Goal: Task Accomplishment & Management: Use online tool/utility

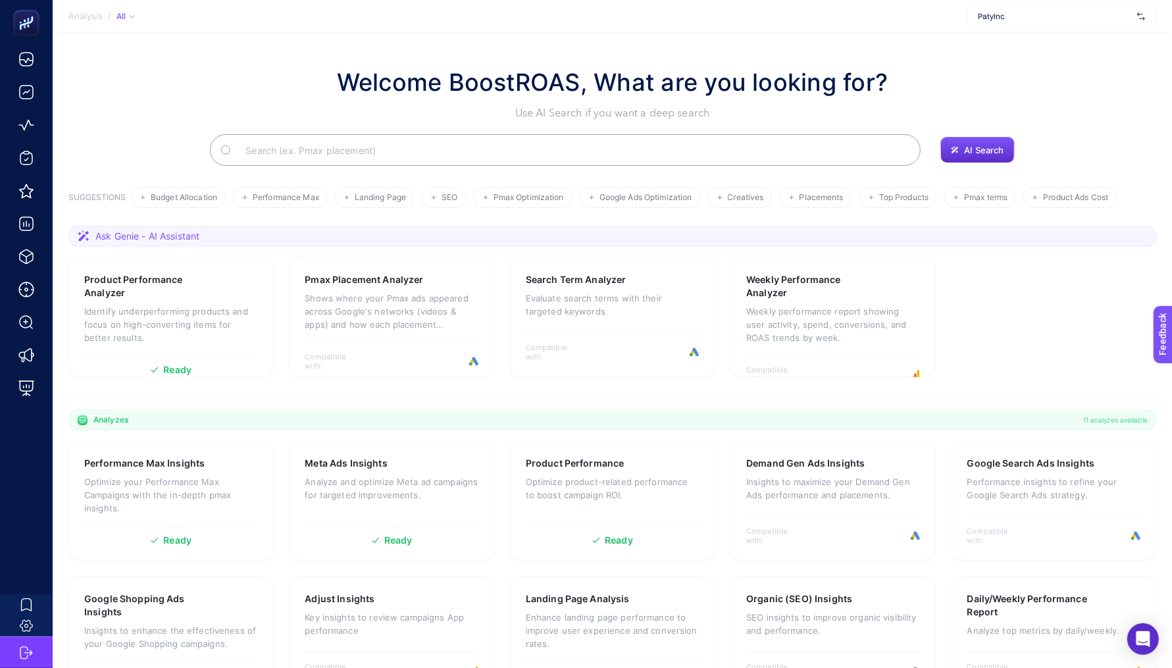
click at [1012, 15] on span "PatyInc" at bounding box center [1055, 16] width 154 height 11
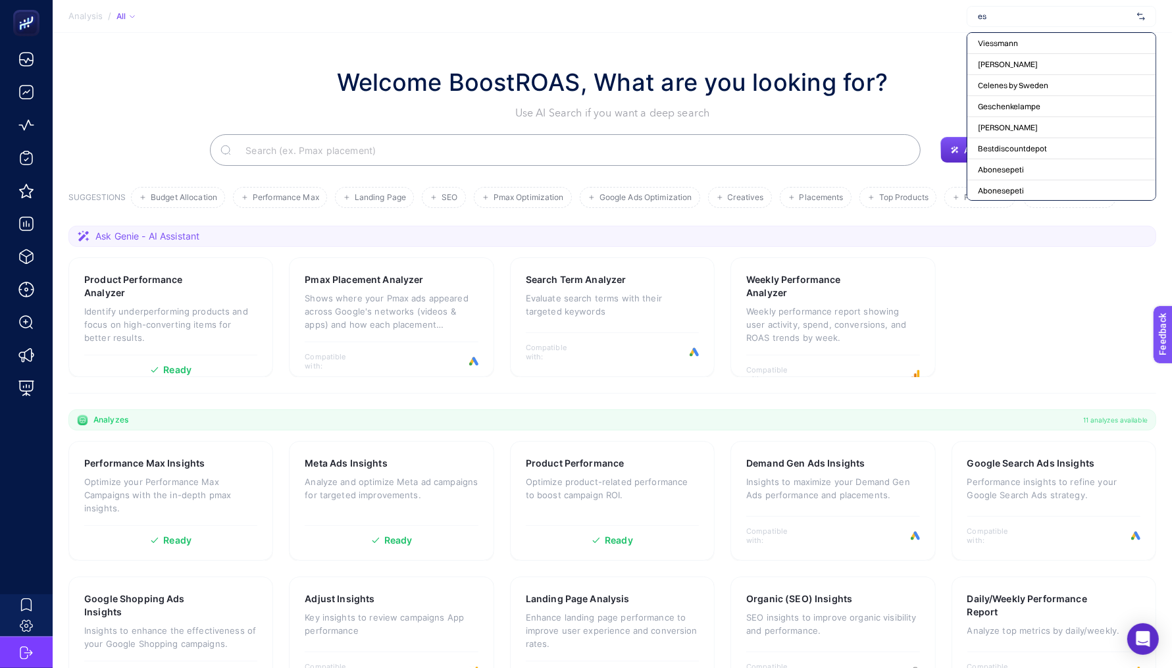
type input "e"
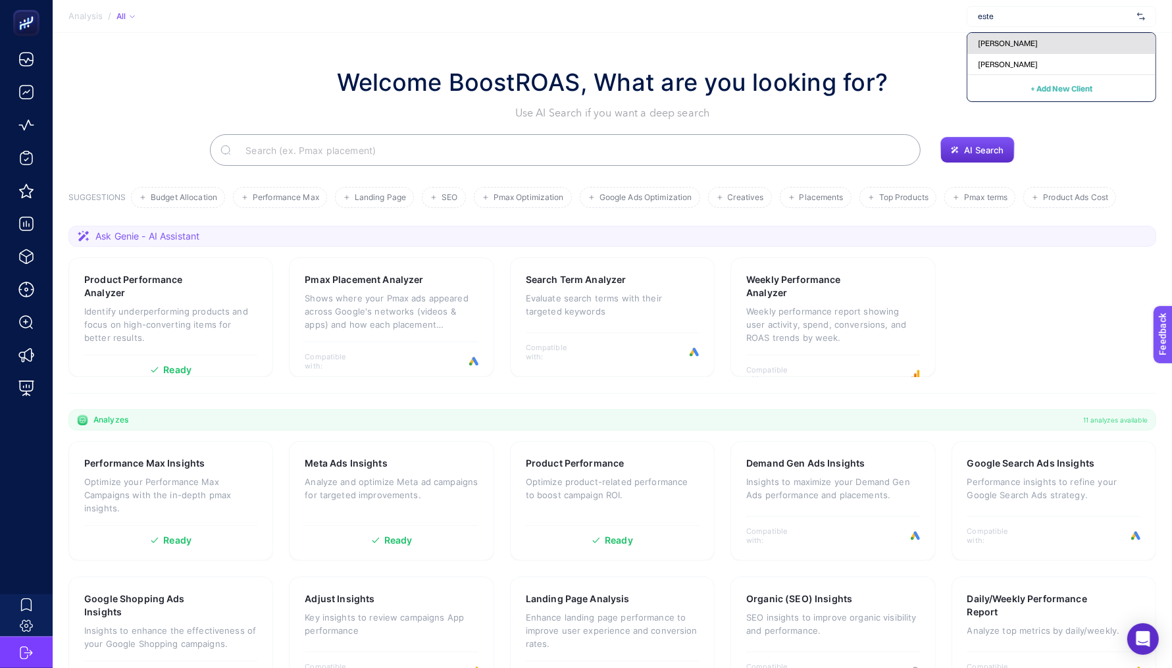
type input "este"
click at [1002, 43] on span "[PERSON_NAME]" at bounding box center [1008, 43] width 60 height 11
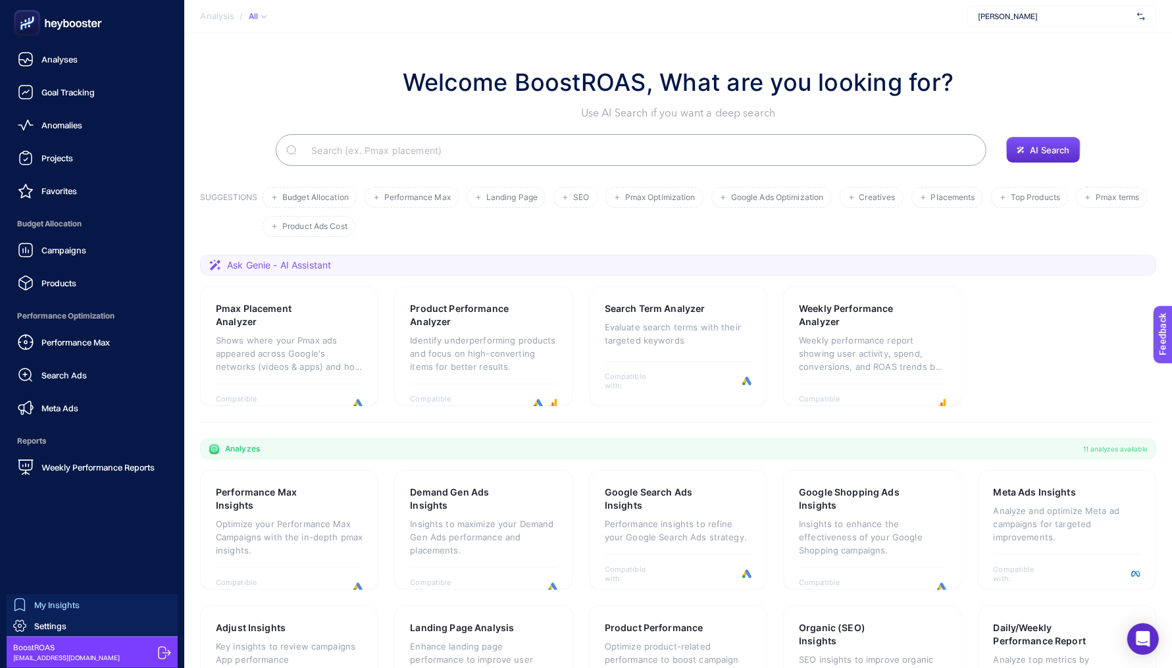
click at [38, 606] on span "My Insights" at bounding box center [56, 604] width 45 height 11
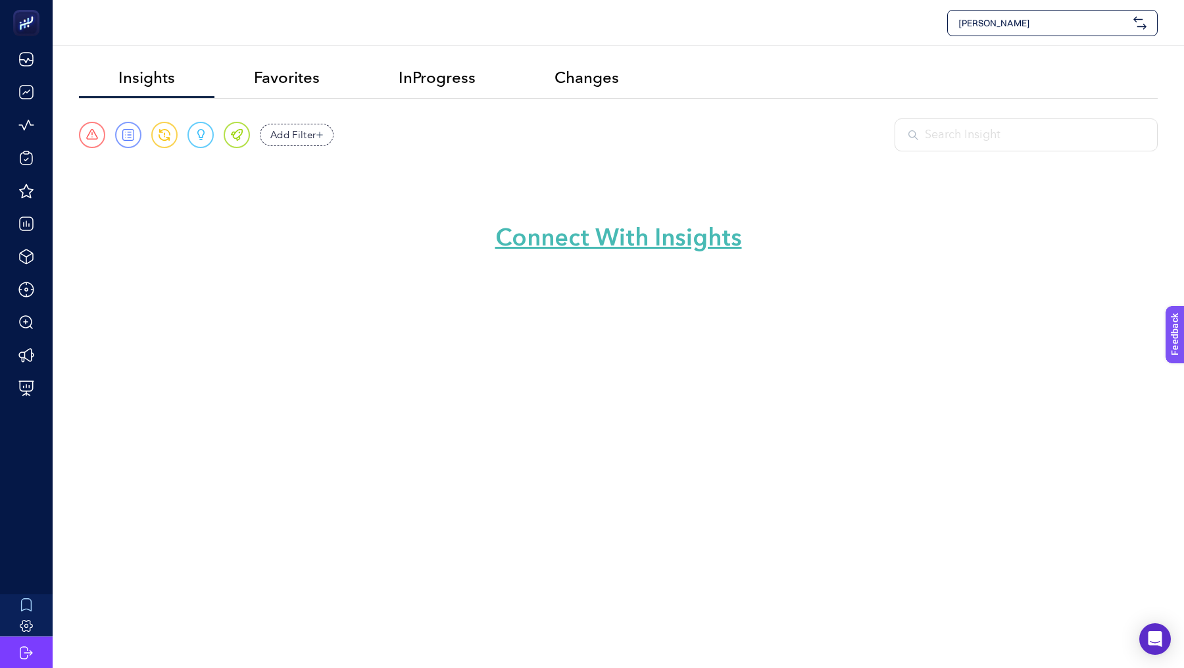
click at [1017, 22] on span "[PERSON_NAME]" at bounding box center [1044, 22] width 170 height 13
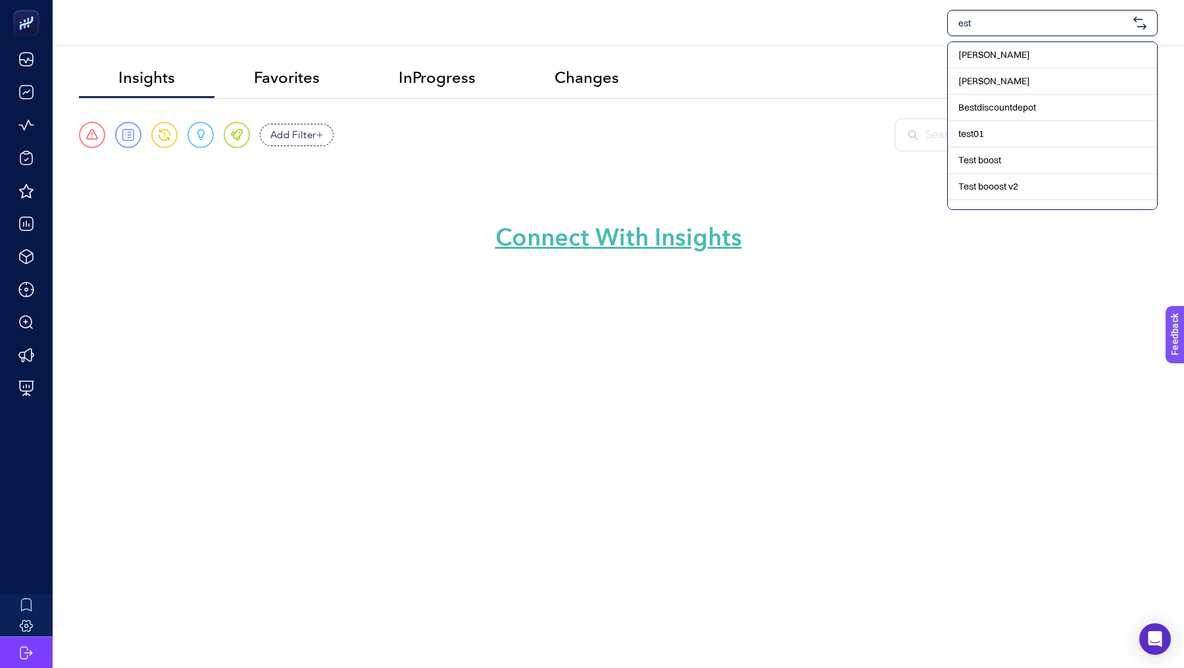
type input "este"
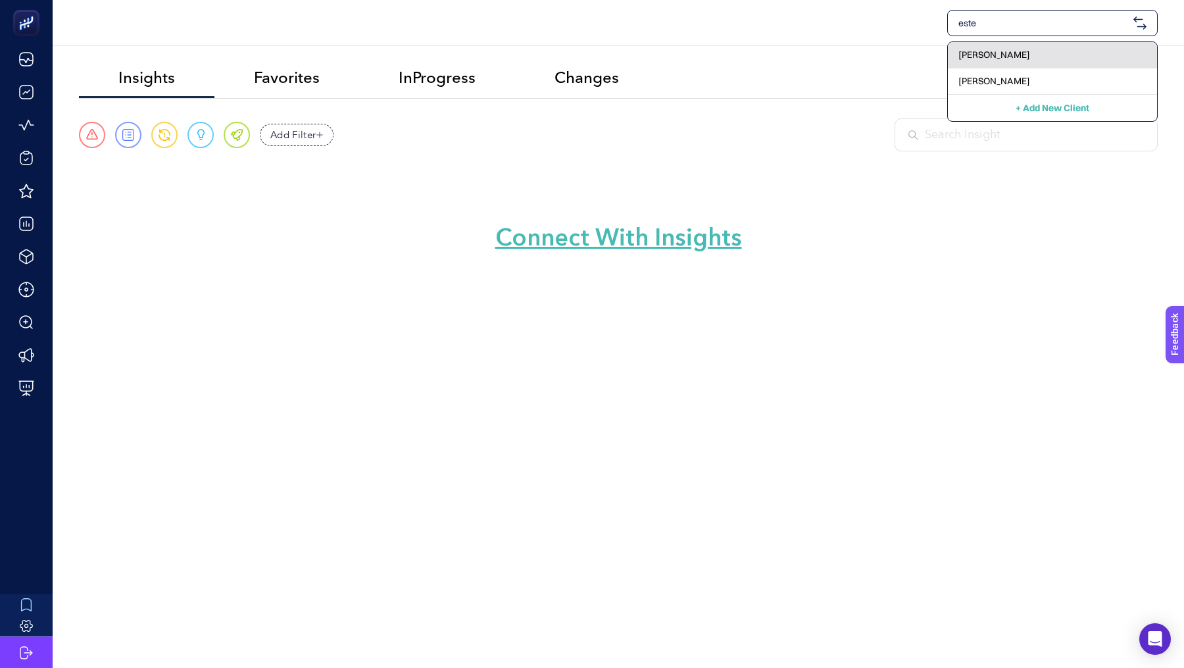
click at [1017, 59] on span "[PERSON_NAME]" at bounding box center [995, 54] width 72 height 13
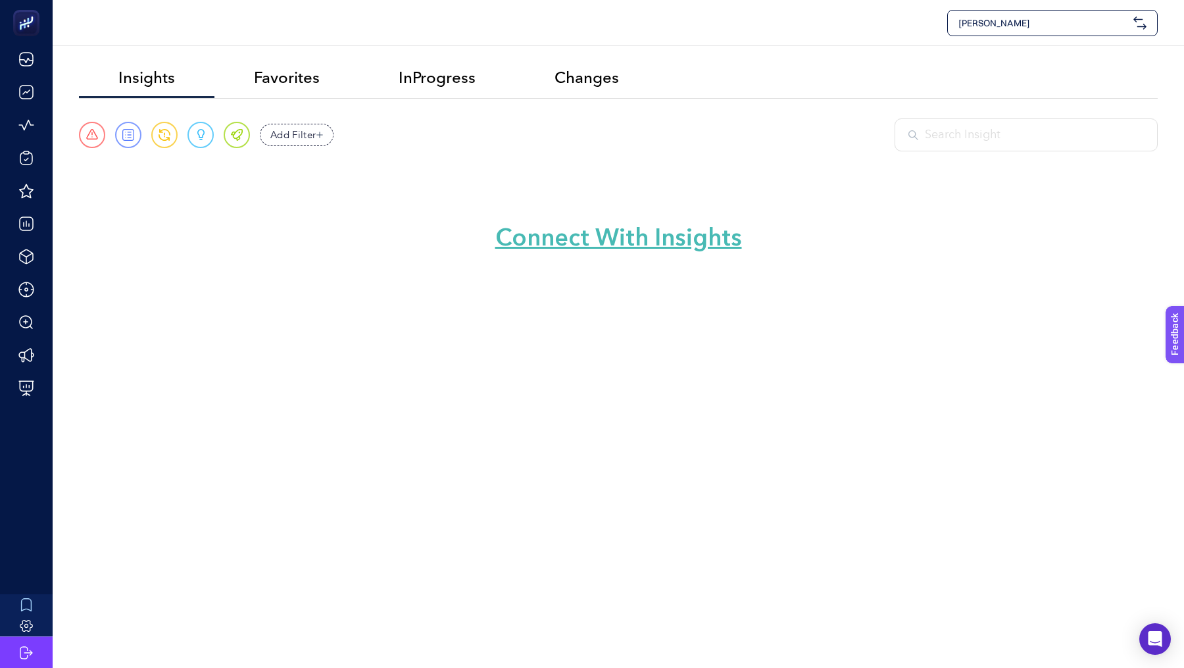
click at [980, 25] on span "[PERSON_NAME]" at bounding box center [1044, 22] width 170 height 13
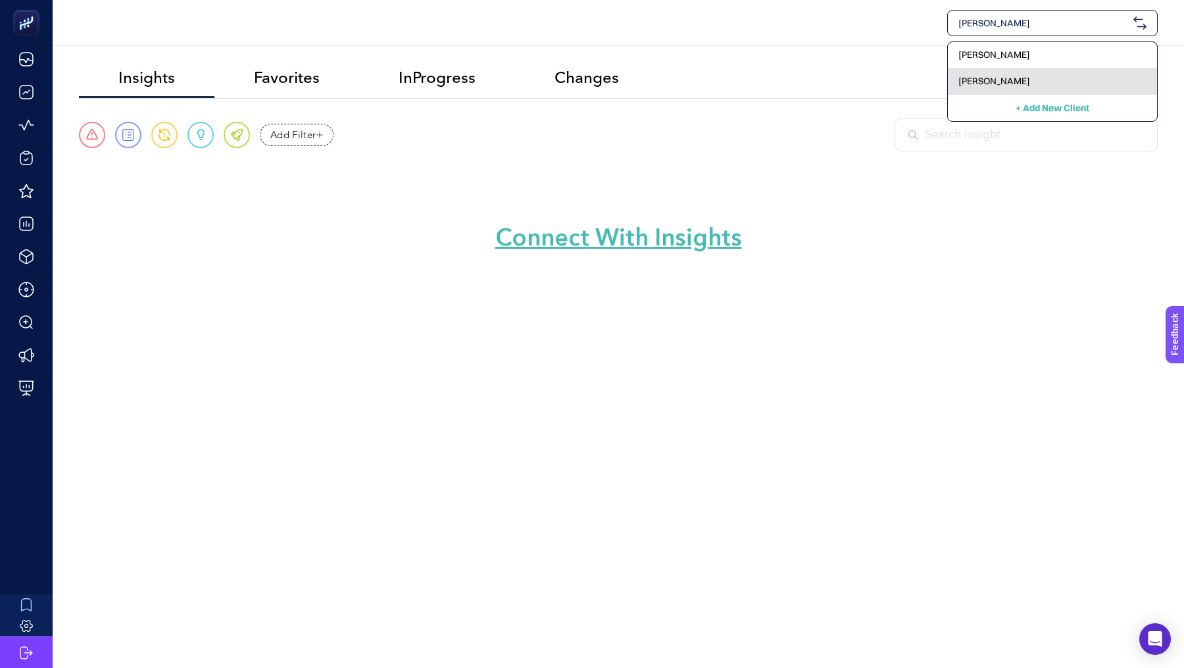
type input "estell"
click at [1006, 83] on span "[PERSON_NAME]" at bounding box center [995, 80] width 72 height 13
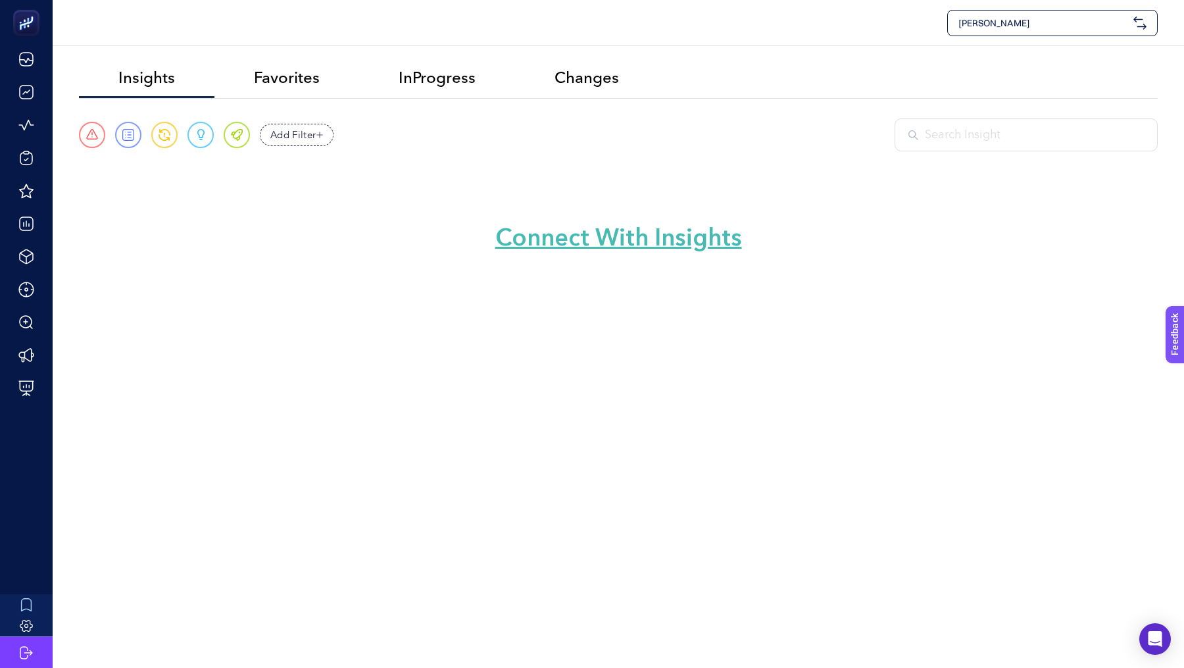
click at [694, 254] on p "Connect With Insights" at bounding box center [618, 238] width 247 height 36
click at [690, 244] on link "Connect With Insights" at bounding box center [618, 238] width 247 height 32
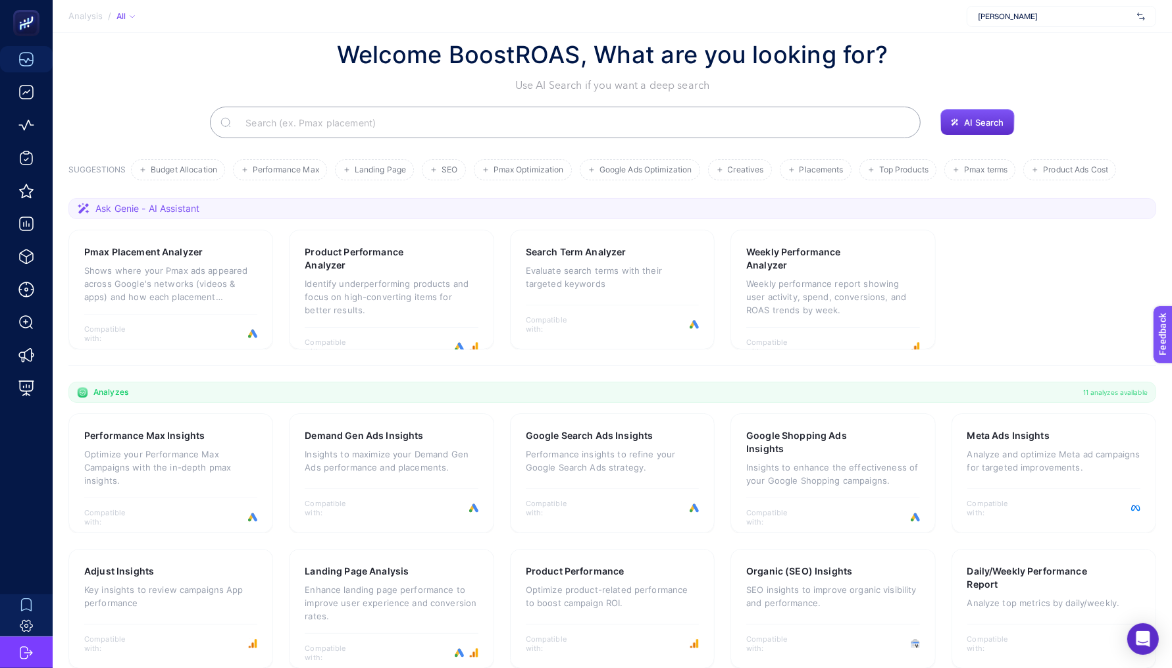
scroll to position [35, 0]
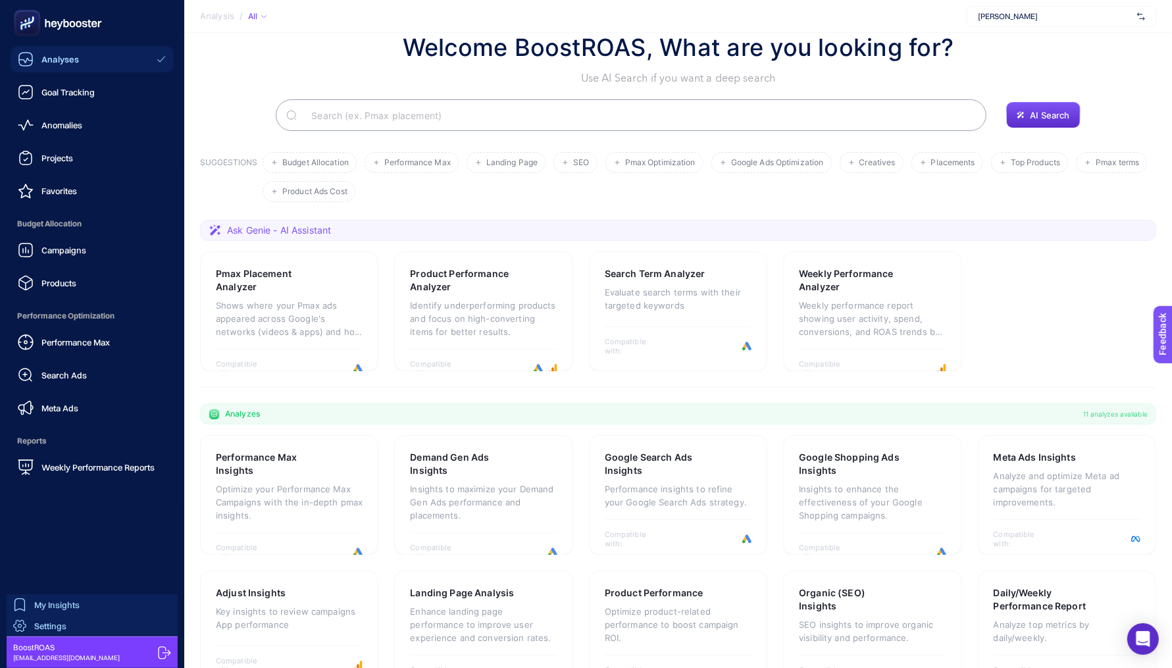
click at [43, 624] on span "Settings" at bounding box center [50, 625] width 32 height 11
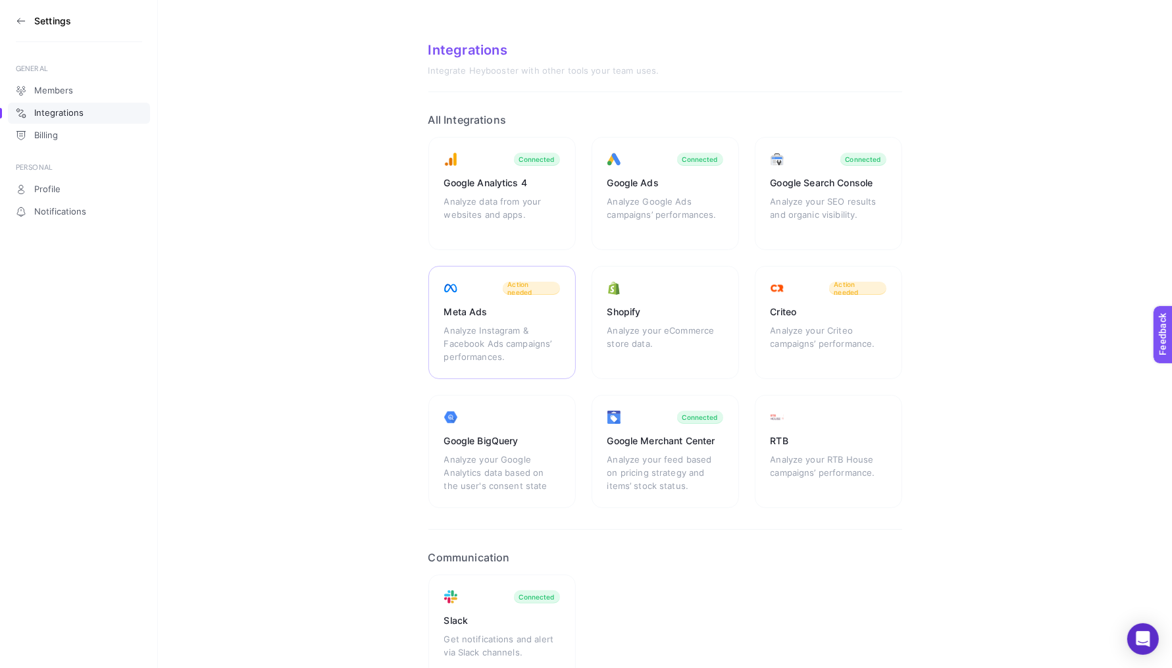
click at [512, 318] on div "Meta Ads Analyze Instagram & Facebook Ads campaigns’ performances. Action needed" at bounding box center [501, 322] width 147 height 113
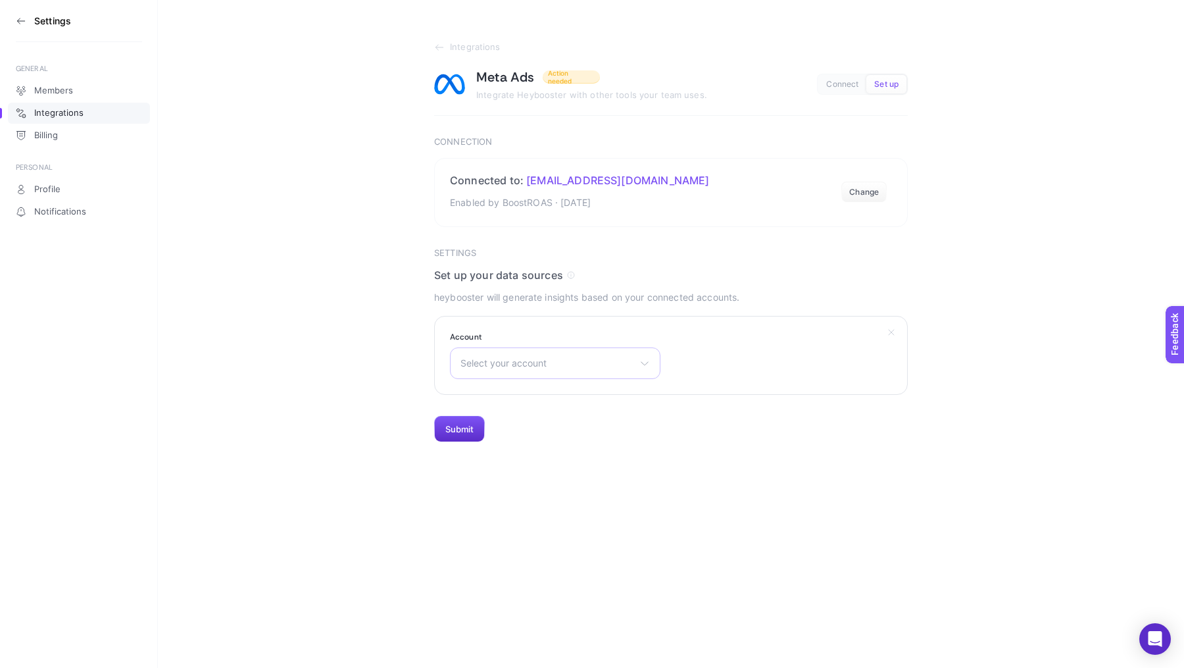
click at [516, 368] on div "Select your account HİFA ELEKTRONİK BİLİŞİM TEKSTİL SANAYİ TİCARET LİMİTED ŞİRK…" at bounding box center [555, 363] width 211 height 32
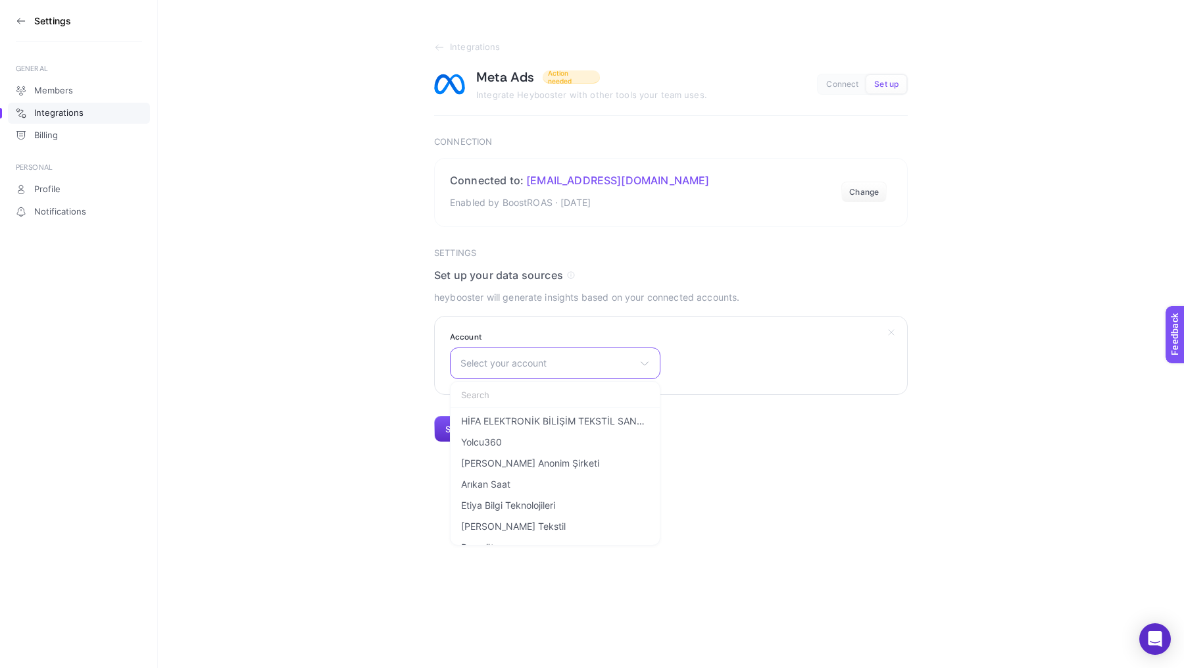
click at [503, 395] on input "text" at bounding box center [555, 395] width 209 height 26
type input "es"
click at [488, 442] on span "[PERSON_NAME]" at bounding box center [498, 442] width 74 height 11
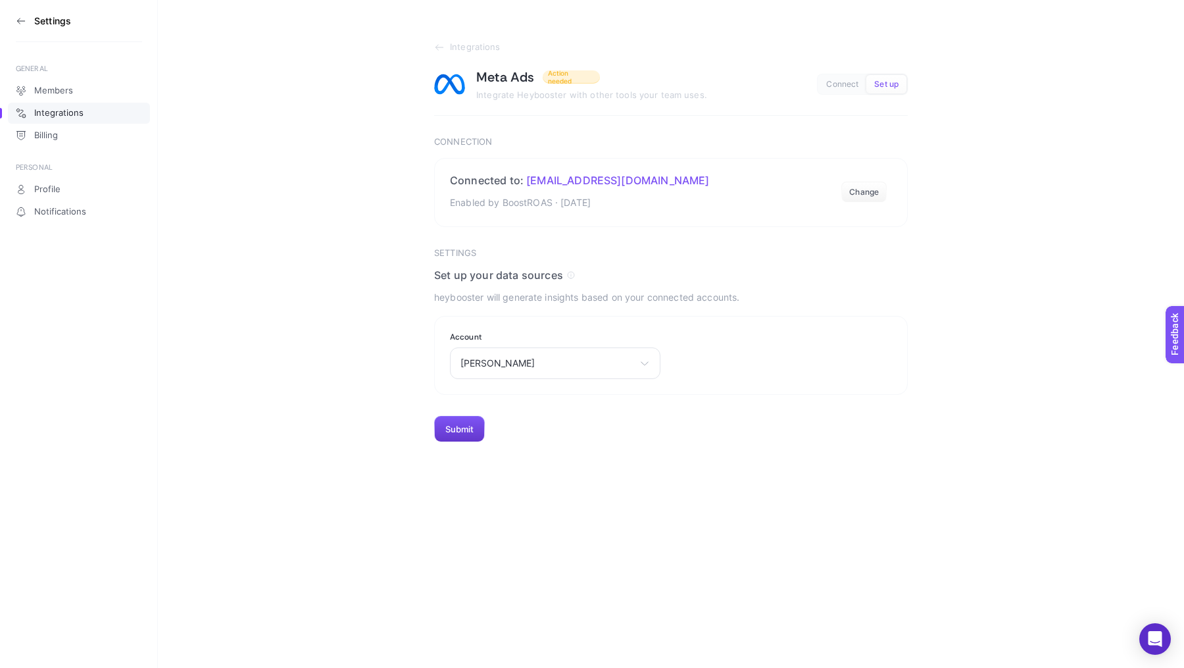
click at [460, 425] on button "Submit" at bounding box center [459, 429] width 51 height 26
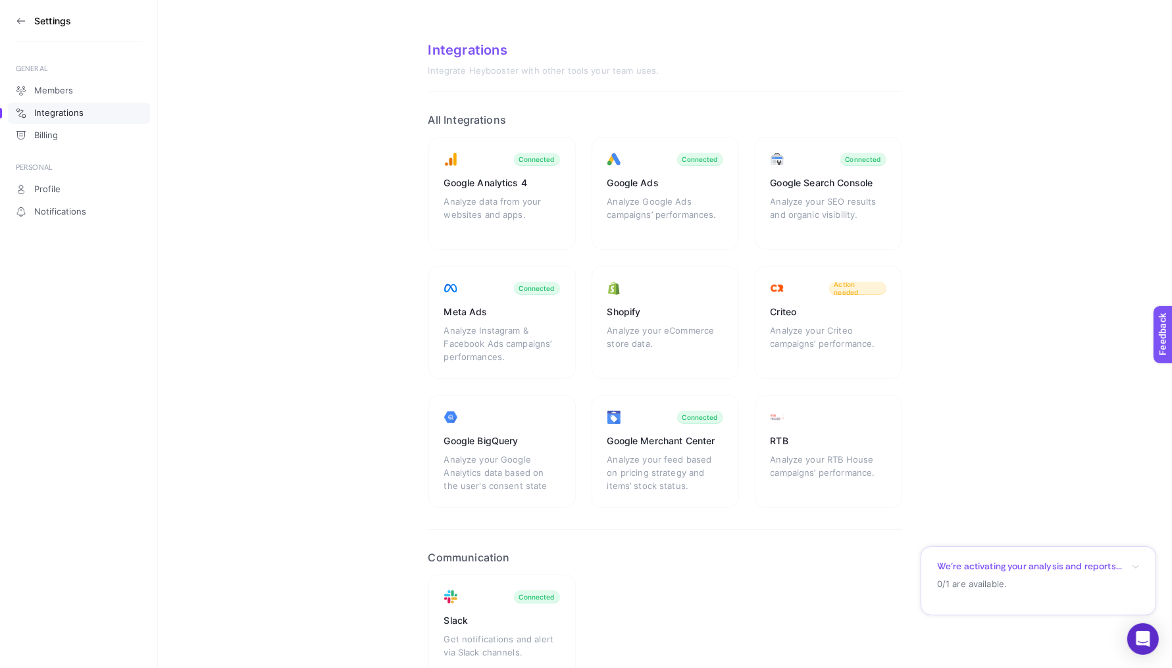
click at [22, 27] on section "Settings" at bounding box center [79, 21] width 126 height 42
click at [22, 26] on section "Settings" at bounding box center [79, 21] width 126 height 42
click at [21, 18] on icon at bounding box center [21, 21] width 11 height 11
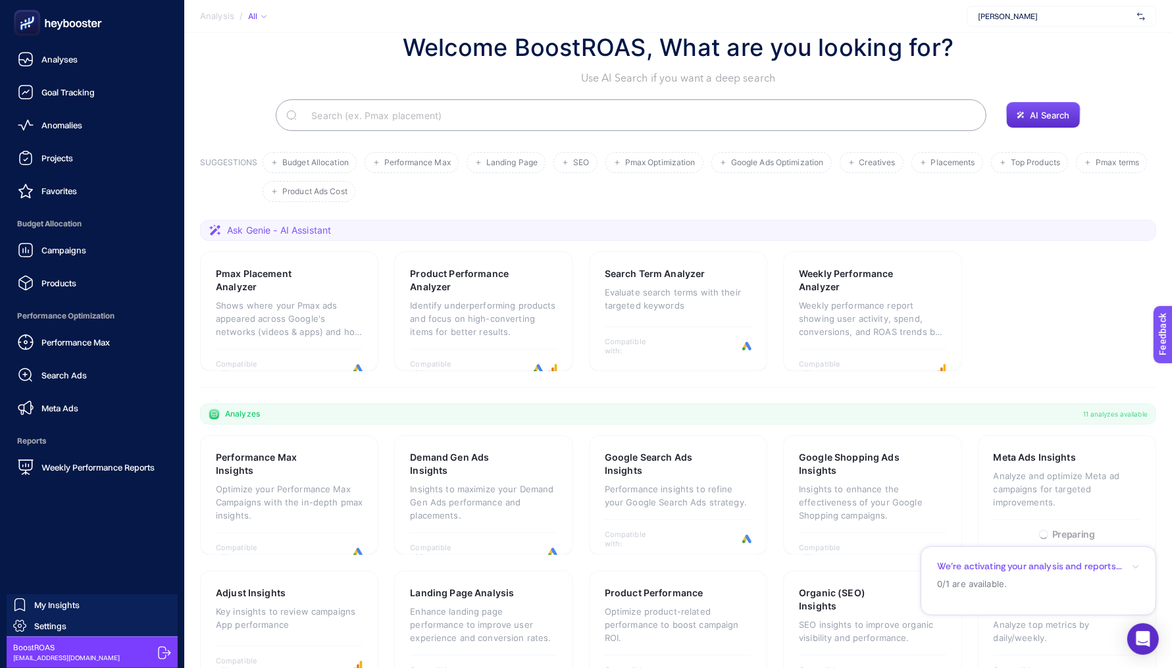
scroll to position [35, 0]
click at [46, 605] on span "My Insights" at bounding box center [56, 604] width 45 height 11
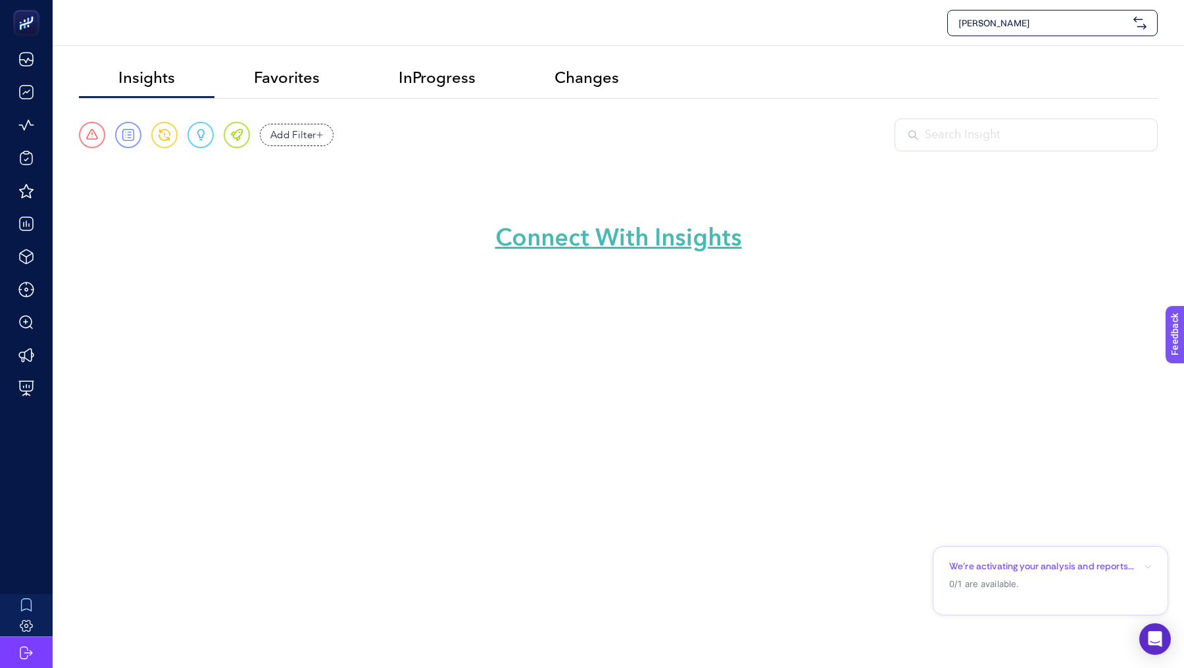
click at [614, 237] on link "Connect With Insights" at bounding box center [618, 238] width 247 height 32
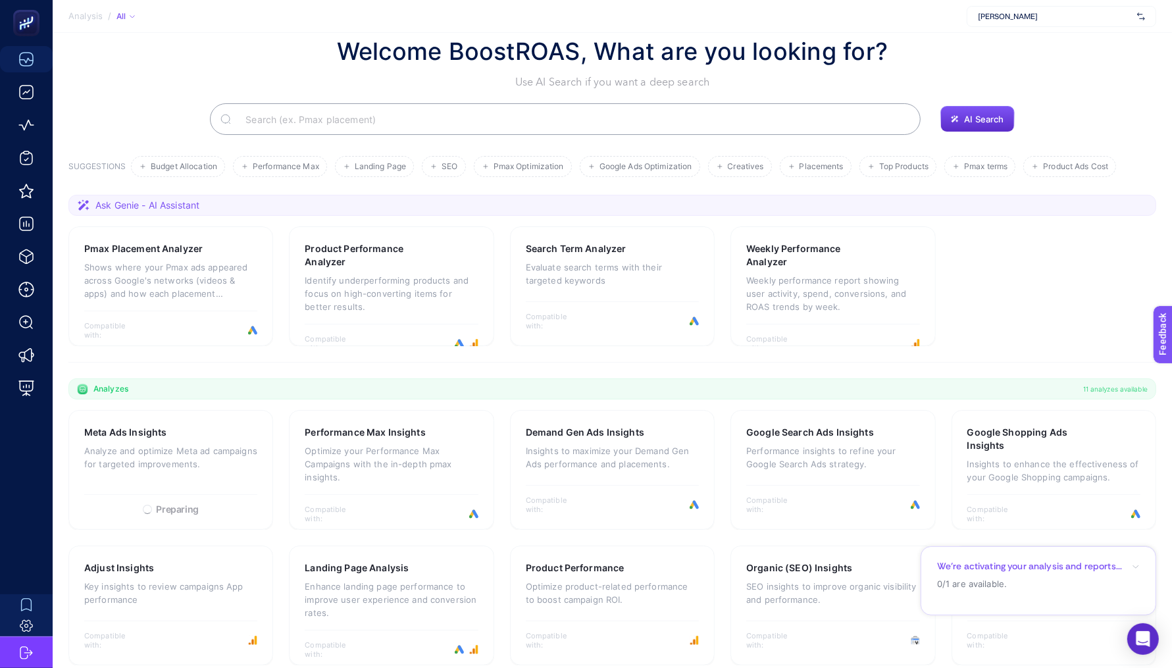
scroll to position [35, 0]
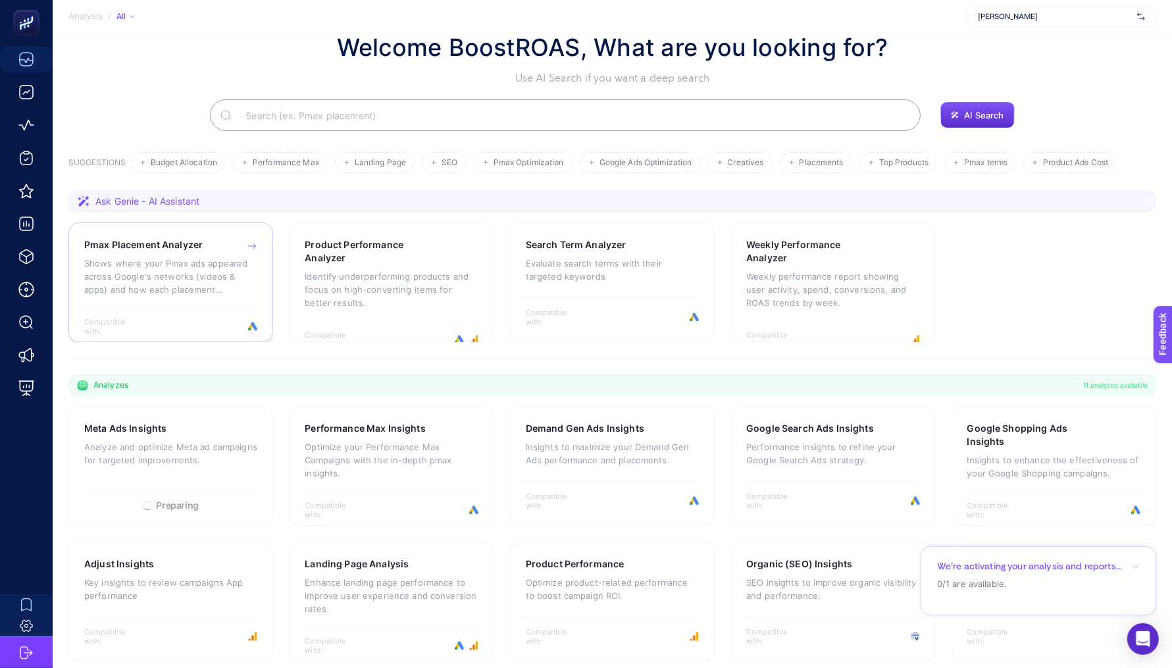
click at [157, 300] on div "Pmax Placement Analyzer Shows where your Pmax ads appeared across Google's netw…" at bounding box center [170, 272] width 173 height 68
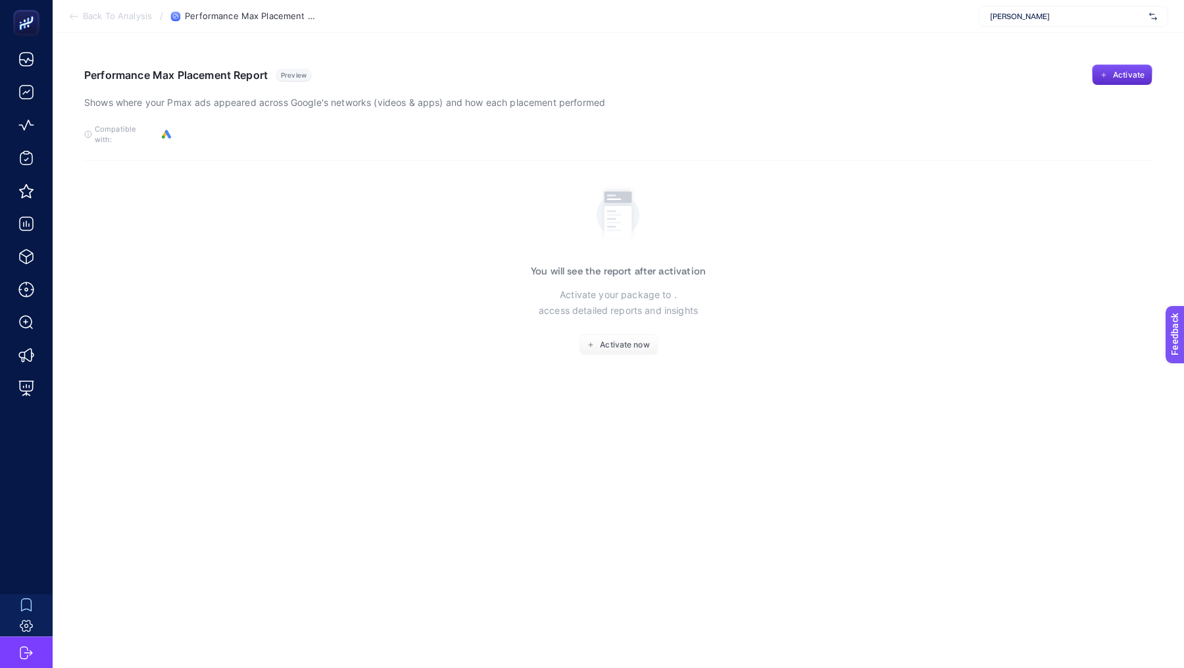
click at [1123, 85] on div "Activate" at bounding box center [1122, 87] width 61 height 46
click at [1119, 79] on span "Activate" at bounding box center [1129, 75] width 32 height 11
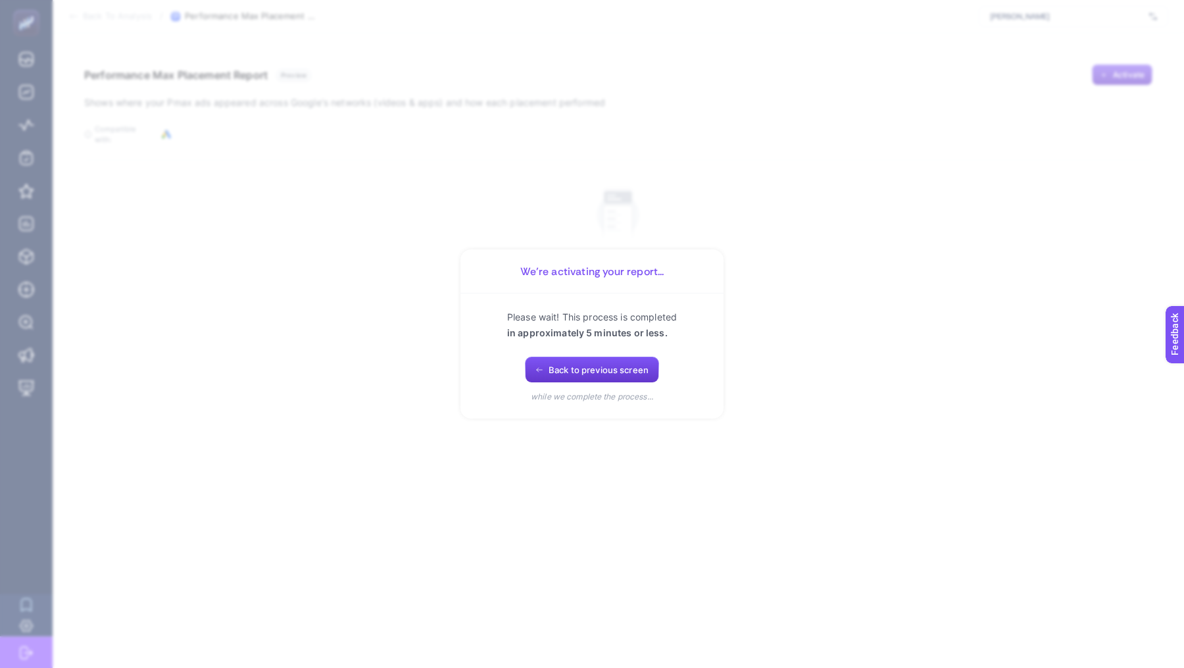
click at [626, 364] on button "Back to previous screen" at bounding box center [592, 370] width 134 height 26
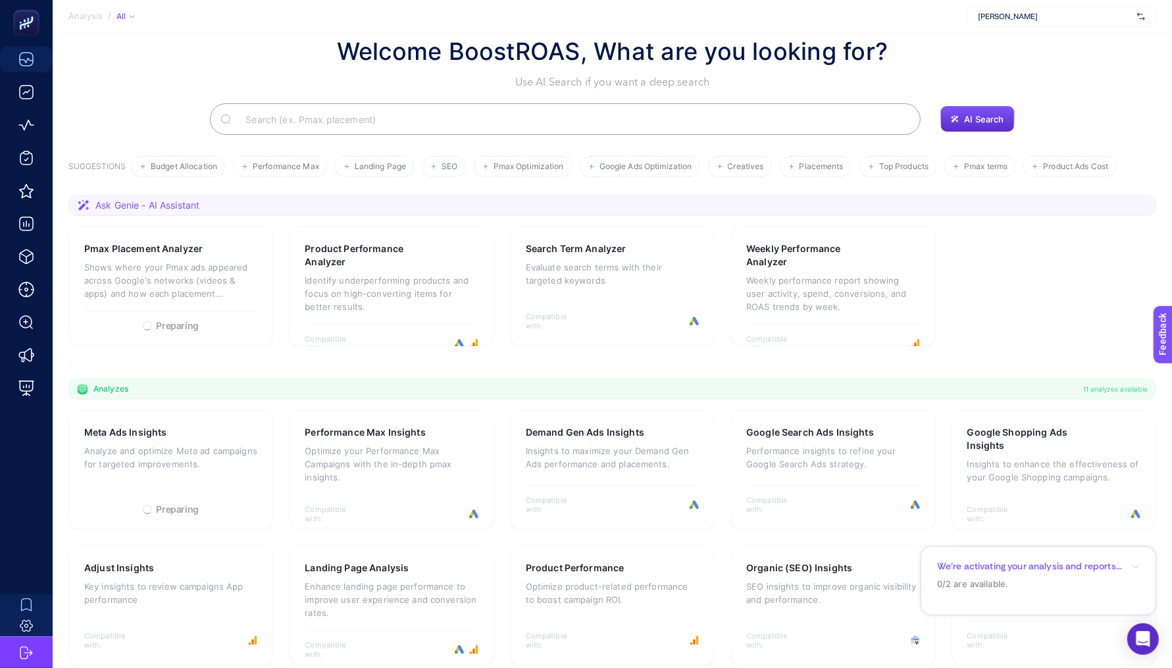
scroll to position [35, 0]
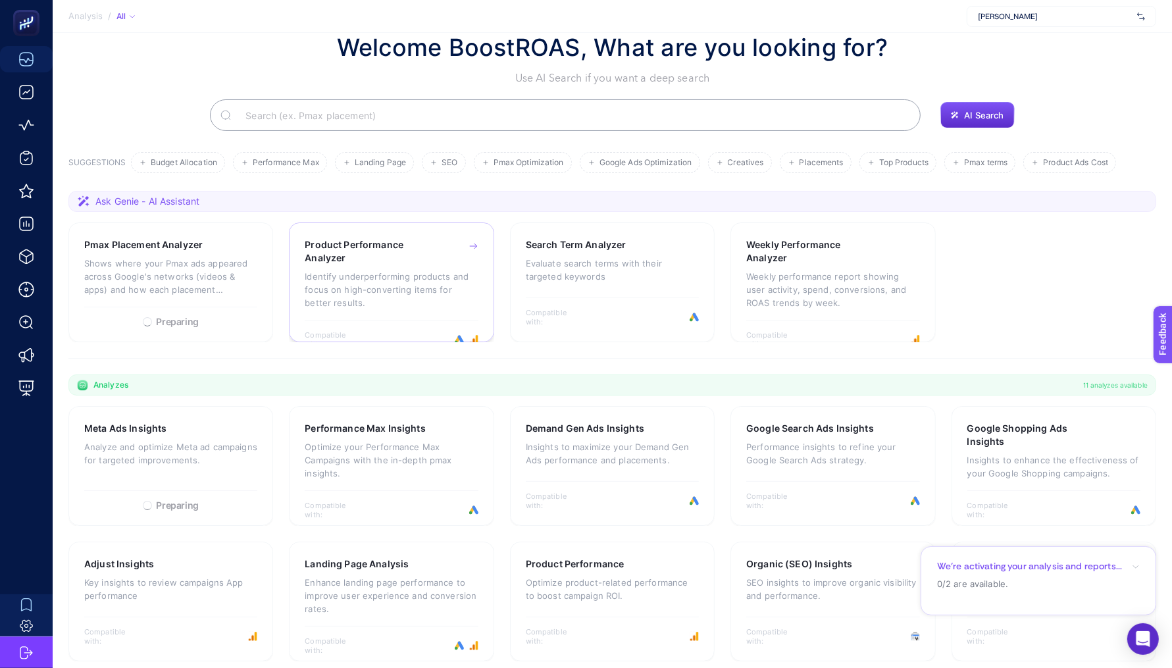
click at [419, 277] on p "Identify underperforming products and focus on high-converting items for better…" at bounding box center [391, 289] width 173 height 39
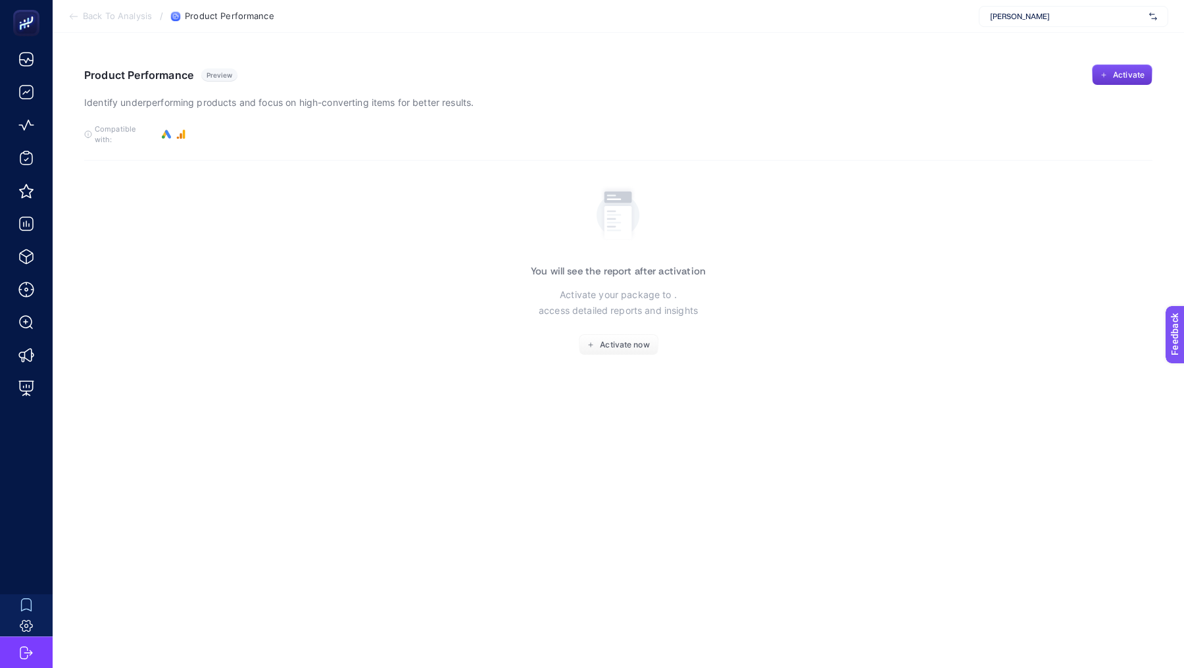
click at [1124, 83] on button "Activate" at bounding box center [1122, 74] width 61 height 21
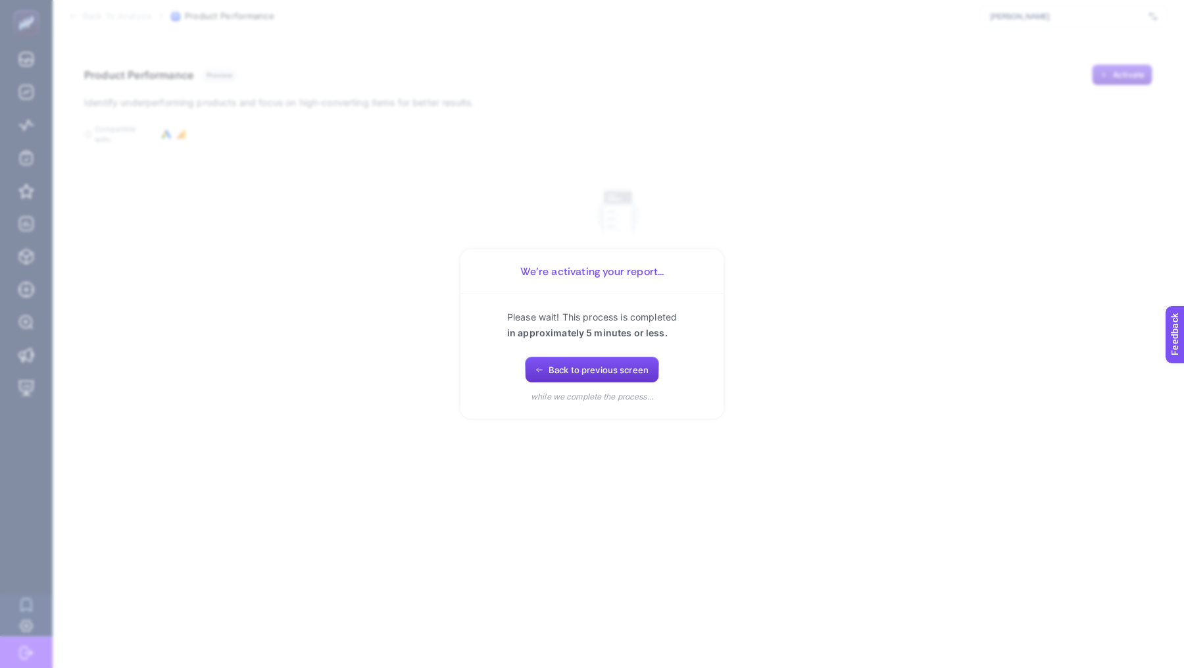
click at [614, 378] on button "Back to previous screen" at bounding box center [592, 370] width 134 height 26
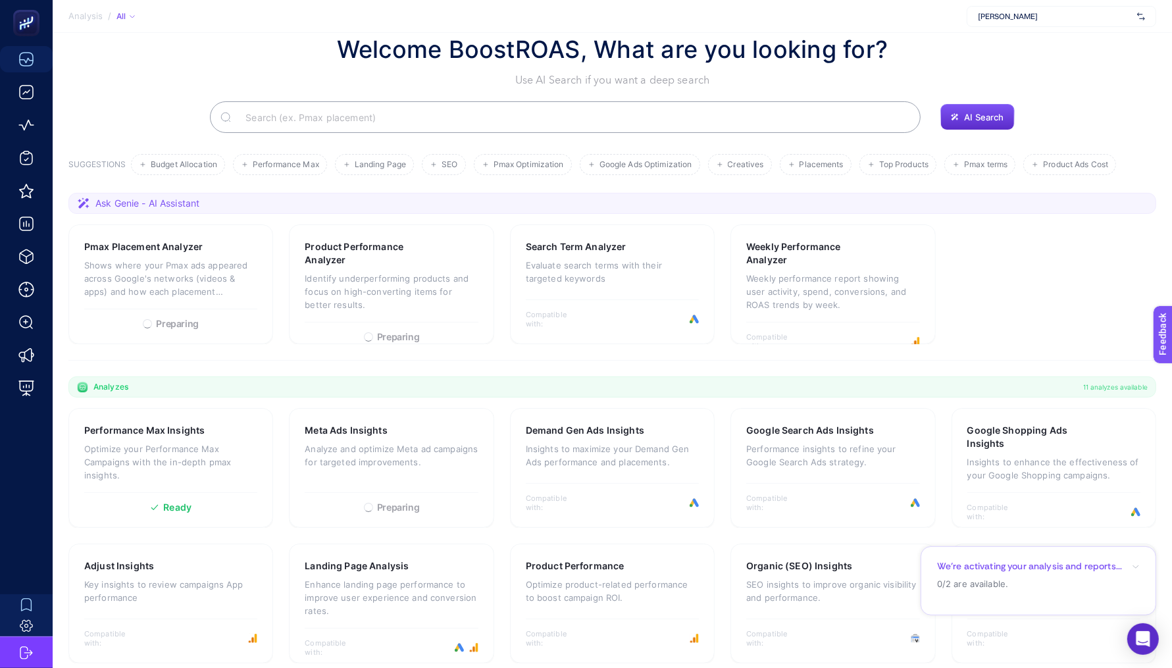
scroll to position [35, 0]
click at [618, 262] on p "Evaluate search terms with their targeted keywords" at bounding box center [612, 270] width 173 height 26
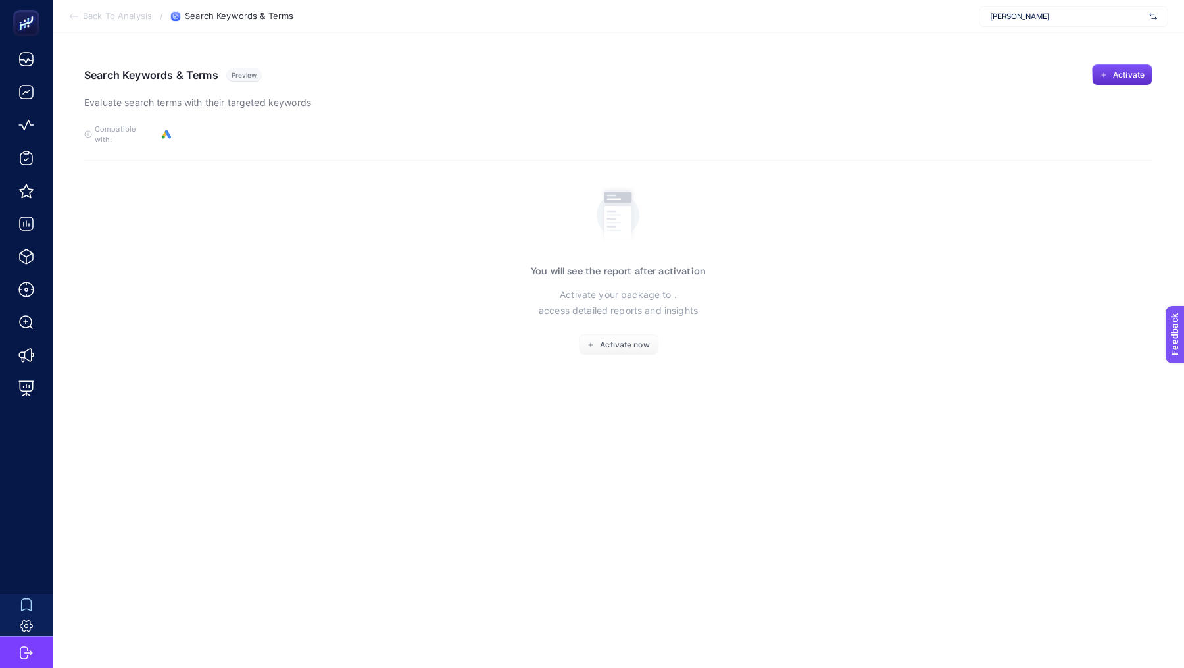
click at [1126, 77] on span "Activate" at bounding box center [1129, 75] width 32 height 11
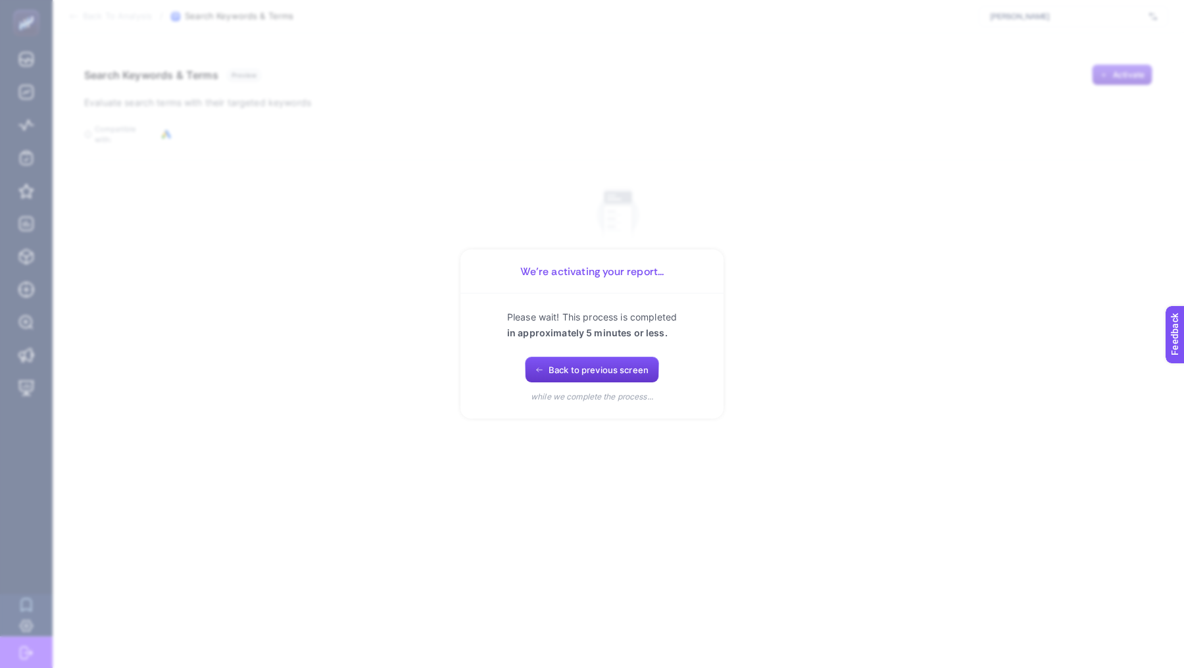
click at [605, 363] on button "Back to previous screen" at bounding box center [592, 370] width 134 height 26
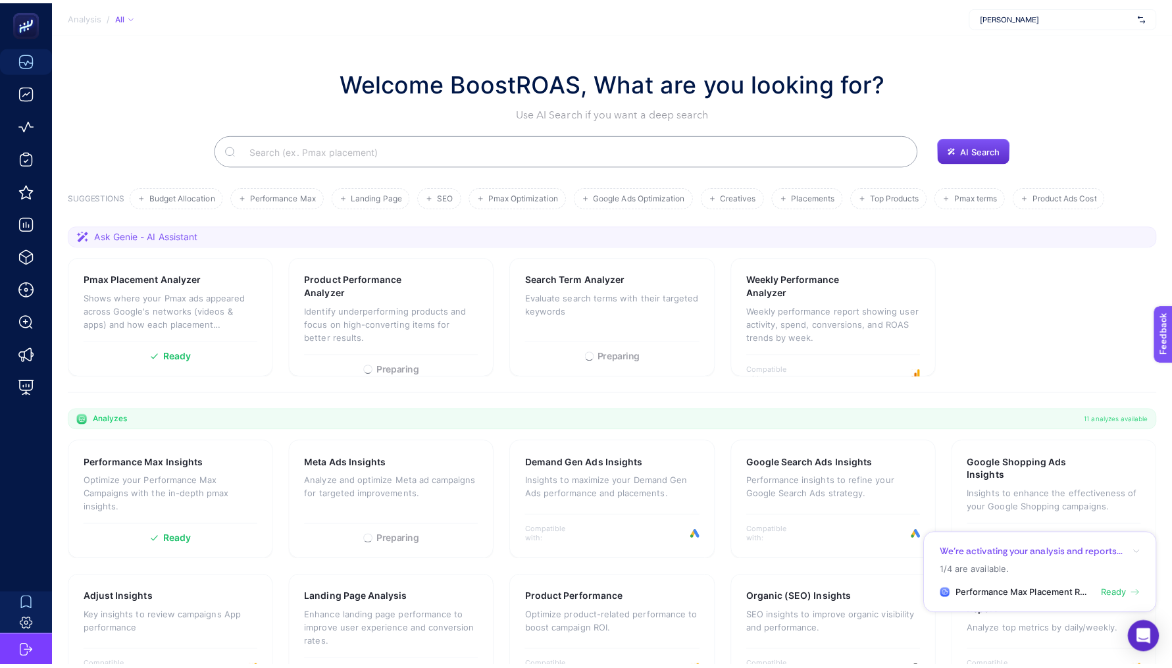
scroll to position [35, 0]
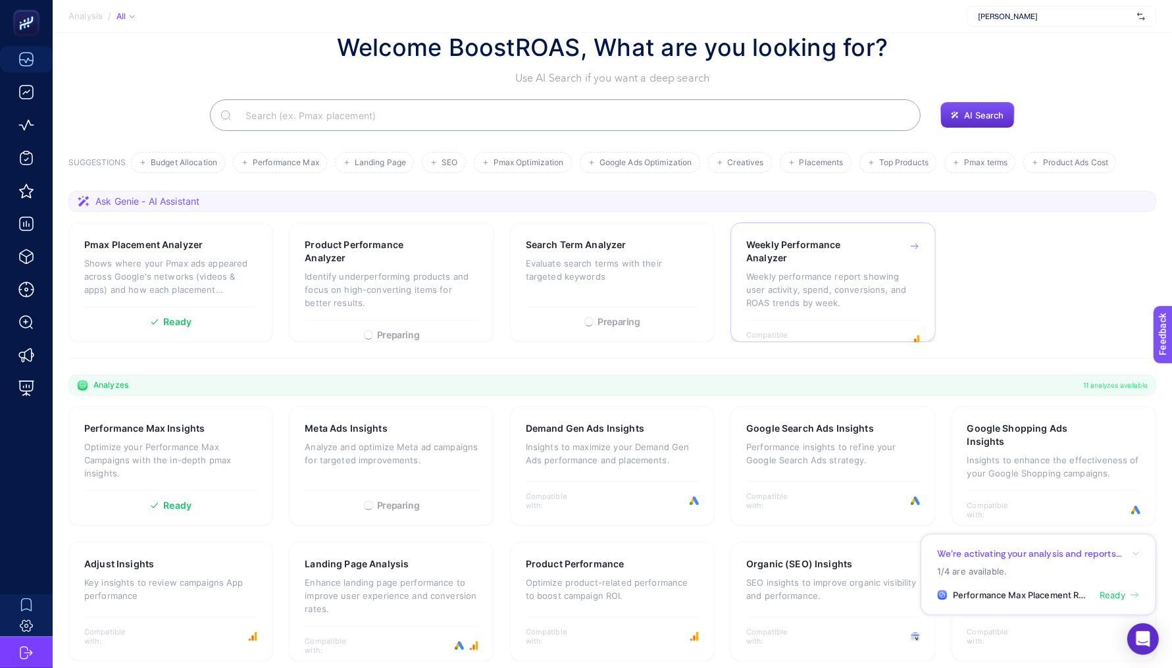
click at [814, 282] on p "Weekly performance report showing user activity, spend, conversions, and ROAS t…" at bounding box center [832, 289] width 173 height 39
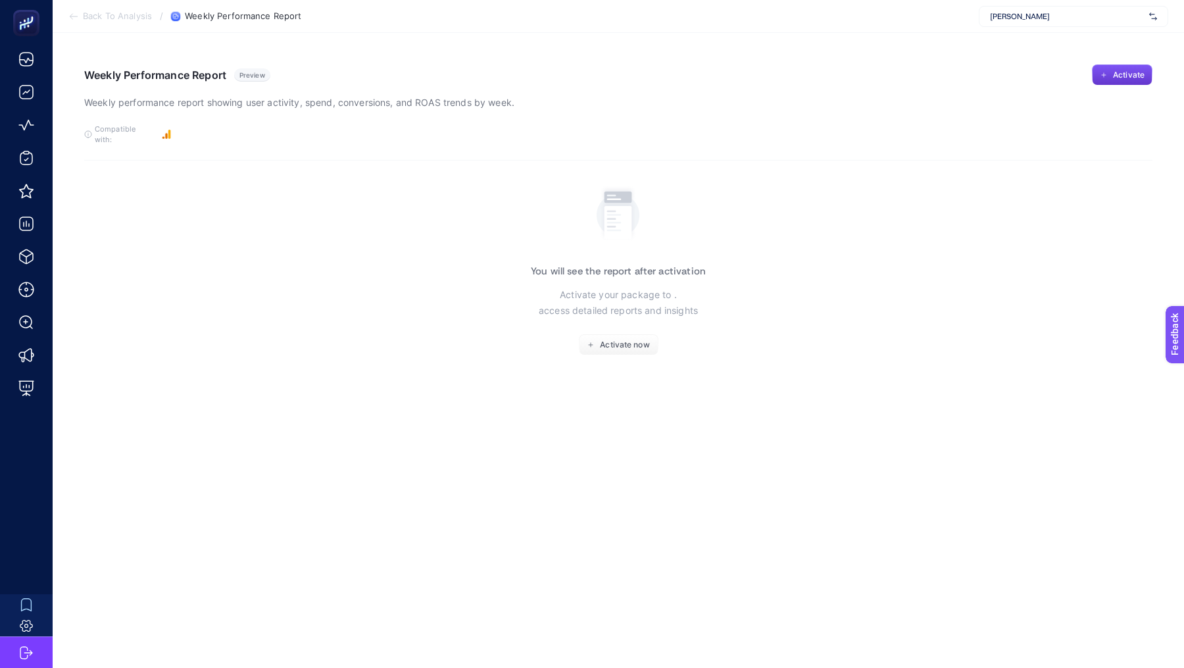
click at [1122, 78] on span "Activate" at bounding box center [1129, 75] width 32 height 11
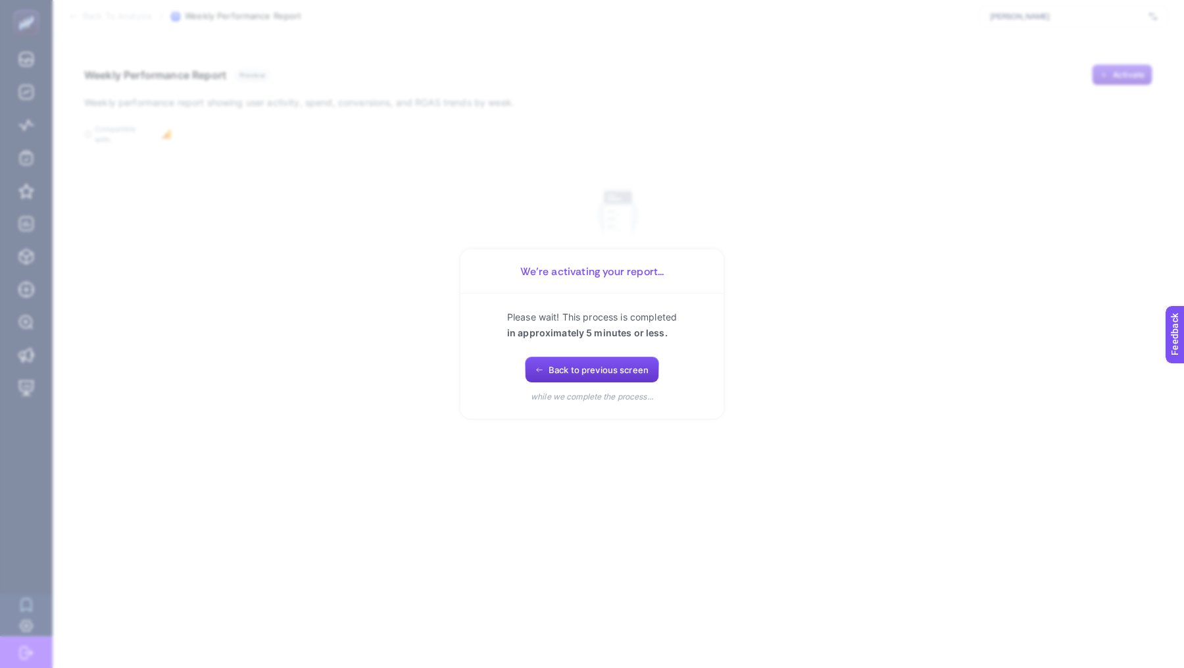
click at [576, 366] on span "Back to previous screen" at bounding box center [599, 370] width 100 height 11
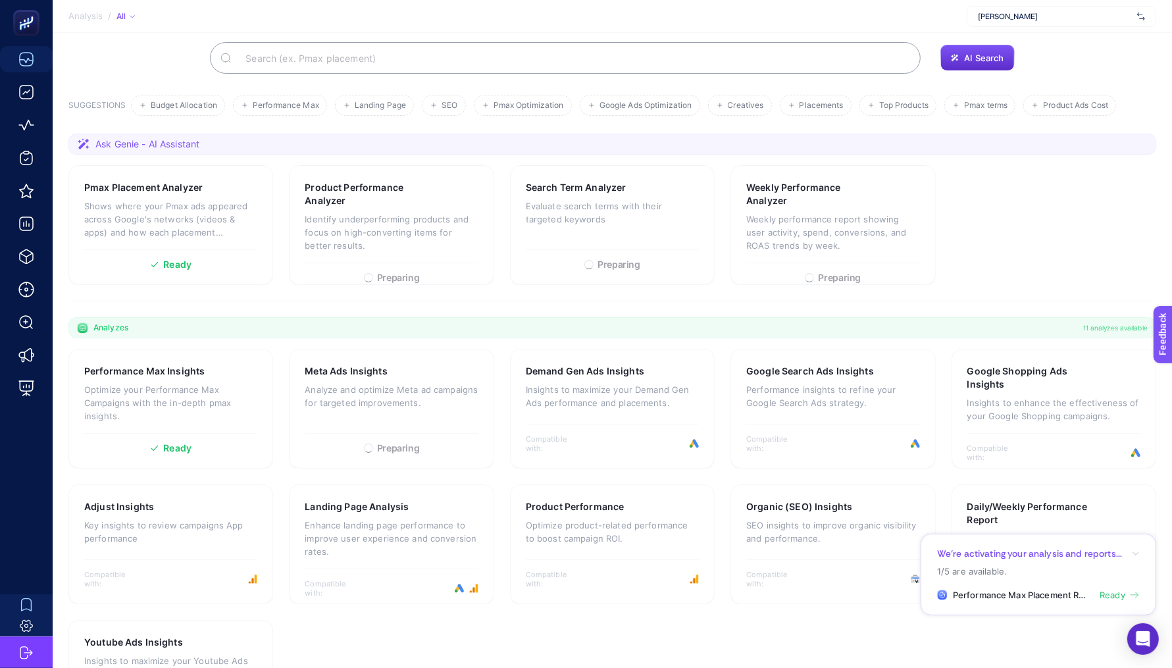
scroll to position [113, 0]
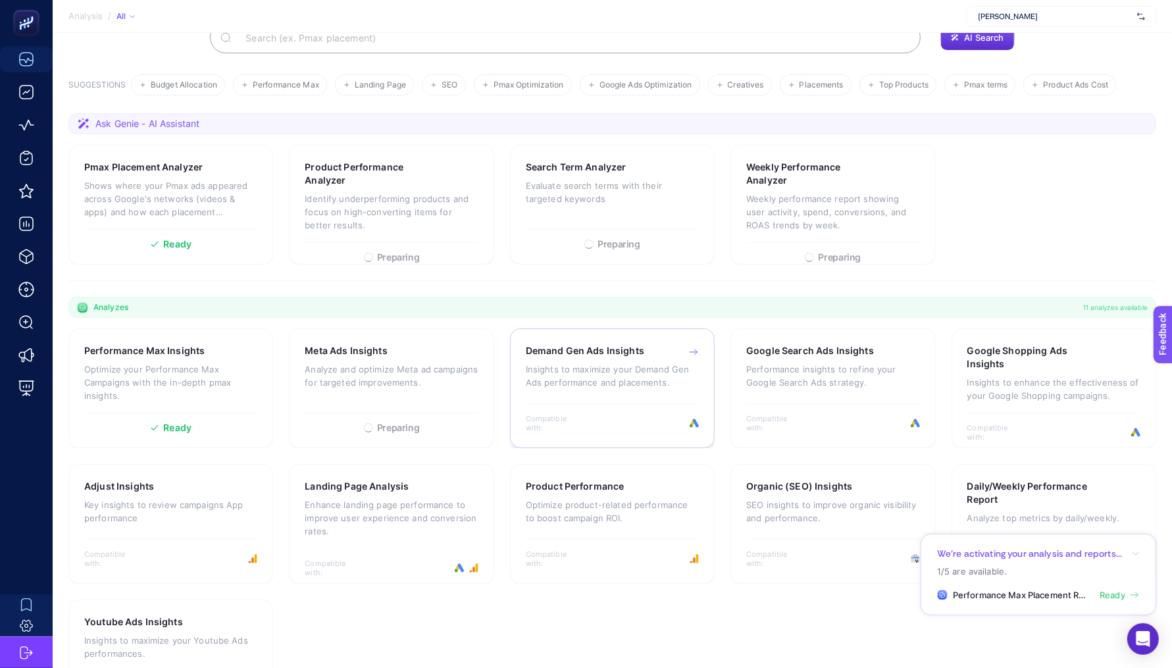
click at [590, 388] on div "Demand Gen Ads Insights Insights to maximize your Demand Gen Ads performance an…" at bounding box center [612, 372] width 173 height 57
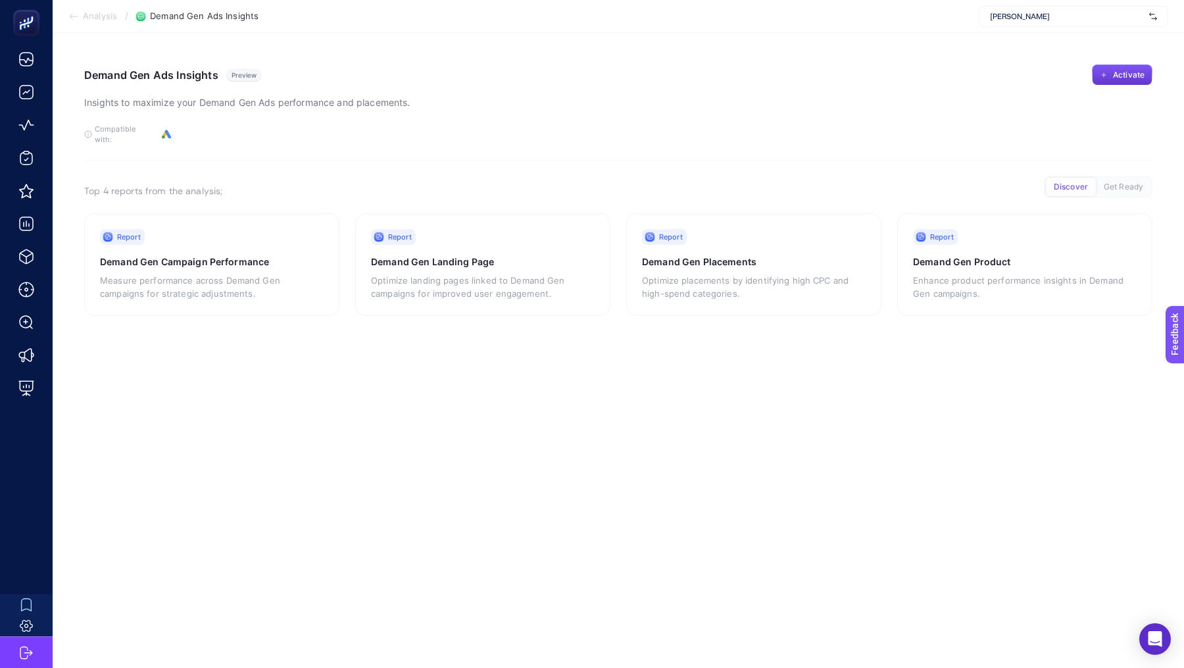
click at [1121, 82] on button "Activate" at bounding box center [1122, 74] width 61 height 21
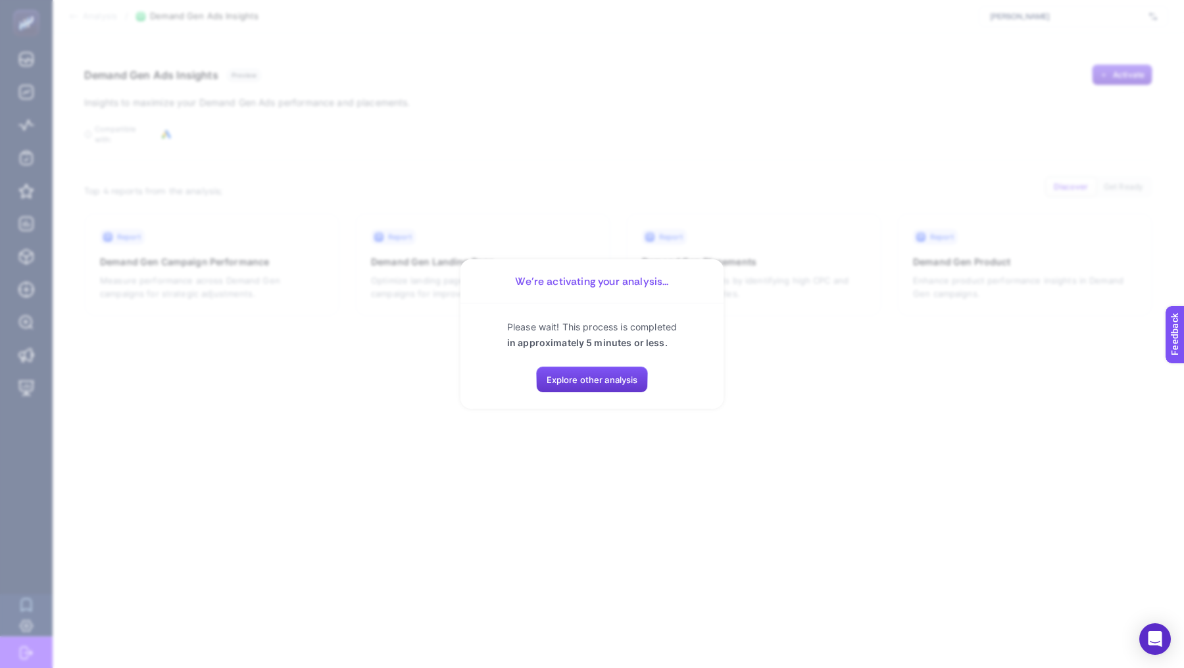
click at [582, 377] on span "Explore other analysis" at bounding box center [592, 379] width 91 height 11
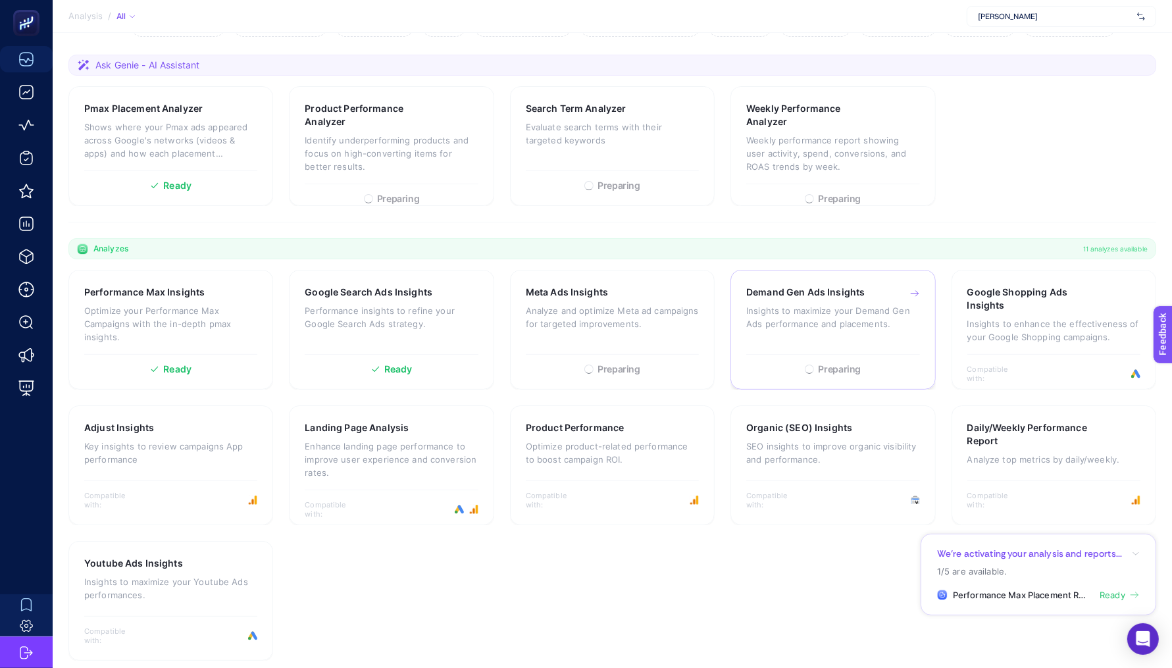
scroll to position [179, 0]
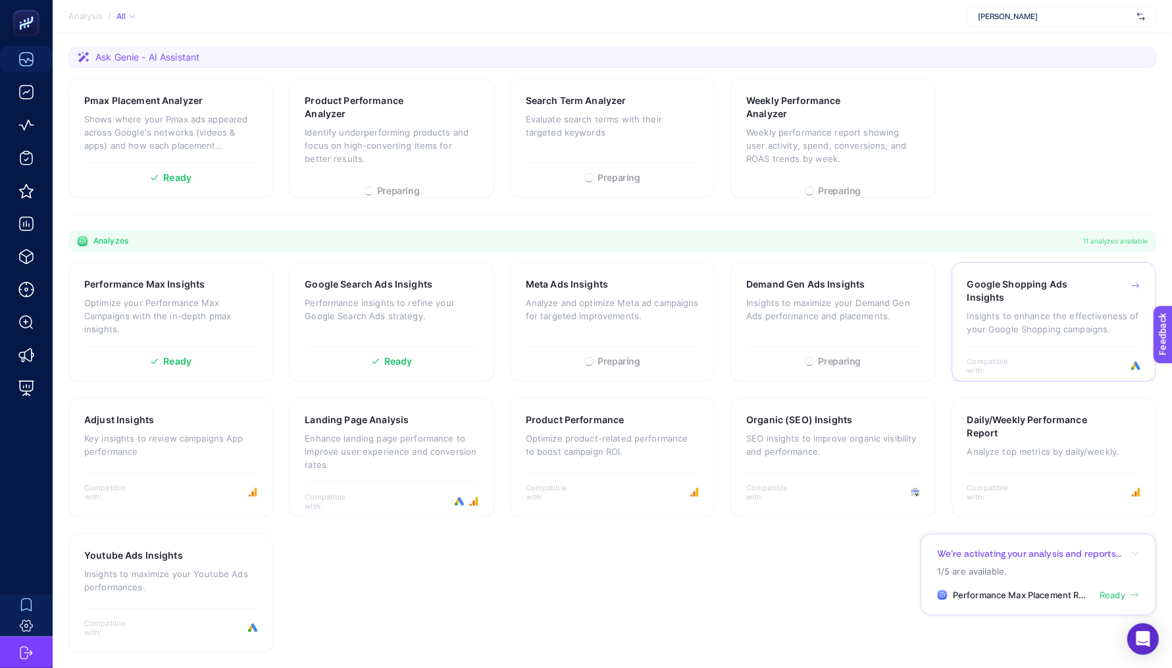
click at [1013, 299] on h3 "Google Shopping Ads Insights" at bounding box center [1033, 291] width 132 height 26
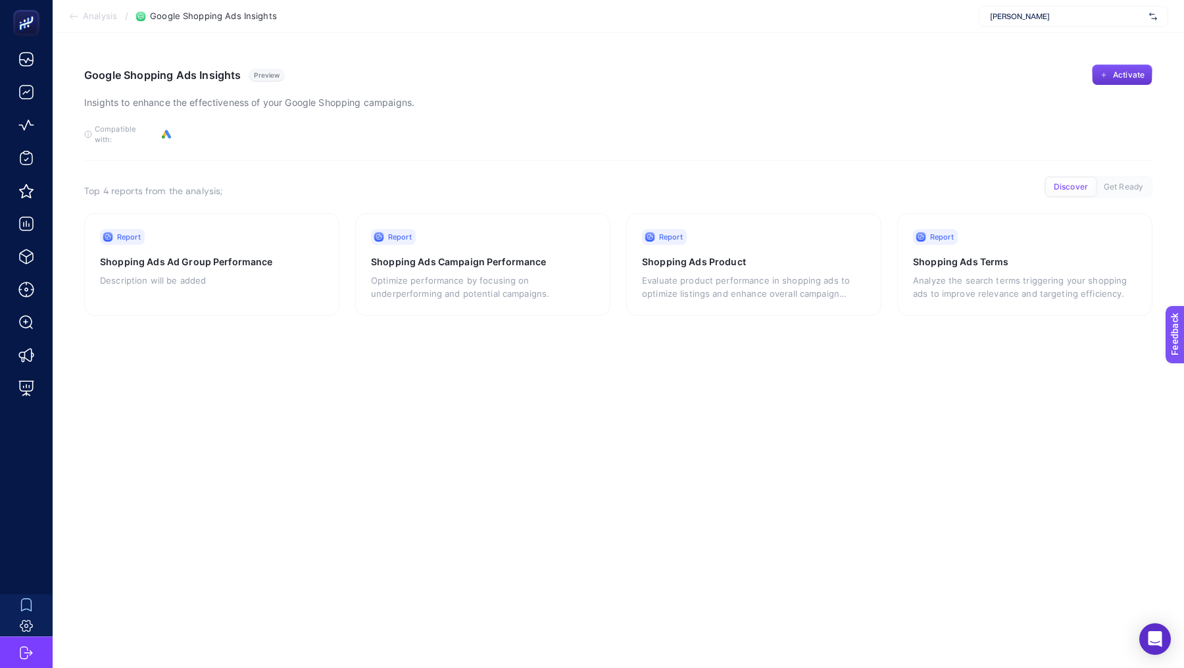
click at [1110, 74] on button "Activate" at bounding box center [1122, 74] width 61 height 21
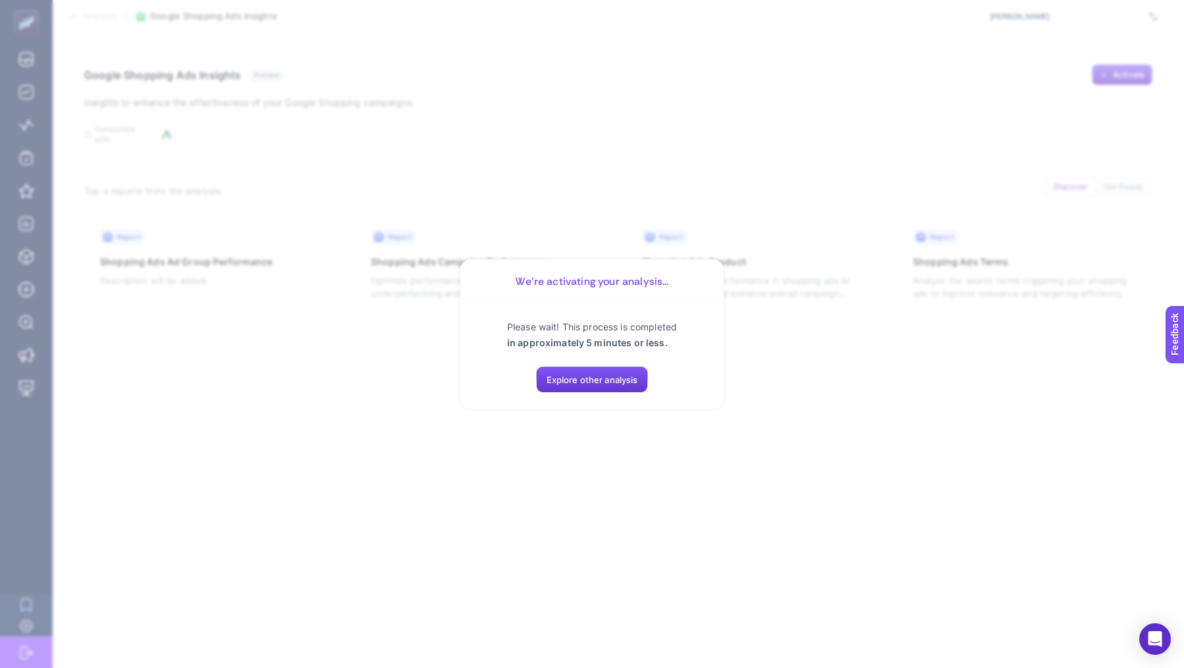
click at [611, 373] on button "Explore other analysis" at bounding box center [592, 379] width 113 height 26
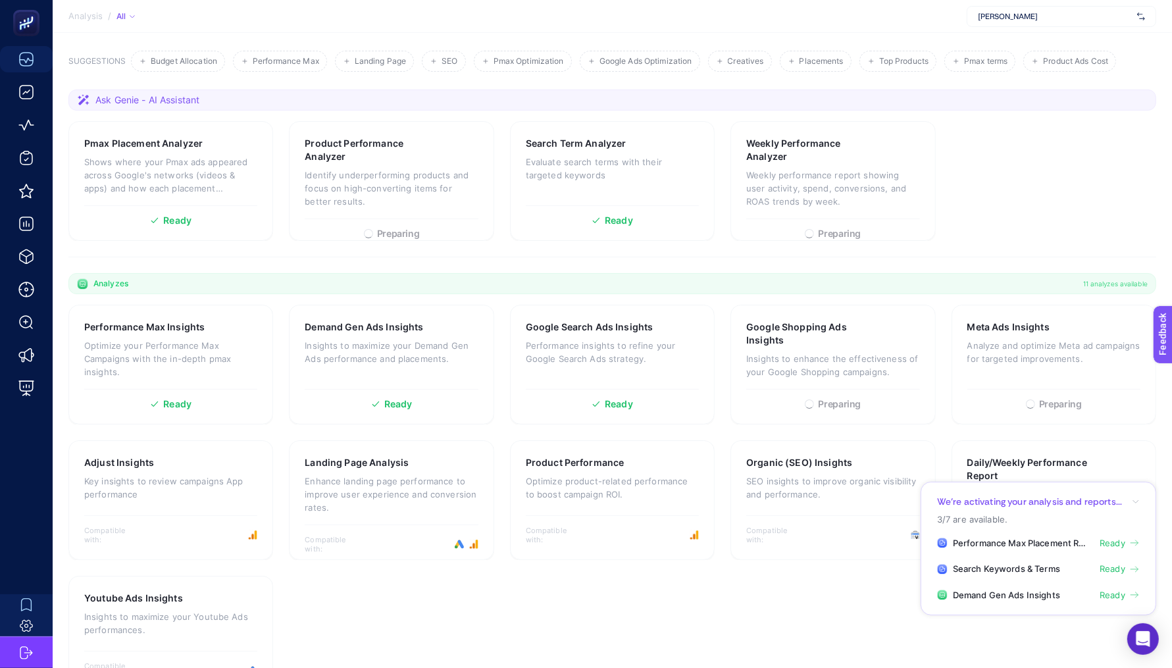
scroll to position [179, 0]
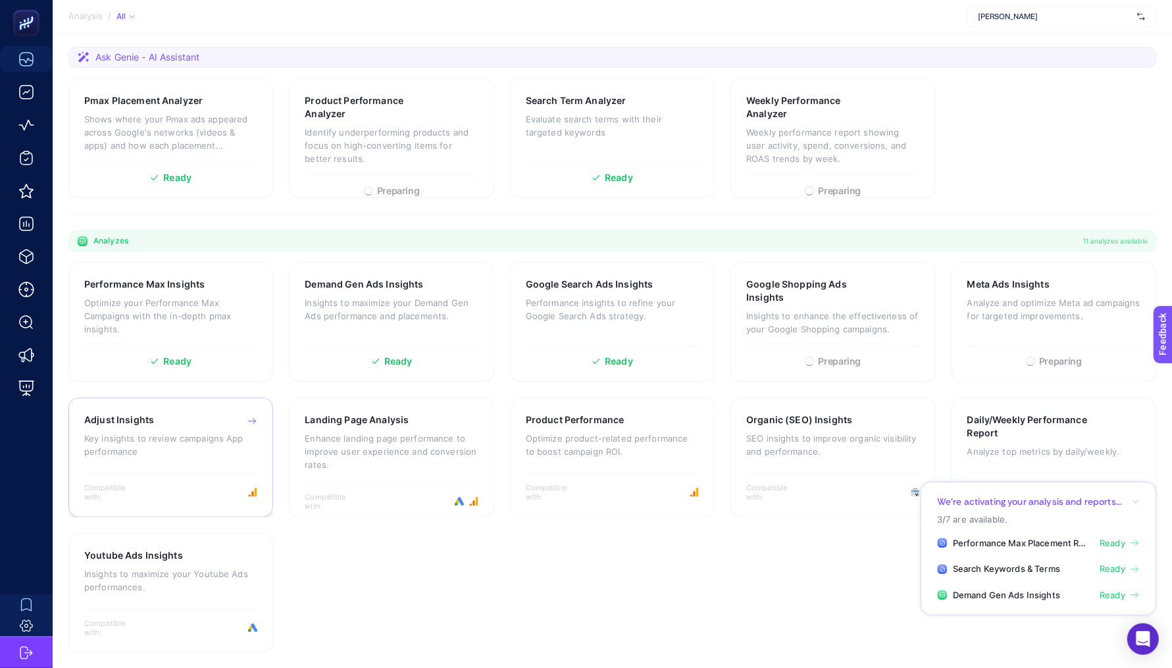
click at [211, 450] on p "Key insights to review campaigns App performance" at bounding box center [170, 445] width 173 height 26
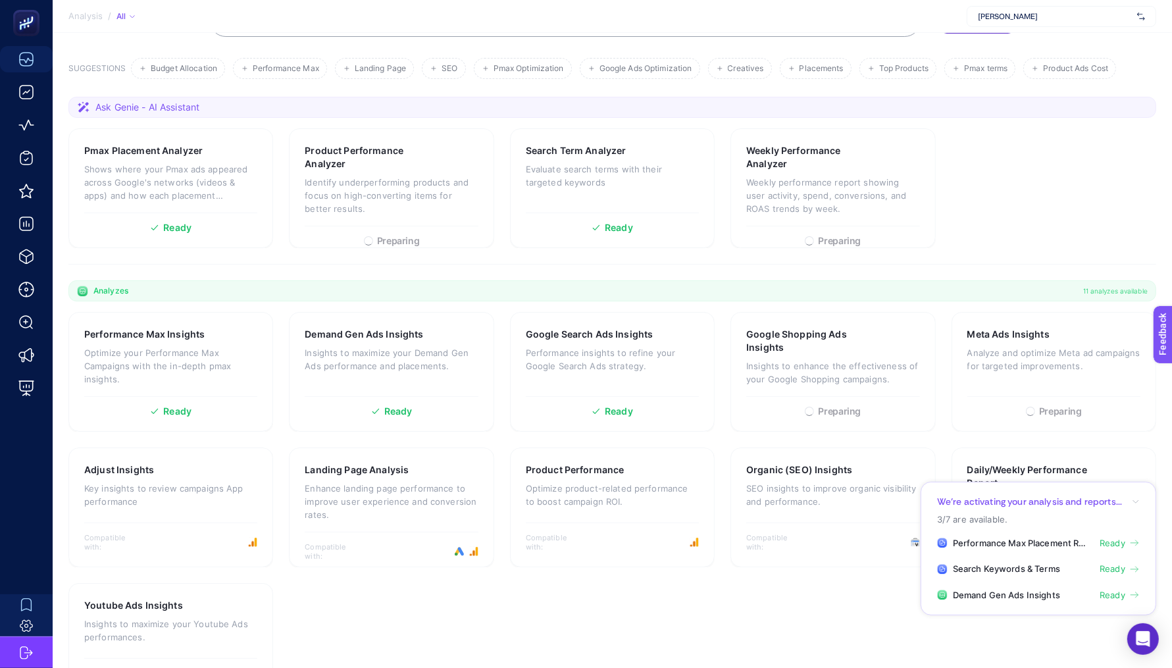
scroll to position [179, 0]
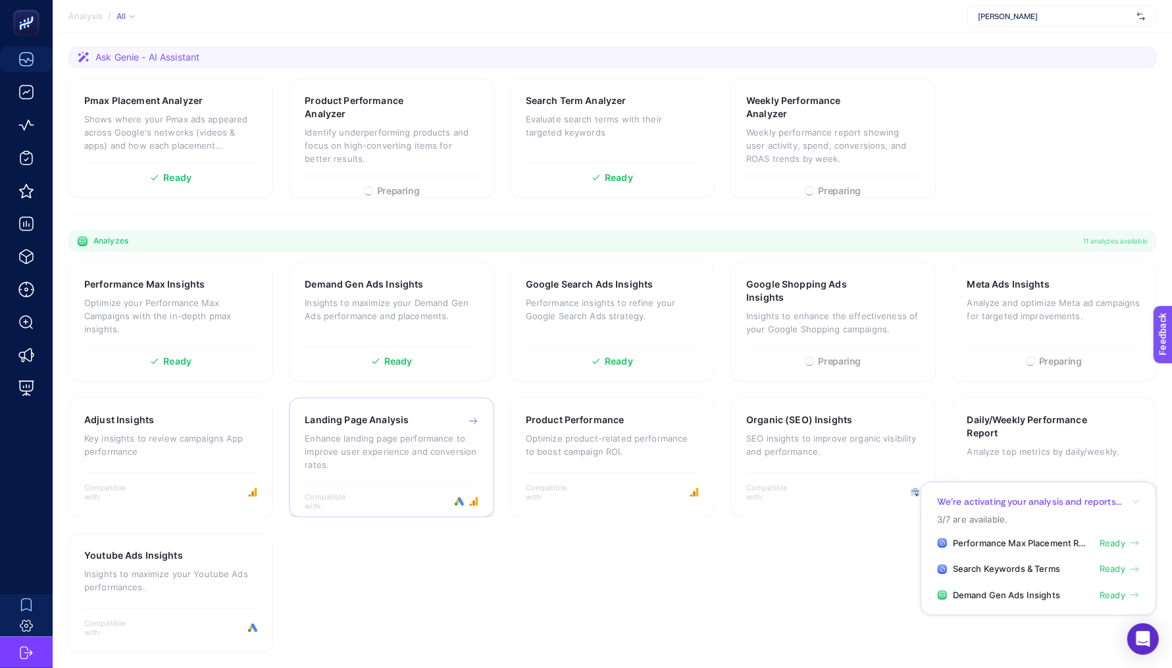
click at [422, 432] on p "Enhance landing page performance to improve user experience and conversion rate…" at bounding box center [391, 451] width 173 height 39
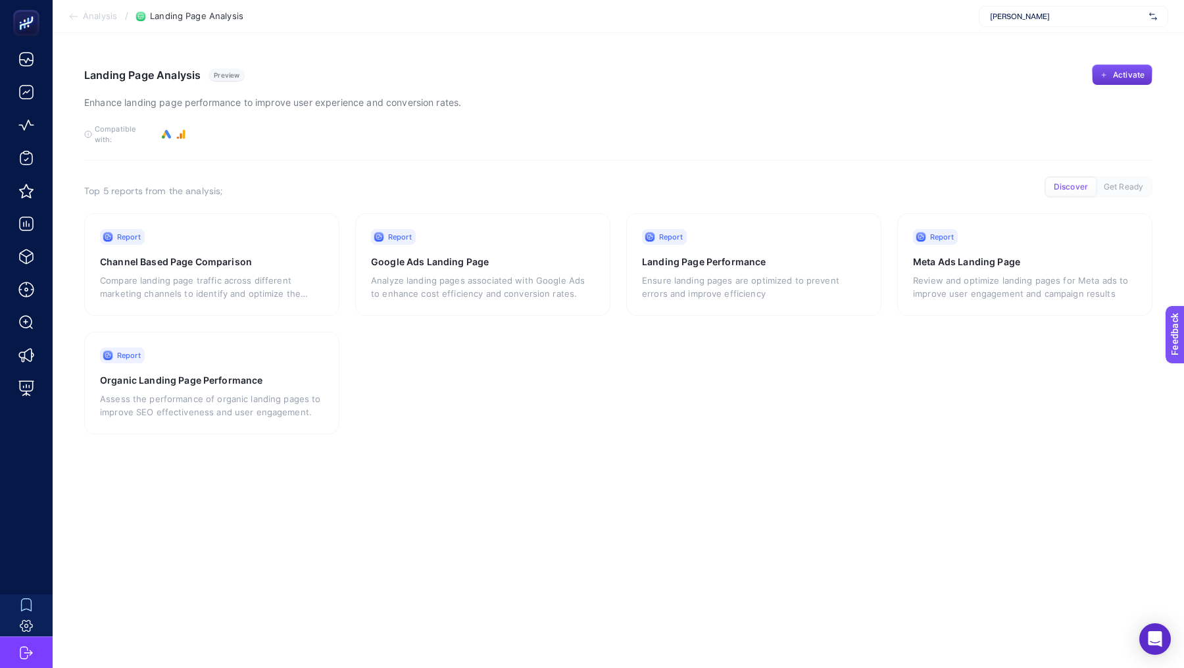
click at [1112, 80] on button "Activate" at bounding box center [1122, 74] width 61 height 21
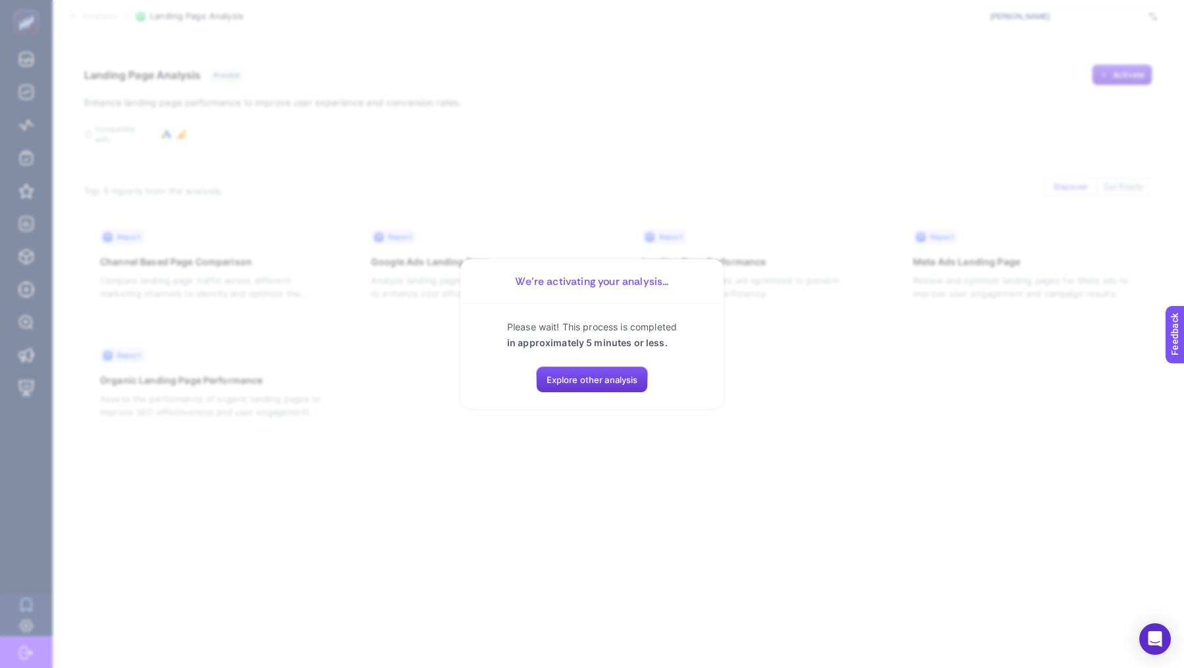
click at [586, 382] on span "Explore other analysis" at bounding box center [592, 379] width 91 height 11
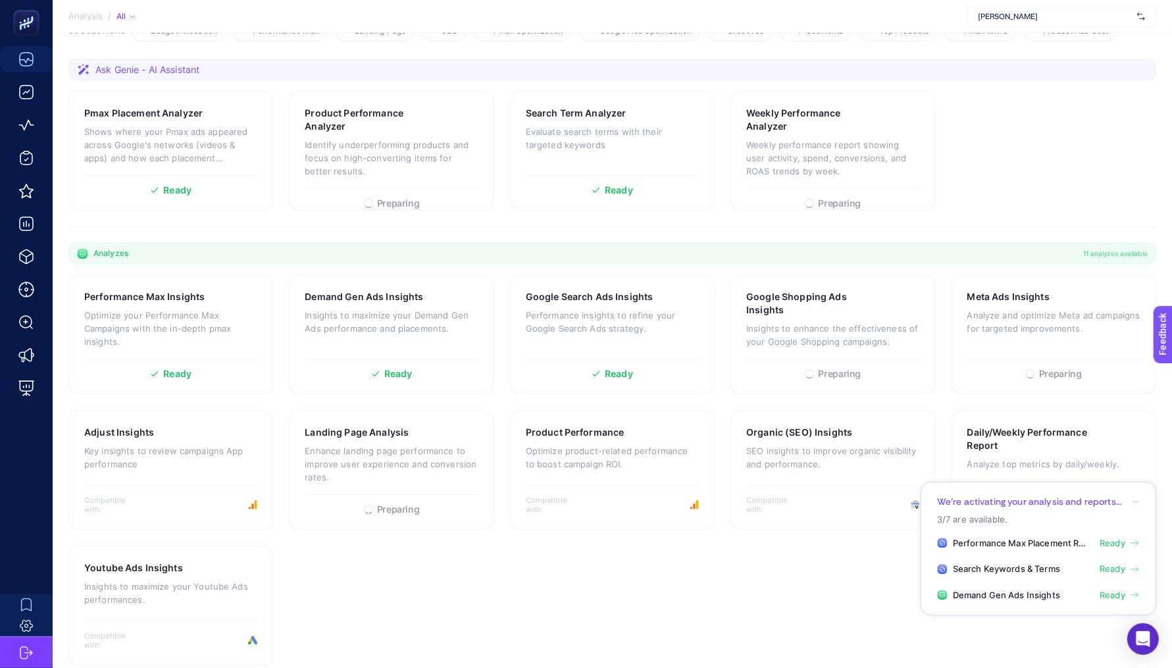
scroll to position [179, 0]
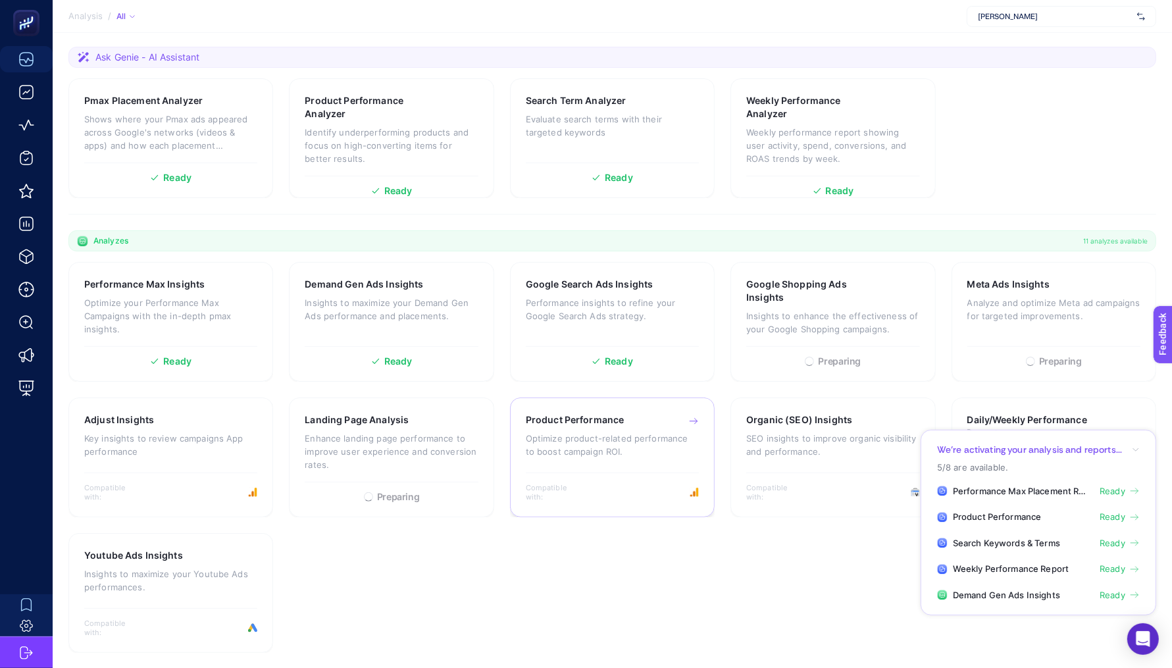
click at [608, 449] on p "Optimize product-related performance to boost campaign ROI." at bounding box center [612, 445] width 173 height 26
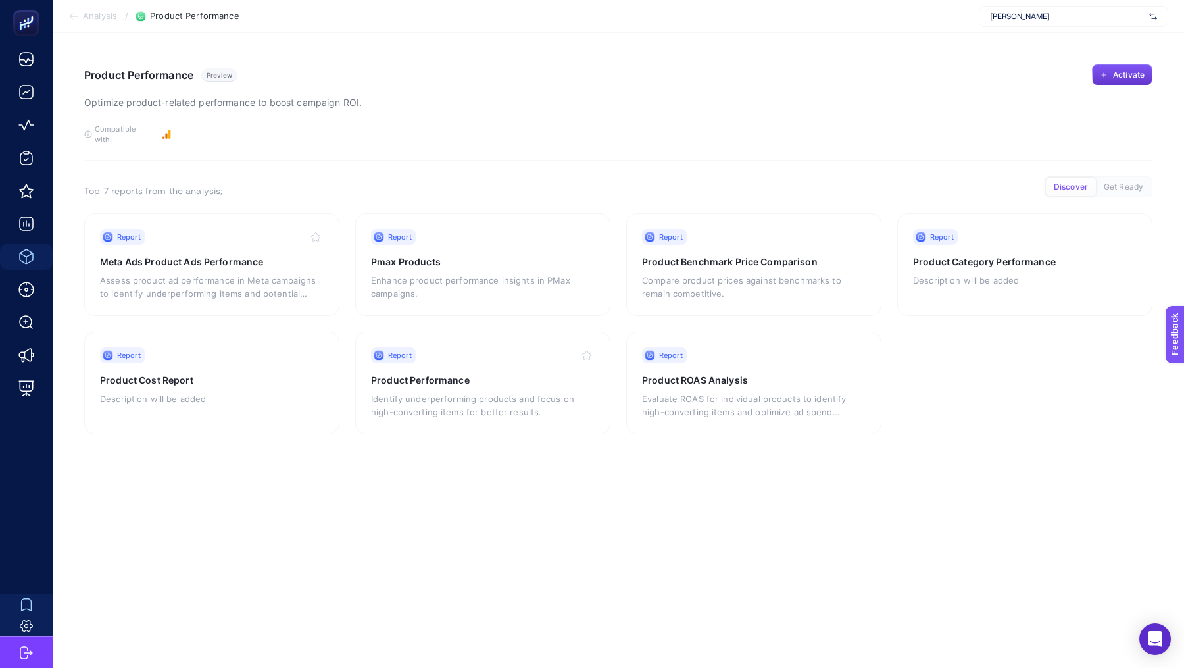
click at [1119, 70] on span "Activate" at bounding box center [1129, 75] width 32 height 11
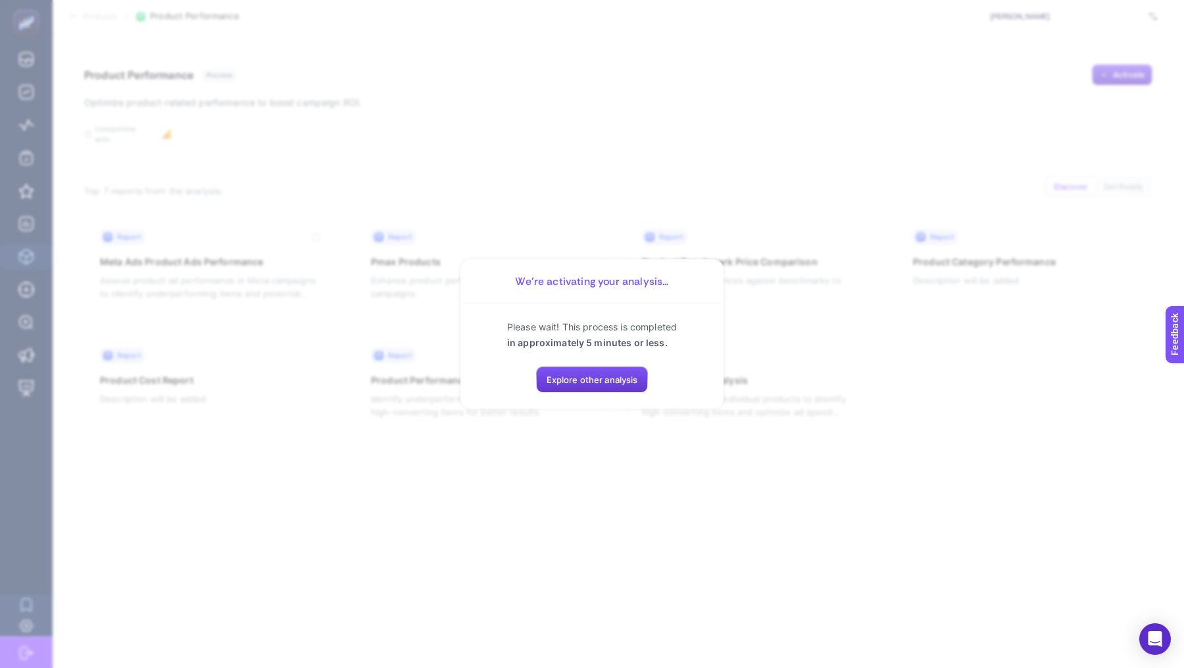
click at [574, 386] on button "Explore other analysis" at bounding box center [592, 379] width 113 height 26
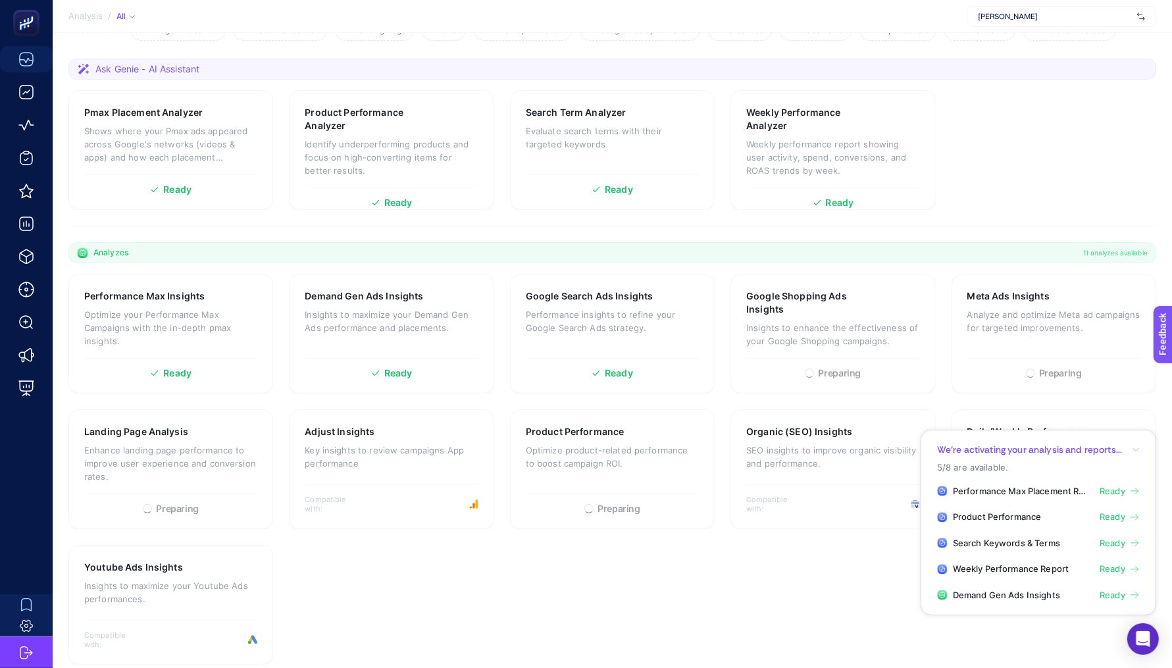
scroll to position [179, 0]
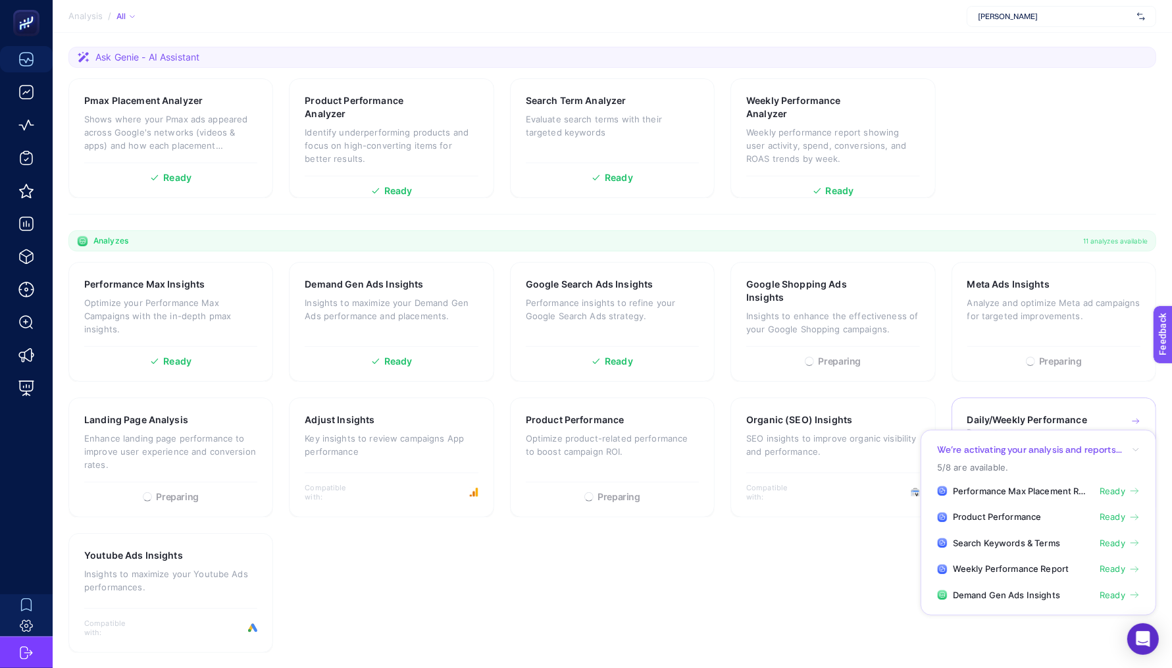
click at [1065, 411] on div "Daily/Weekly Performance Report Analyze top metrics by daily/weekly. Compatible…" at bounding box center [1053, 457] width 205 height 120
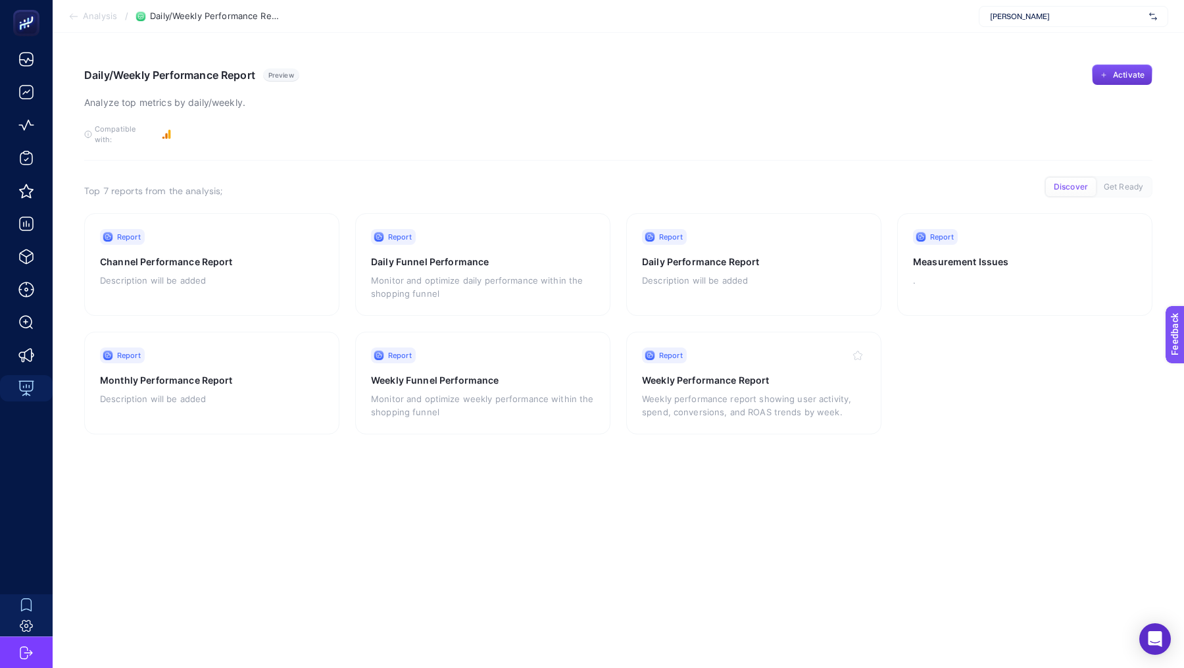
click at [1142, 68] on button "Activate" at bounding box center [1122, 74] width 61 height 21
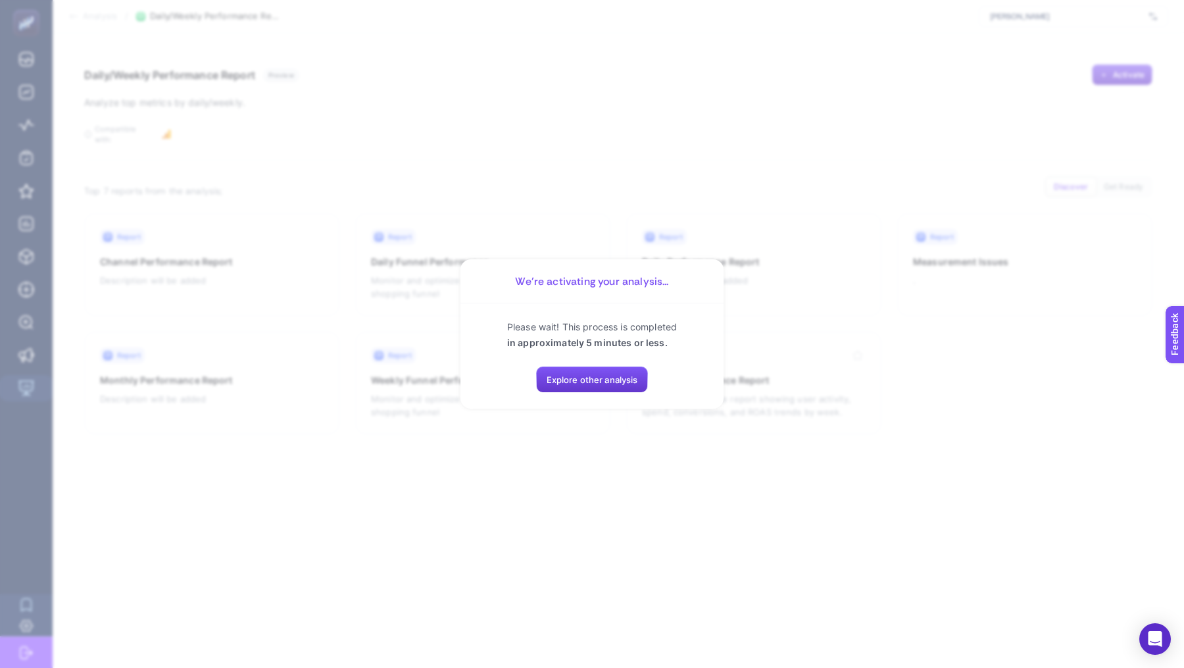
click at [602, 379] on span "Explore other analysis" at bounding box center [592, 379] width 91 height 11
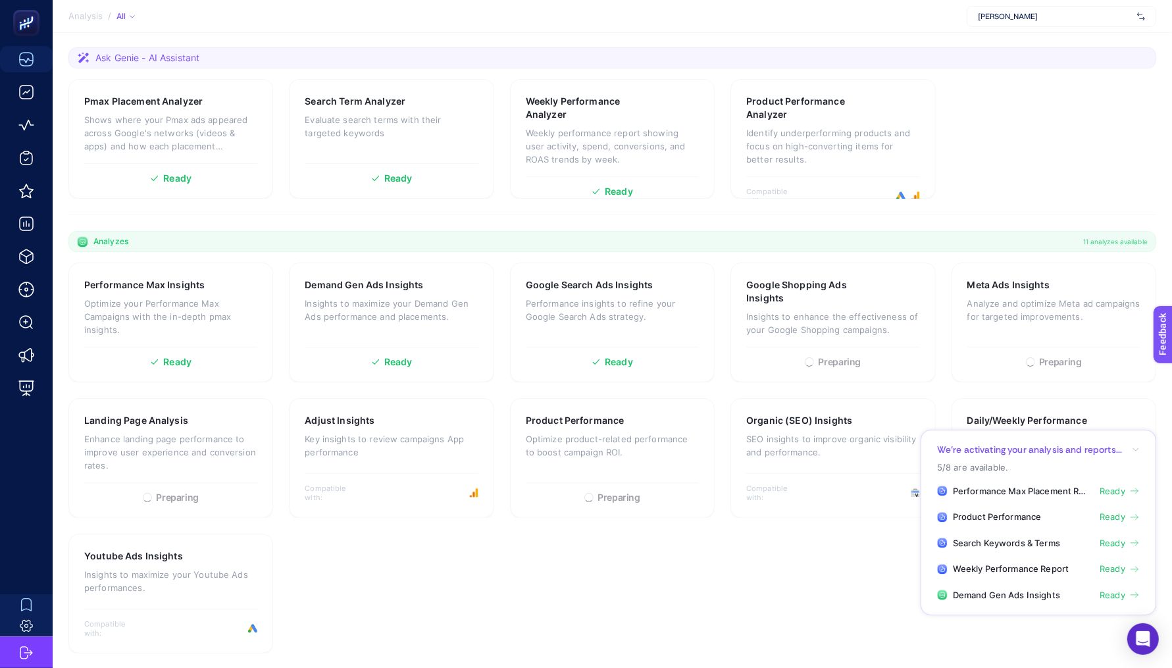
scroll to position [179, 0]
click at [173, 558] on h3 "Youtube Ads Insights" at bounding box center [133, 555] width 99 height 13
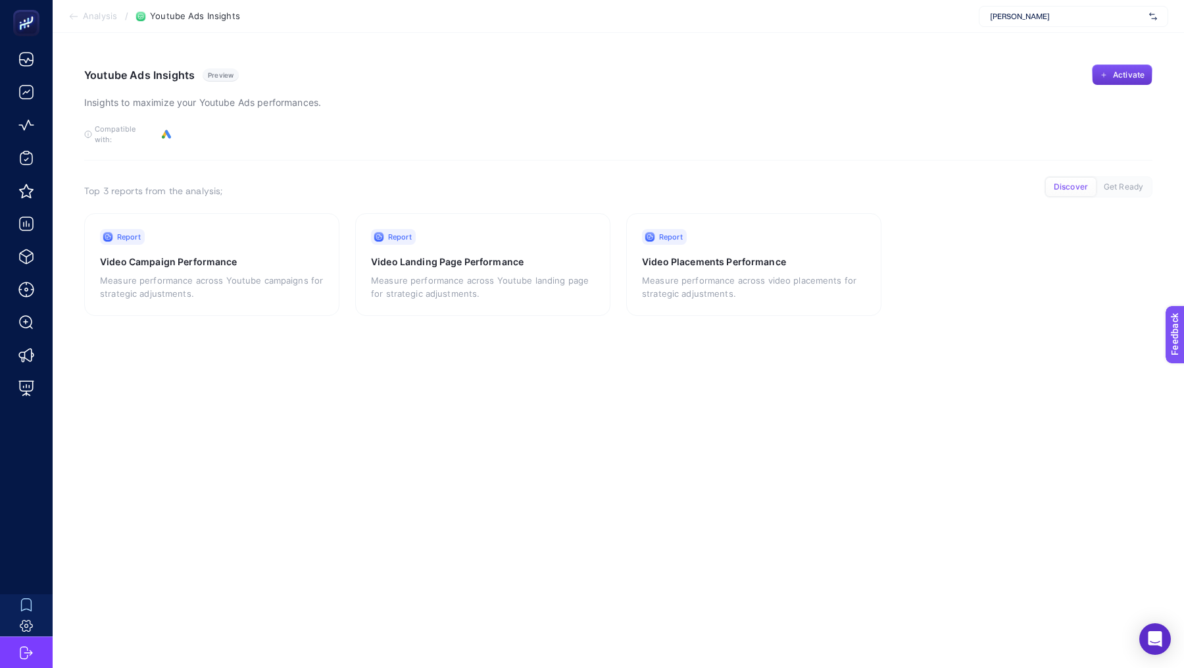
click at [1121, 72] on span "Activate" at bounding box center [1129, 75] width 32 height 11
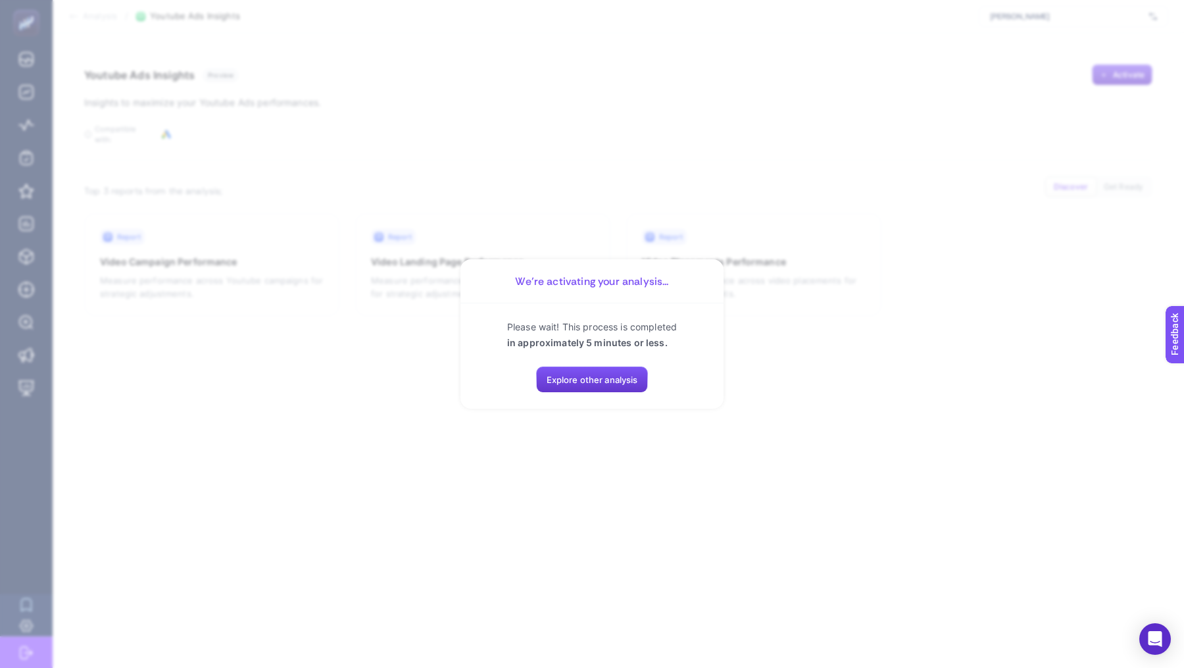
click at [621, 390] on button "Explore other analysis" at bounding box center [592, 379] width 113 height 26
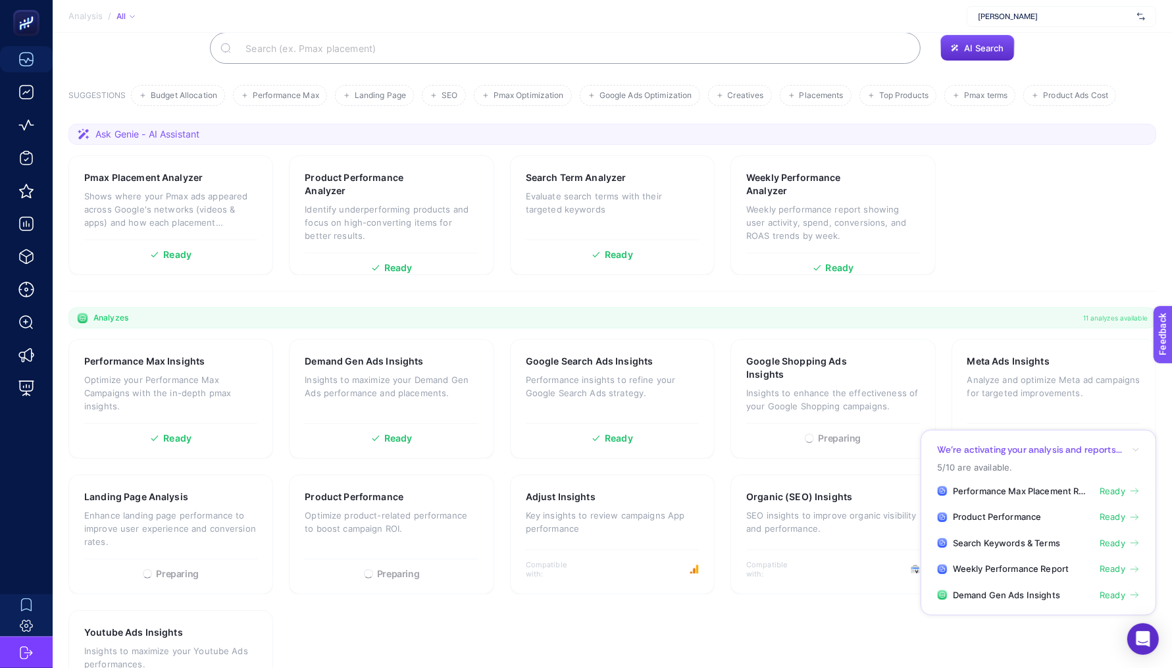
scroll to position [72, 0]
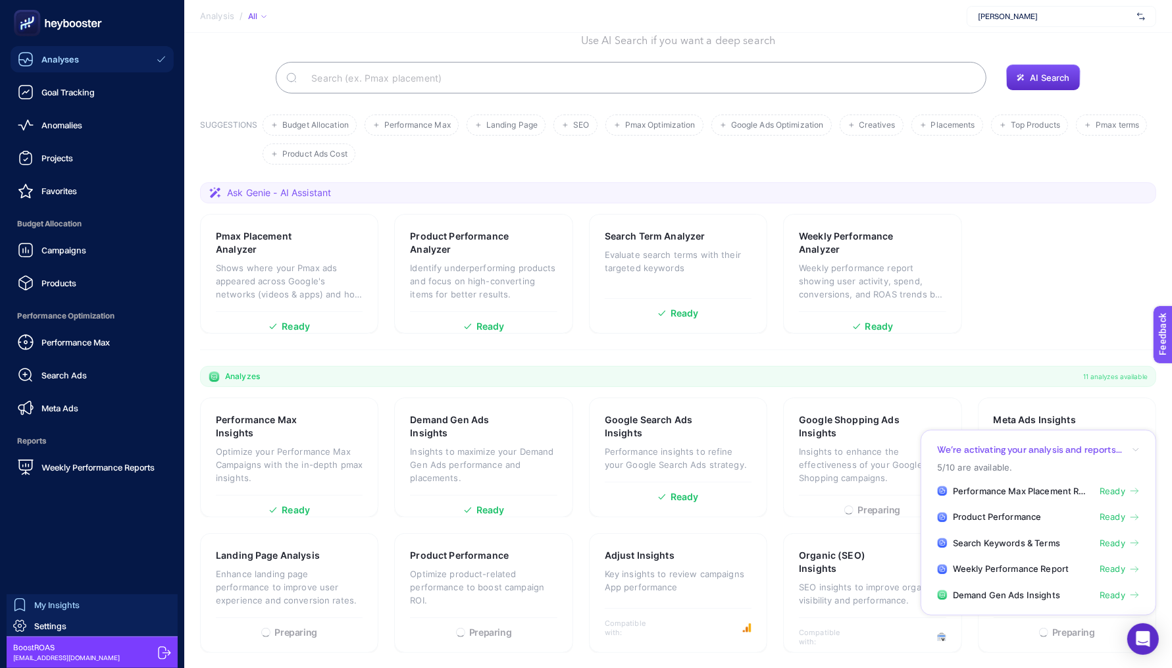
click at [46, 602] on span "My Insights" at bounding box center [56, 604] width 45 height 11
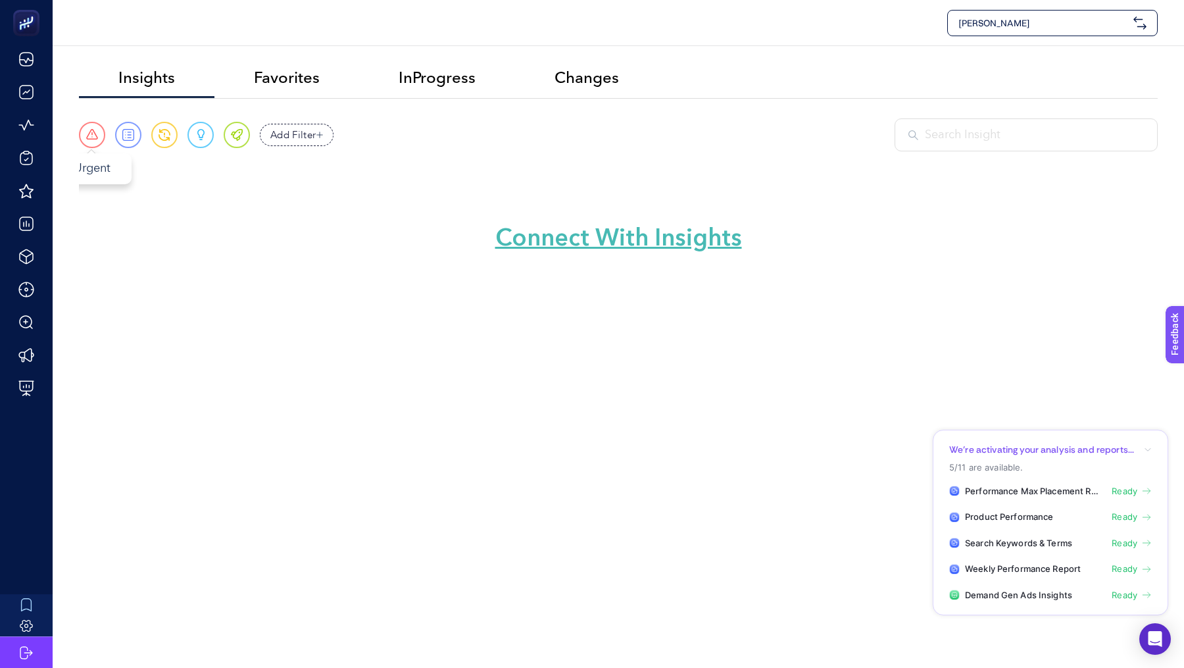
click at [91, 130] on span at bounding box center [92, 135] width 12 height 12
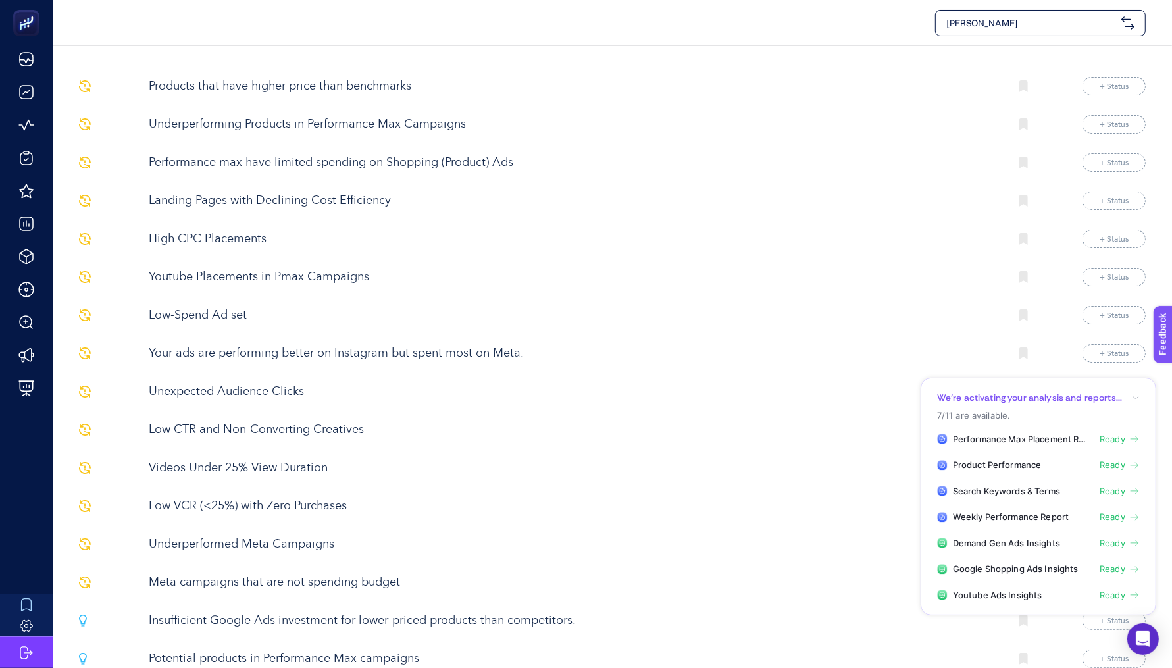
scroll to position [126, 0]
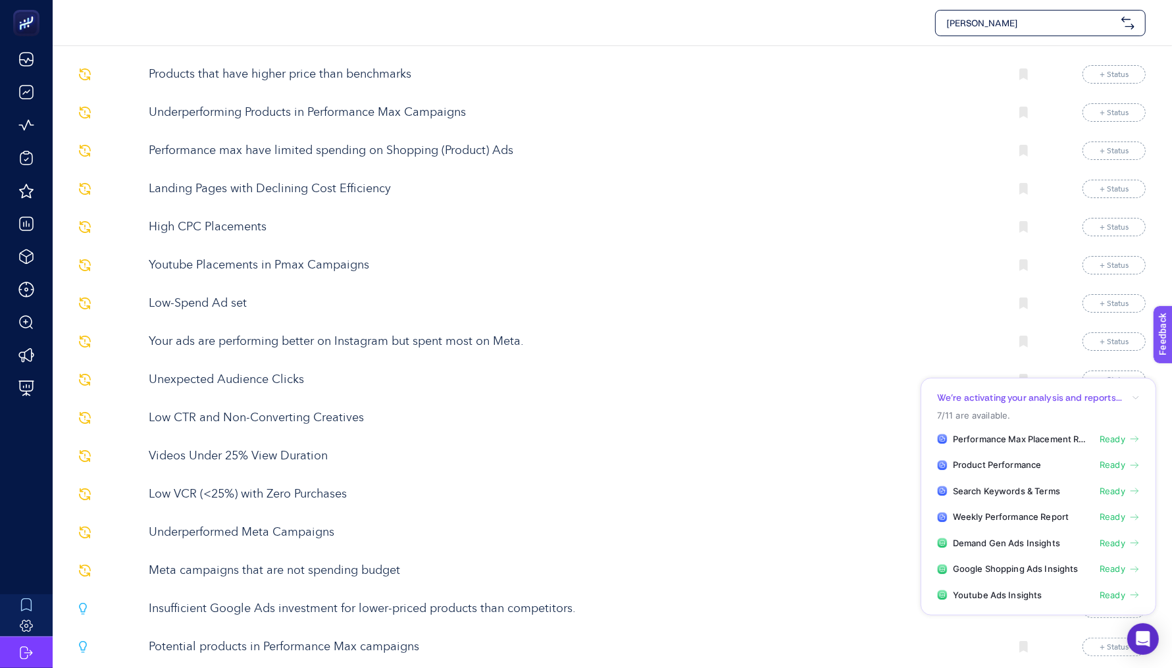
click at [353, 118] on p "Underperforming Products in Performance Max Campaigns" at bounding box center [574, 113] width 851 height 18
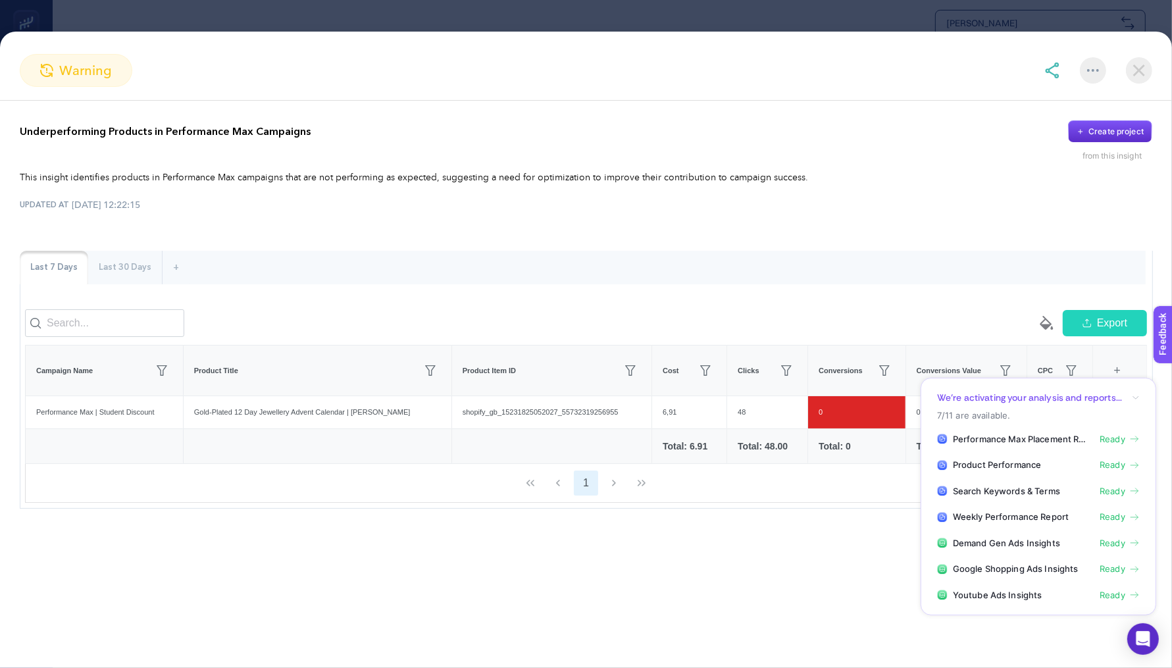
scroll to position [435, 0]
click at [136, 263] on div "Last 30 Days" at bounding box center [125, 268] width 74 height 34
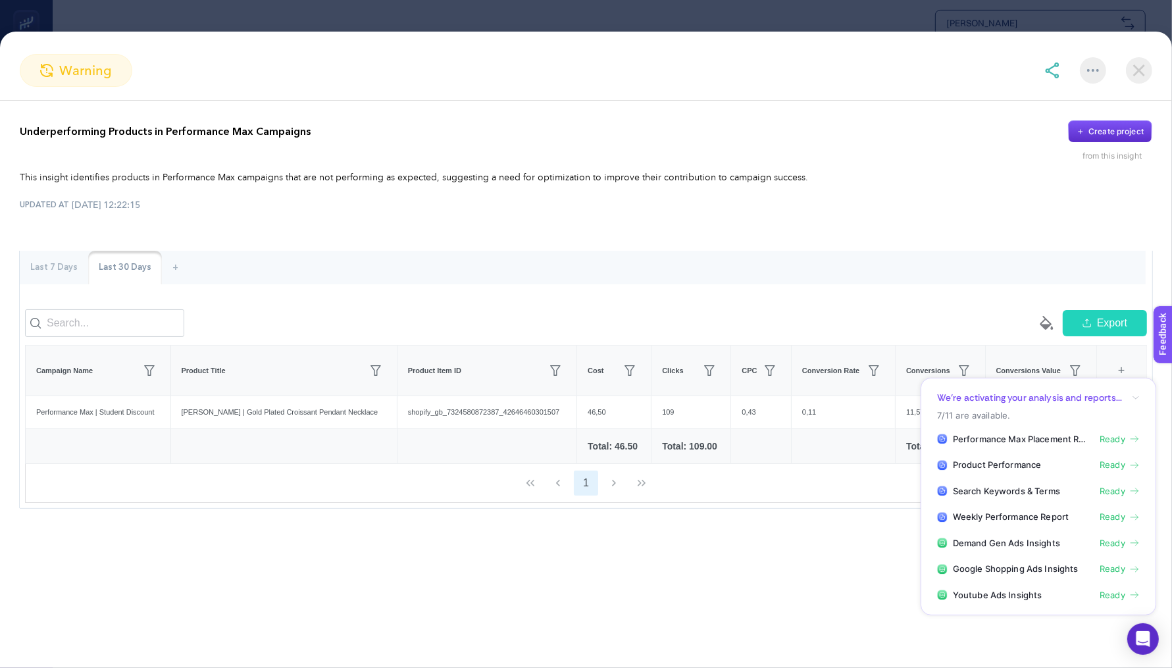
click at [1143, 393] on section "We’re activating your analysis and reports... 7/11 are available. Performance M…" at bounding box center [1038, 497] width 236 height 238
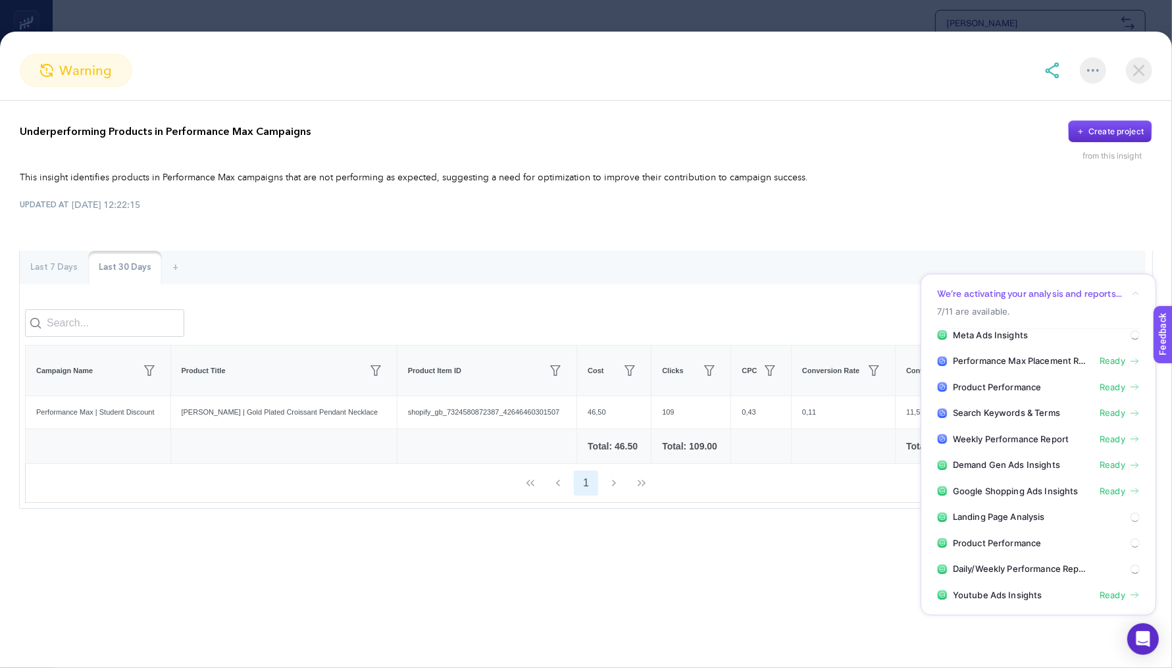
click at [1136, 296] on icon "button" at bounding box center [1136, 294] width 8 height 8
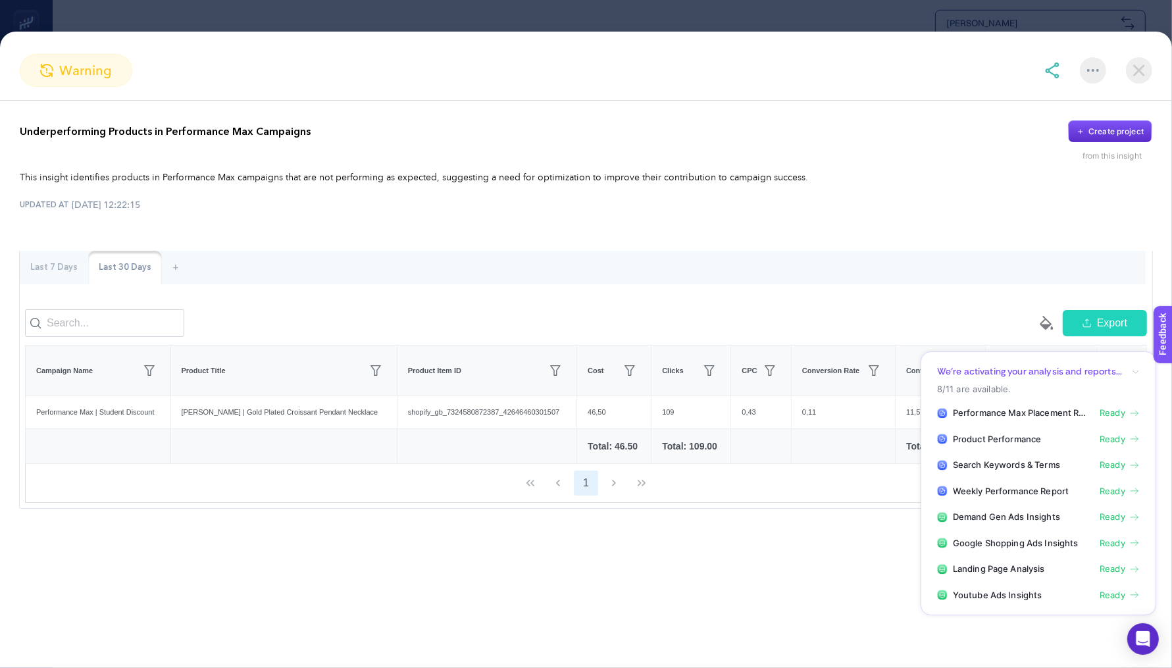
scroll to position [551, 0]
click at [1136, 79] on img at bounding box center [1139, 70] width 26 height 26
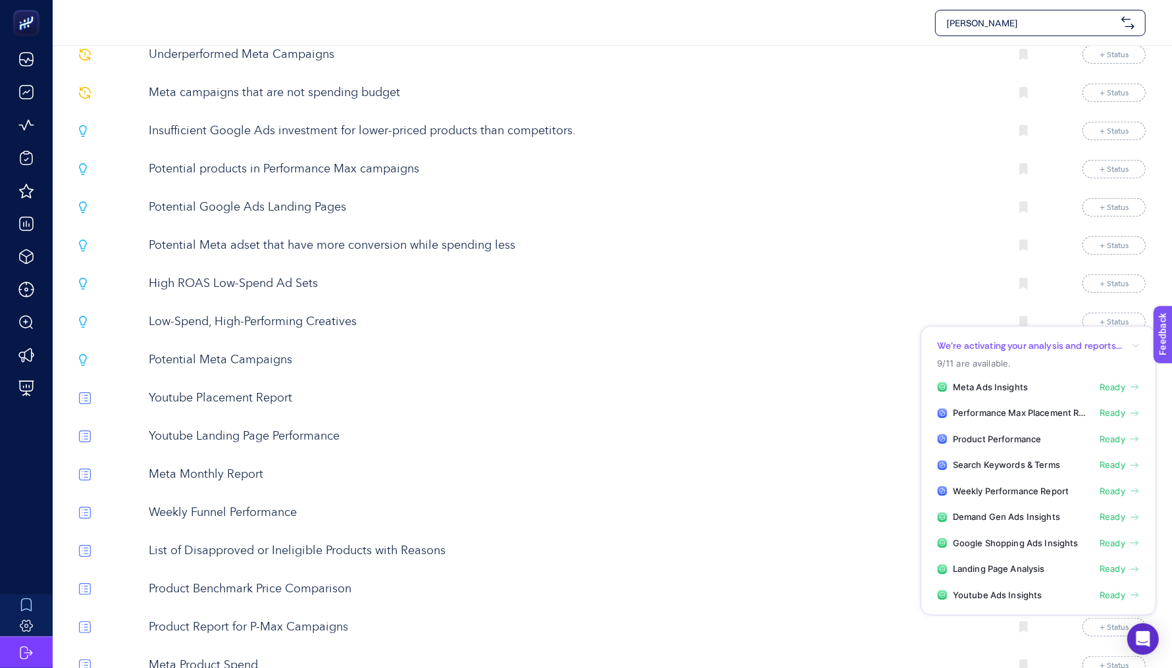
scroll to position [622, 0]
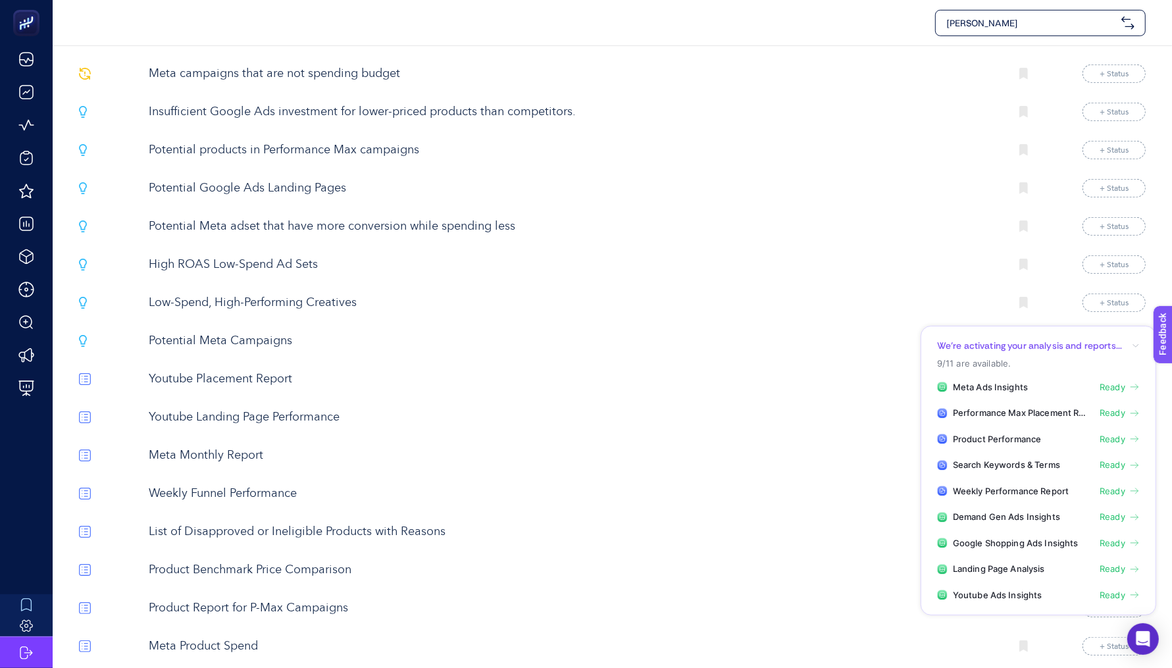
click at [217, 334] on p "Potential Meta Campaigns" at bounding box center [574, 341] width 851 height 18
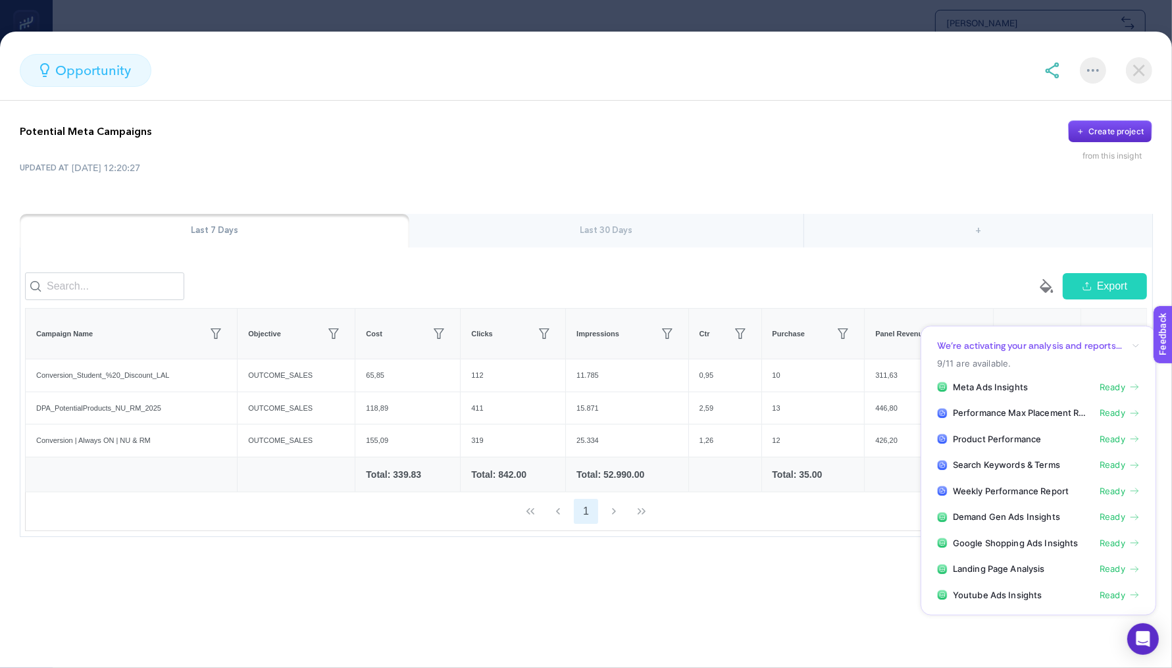
click at [525, 3] on section "opportunity Potential Meta Campaigns Create project from this insight UPDATED A…" at bounding box center [586, 334] width 1172 height 668
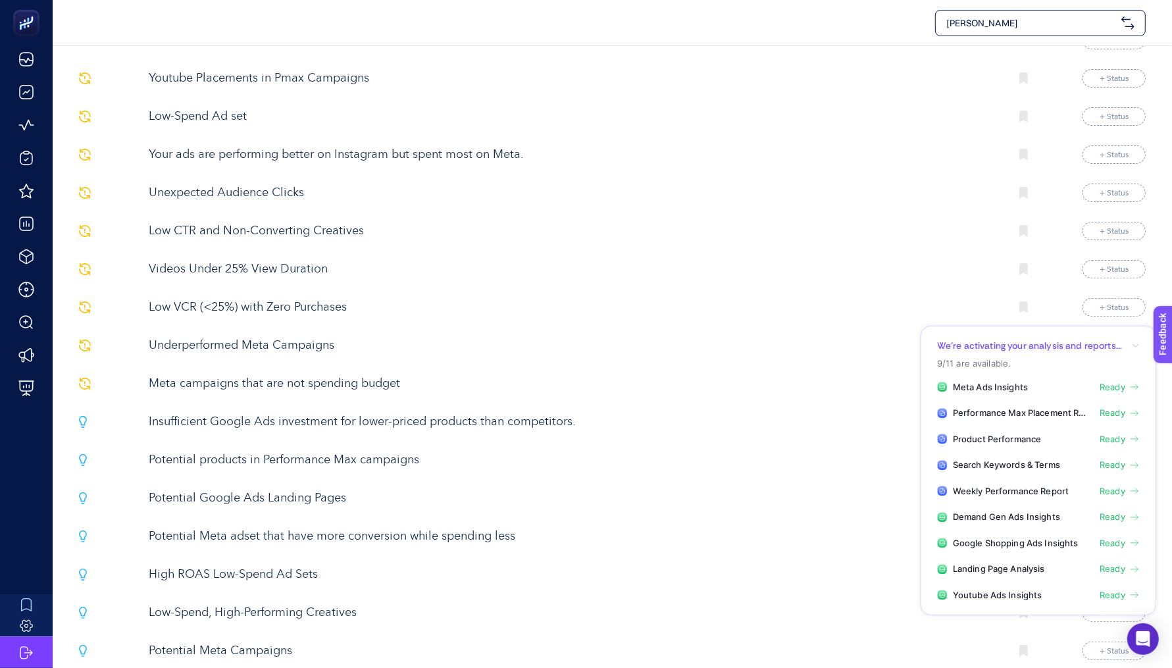
scroll to position [0, 0]
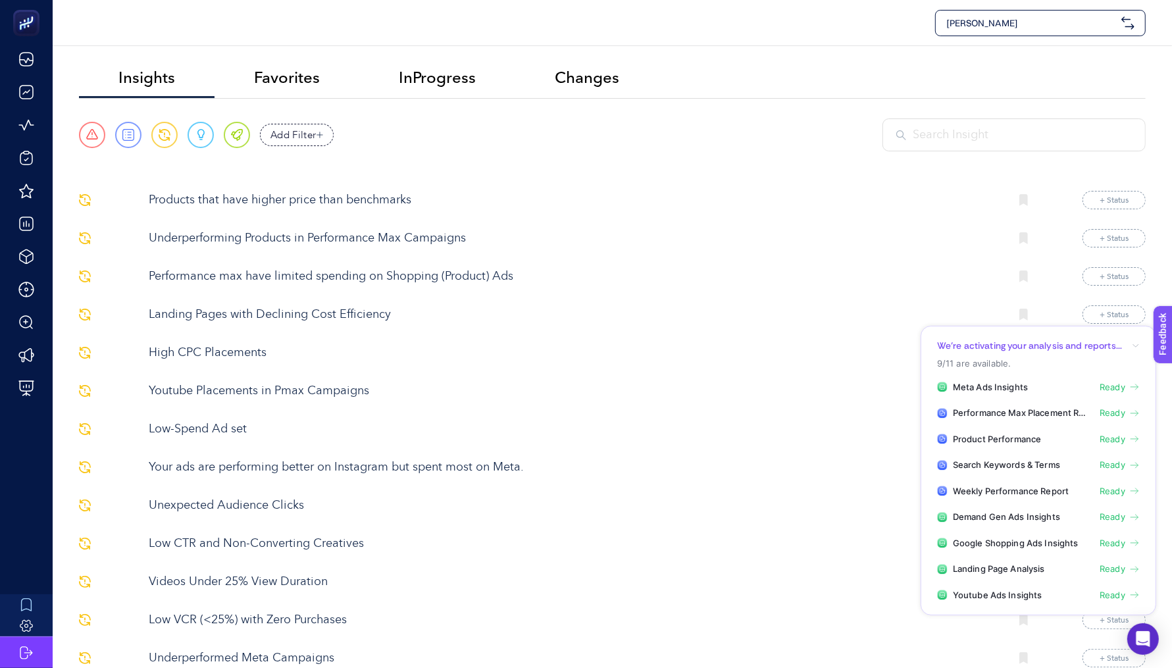
click at [395, 275] on p "Performance max have limited spending on Shopping (Product) Ads" at bounding box center [574, 277] width 851 height 18
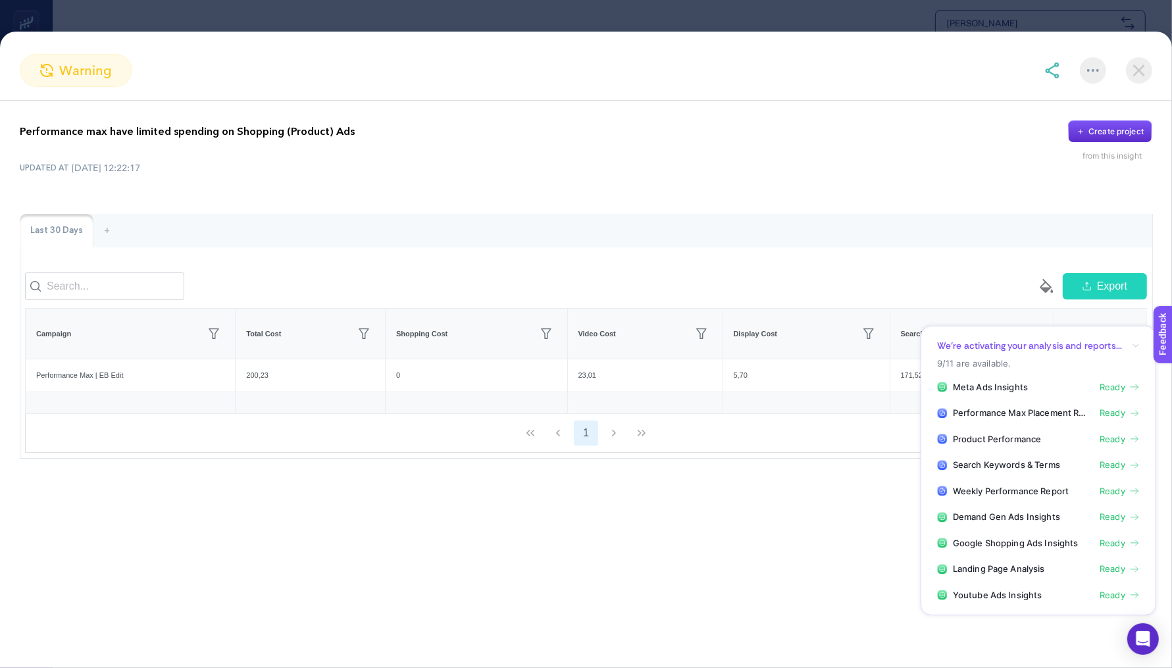
click at [1147, 70] on img at bounding box center [1139, 70] width 26 height 26
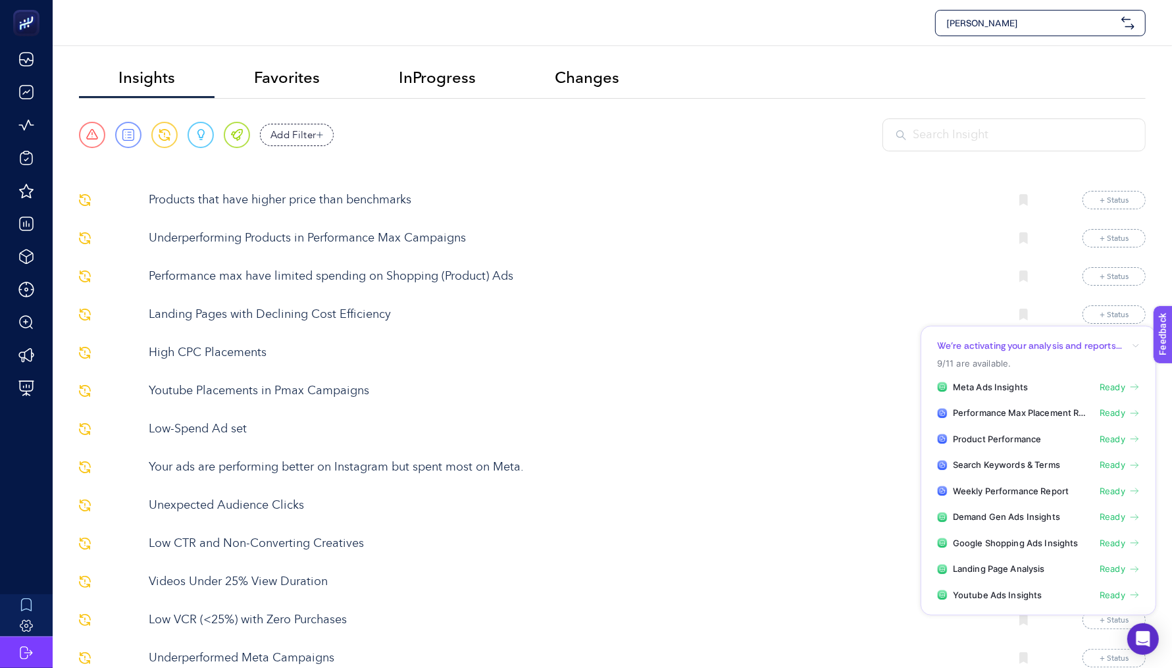
click at [978, 126] on input "text" at bounding box center [1022, 135] width 219 height 18
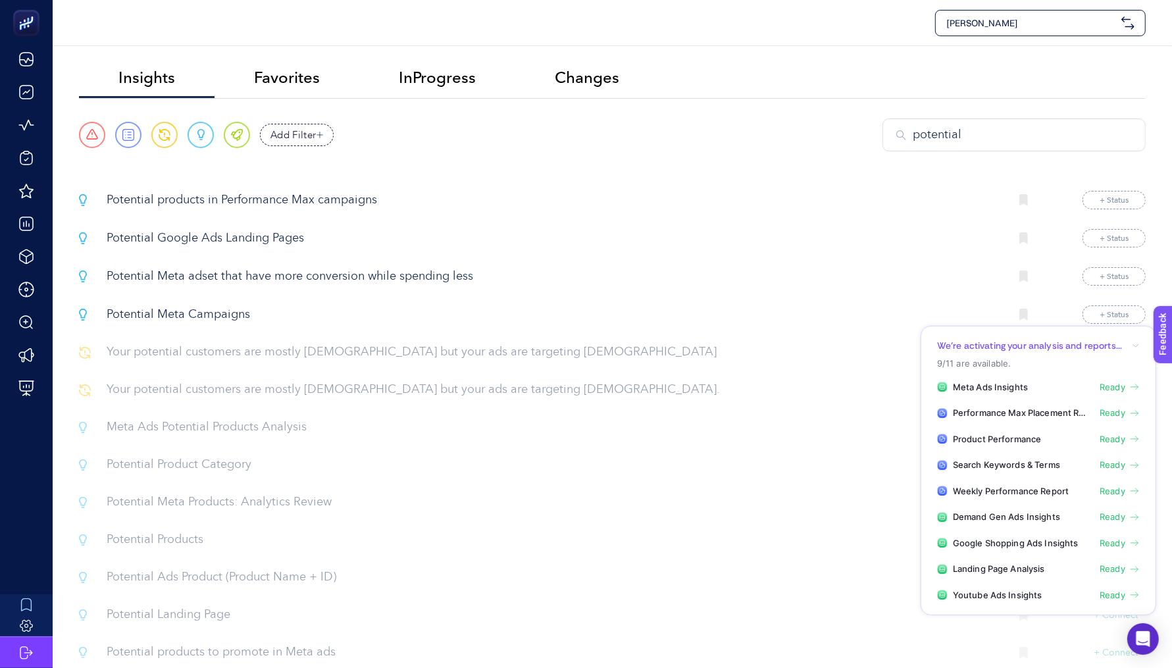
type input "potential"
click at [326, 193] on p "Potential products in Performance Max campaigns" at bounding box center [553, 200] width 893 height 18
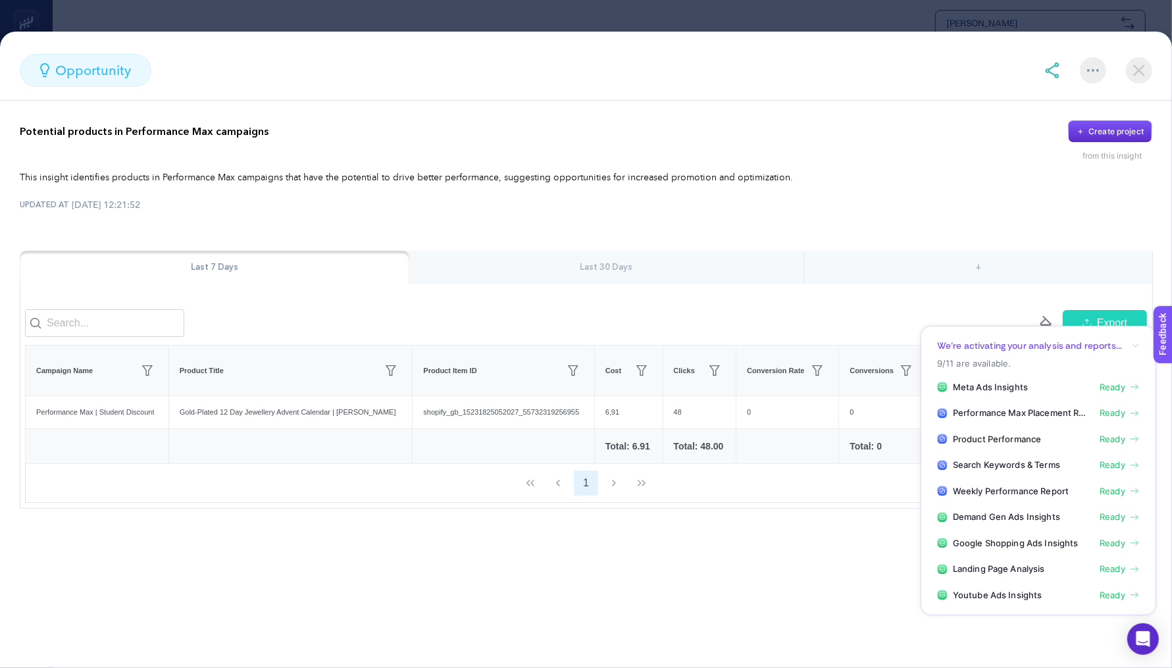
click at [532, 279] on div "Last 30 Days" at bounding box center [606, 268] width 395 height 34
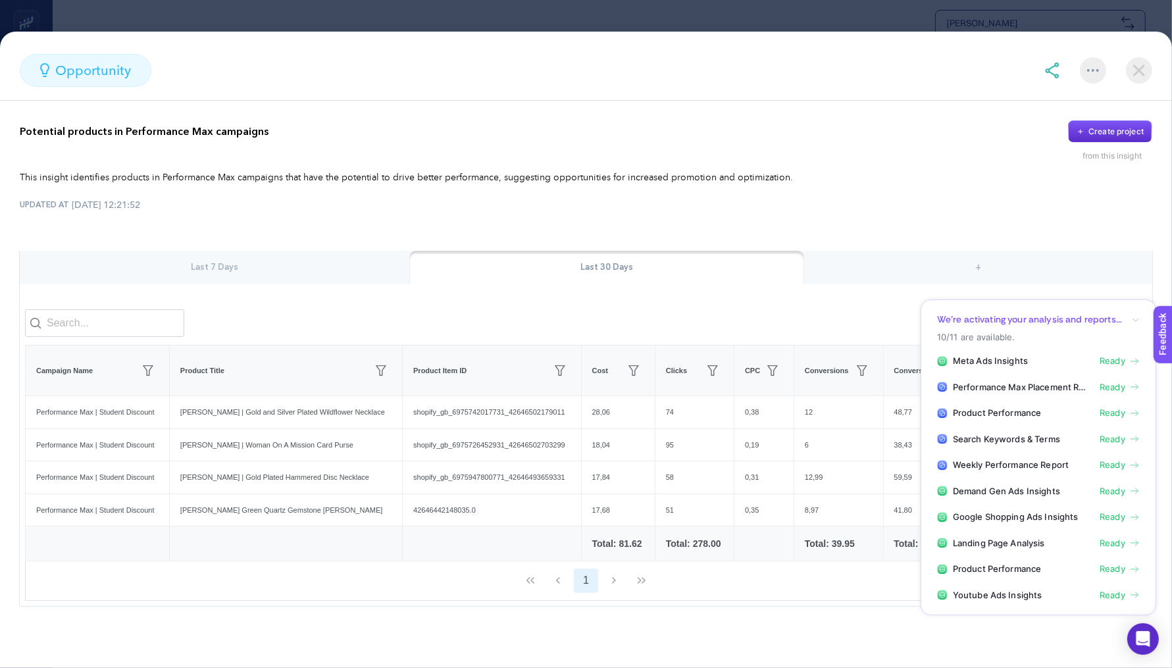
scroll to position [9, 0]
click at [767, 24] on section "opportunity Potential products in Performance Max campaigns Create project from…" at bounding box center [586, 334] width 1172 height 668
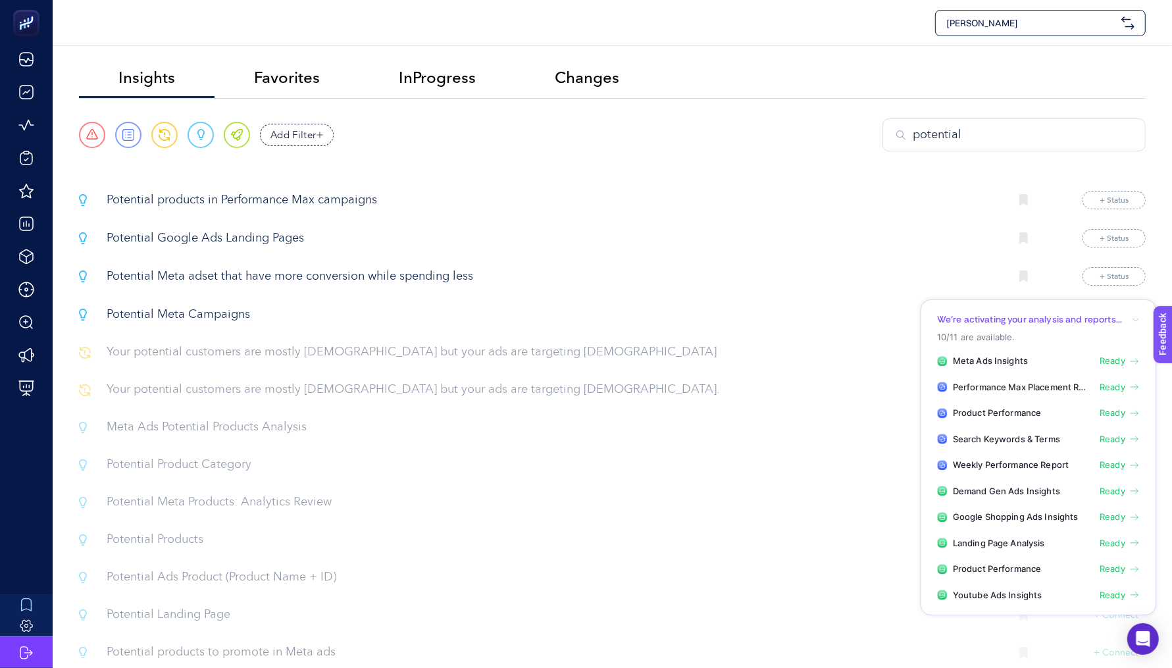
scroll to position [10, 0]
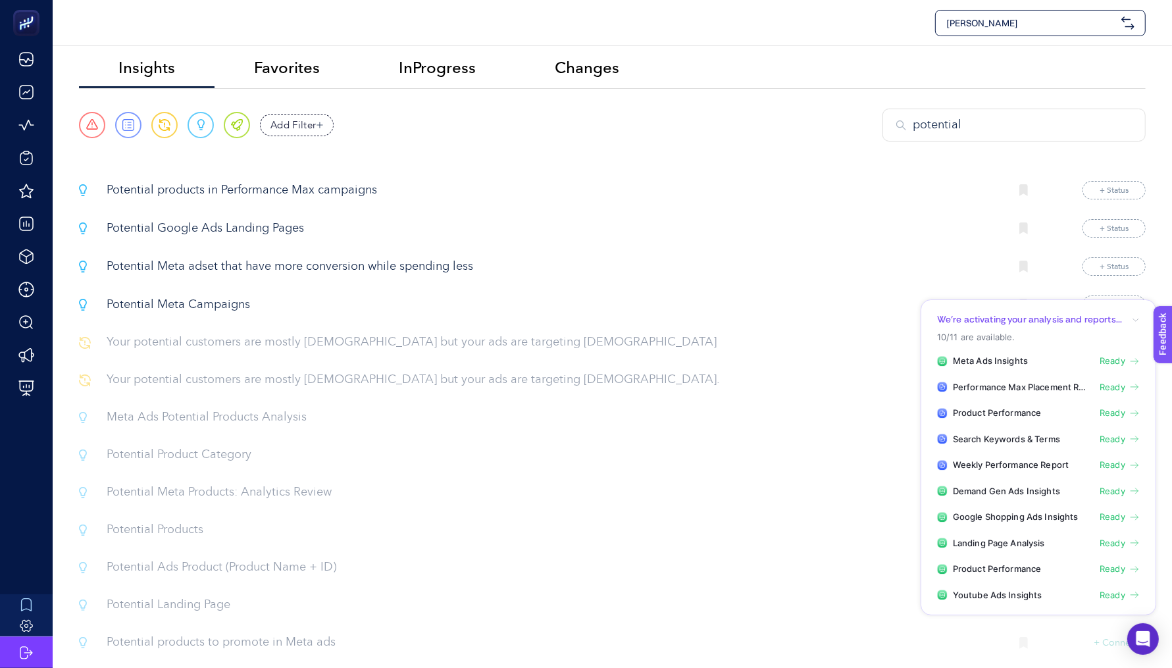
click at [201, 415] on p "Meta Ads Potential Products Analysis" at bounding box center [553, 418] width 893 height 18
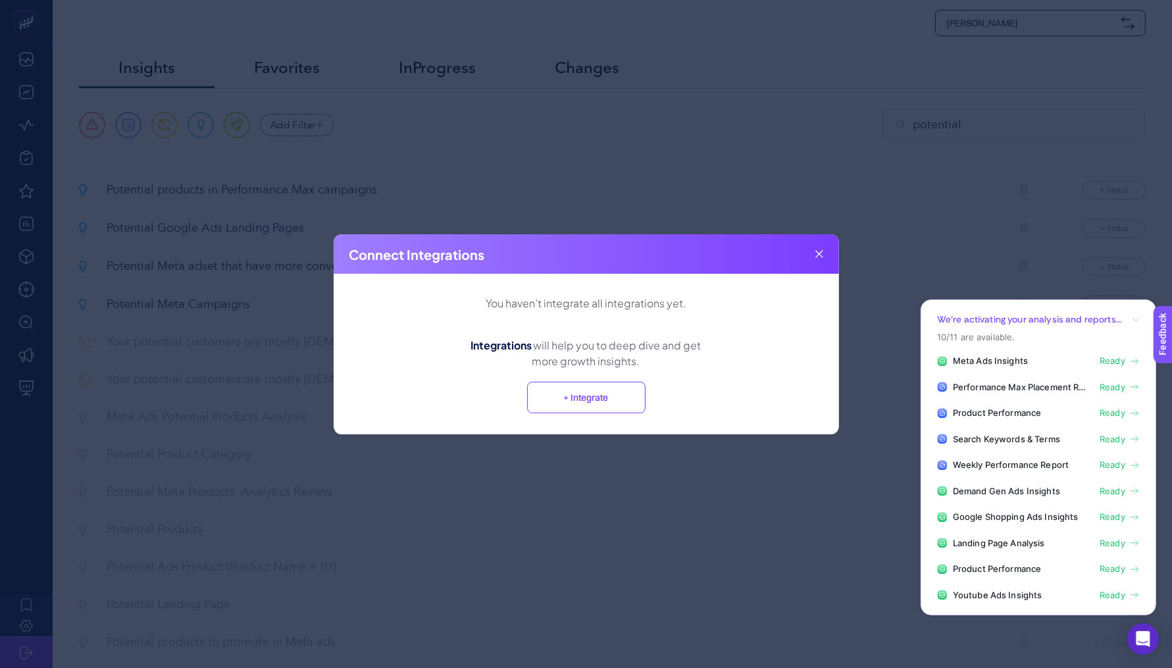
click at [543, 395] on button "+ Integrate" at bounding box center [586, 398] width 118 height 32
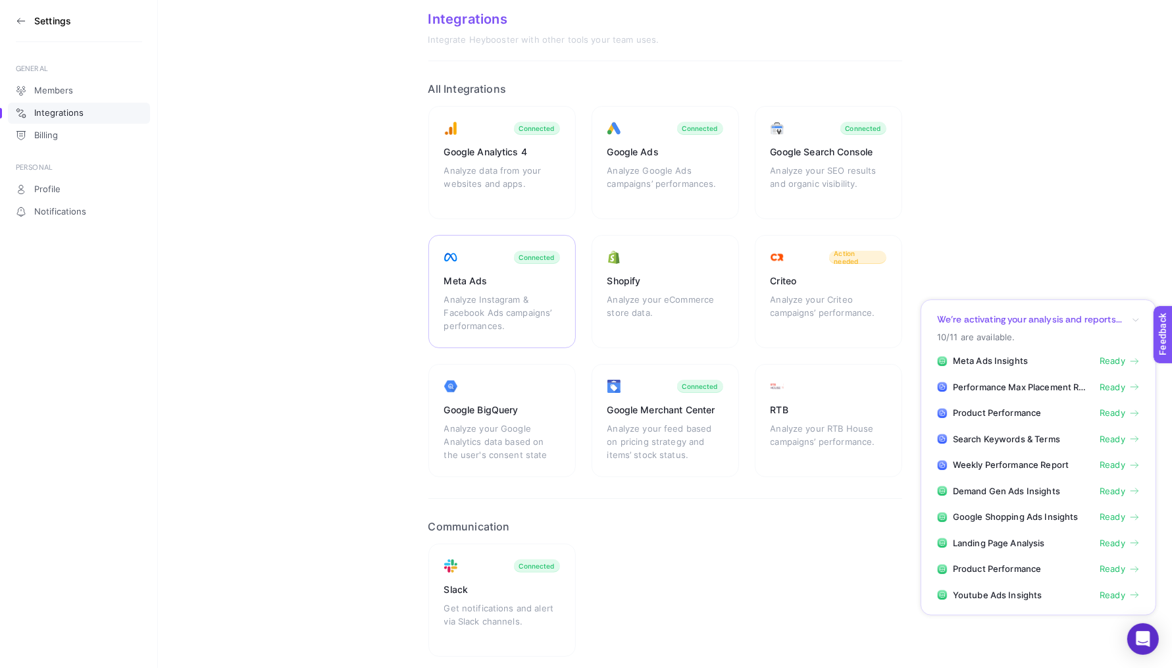
scroll to position [34, 0]
click at [526, 295] on div "Analyze Instagram & Facebook Ads campaigns’ performances." at bounding box center [502, 309] width 116 height 39
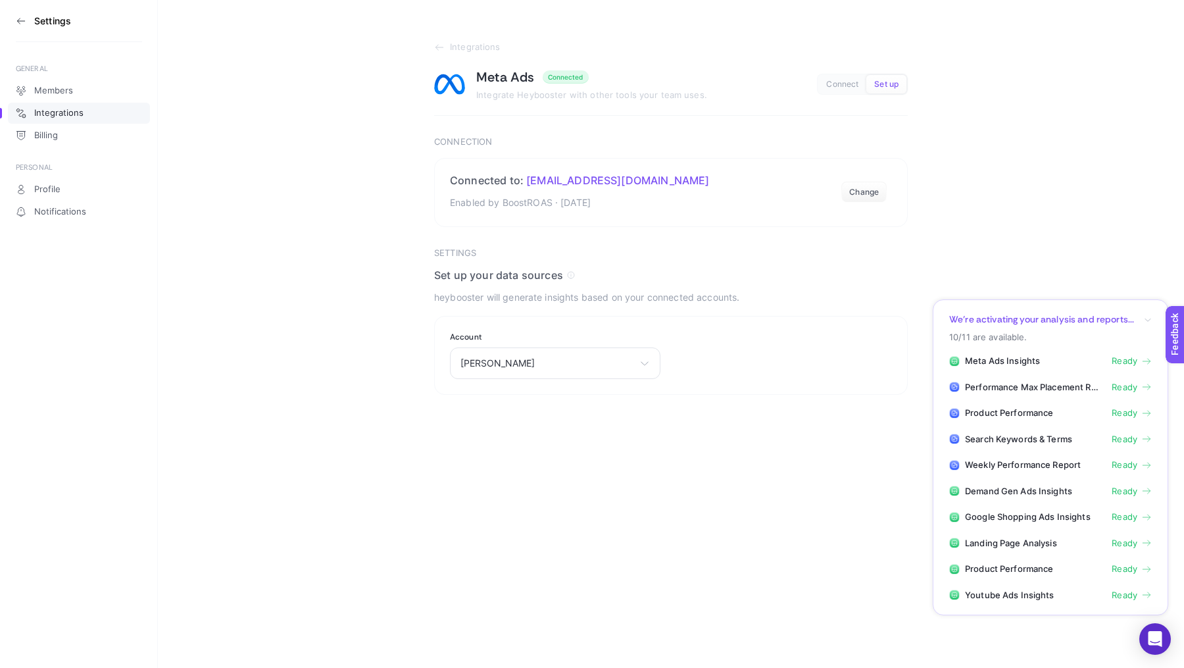
click at [22, 19] on icon at bounding box center [21, 21] width 11 height 11
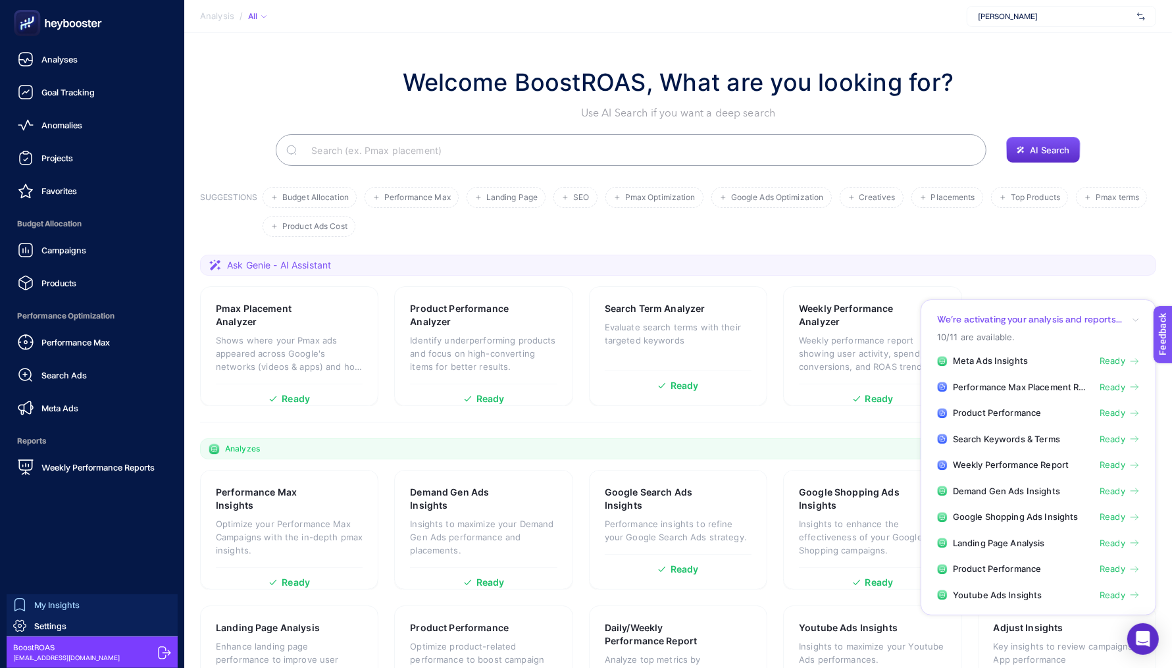
click at [31, 606] on div "My Insights" at bounding box center [46, 604] width 66 height 13
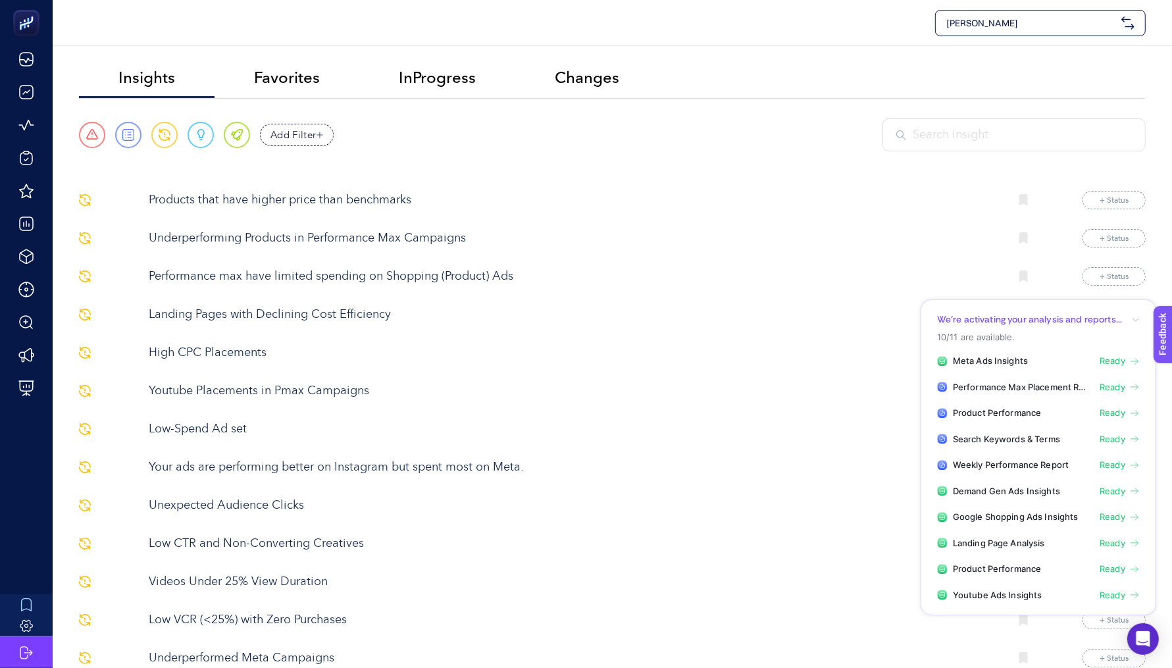
click at [904, 141] on div at bounding box center [1013, 134] width 263 height 33
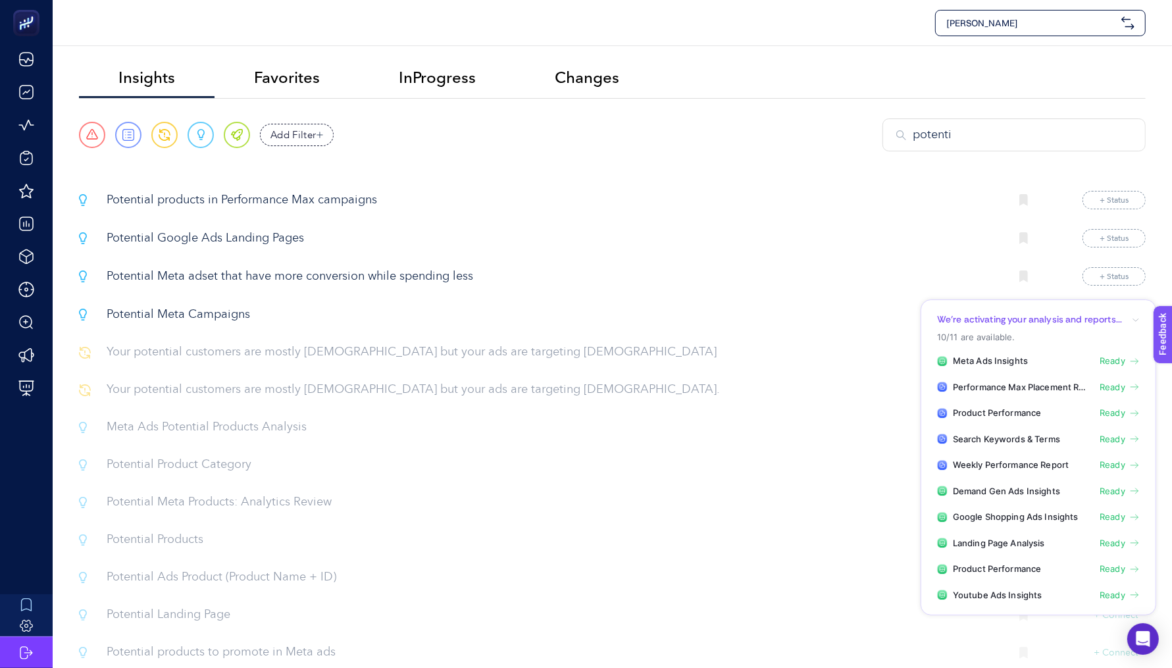
type input "potenti"
click at [136, 537] on p "Potential Products" at bounding box center [553, 540] width 893 height 18
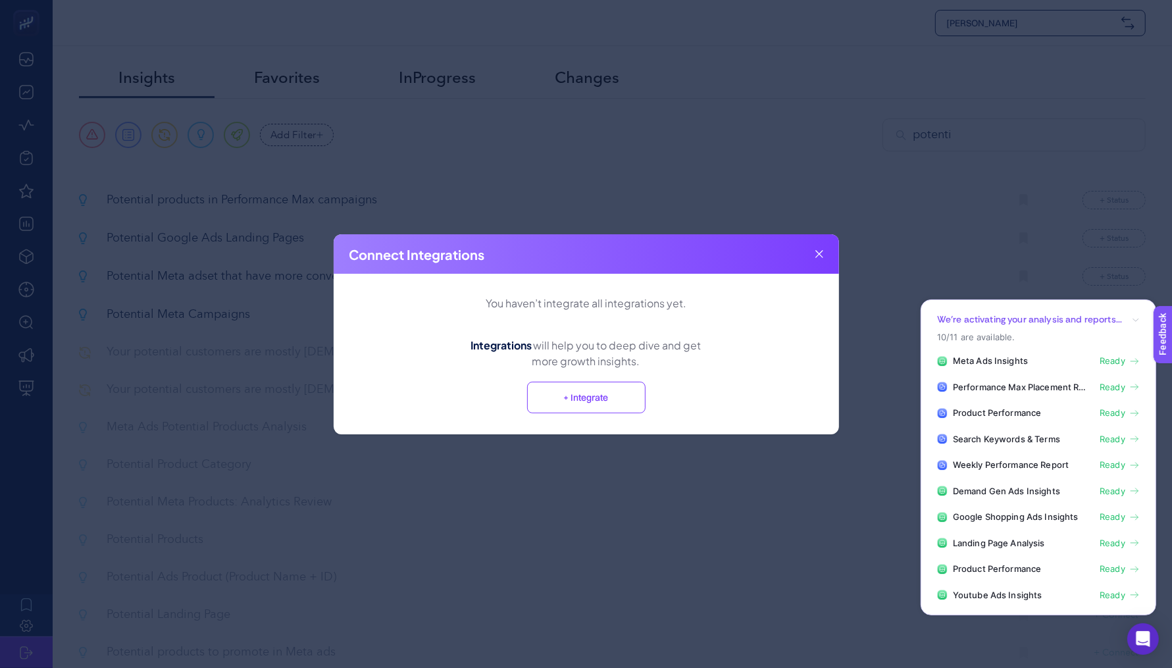
click at [574, 390] on button "+ Integrate" at bounding box center [586, 398] width 118 height 32
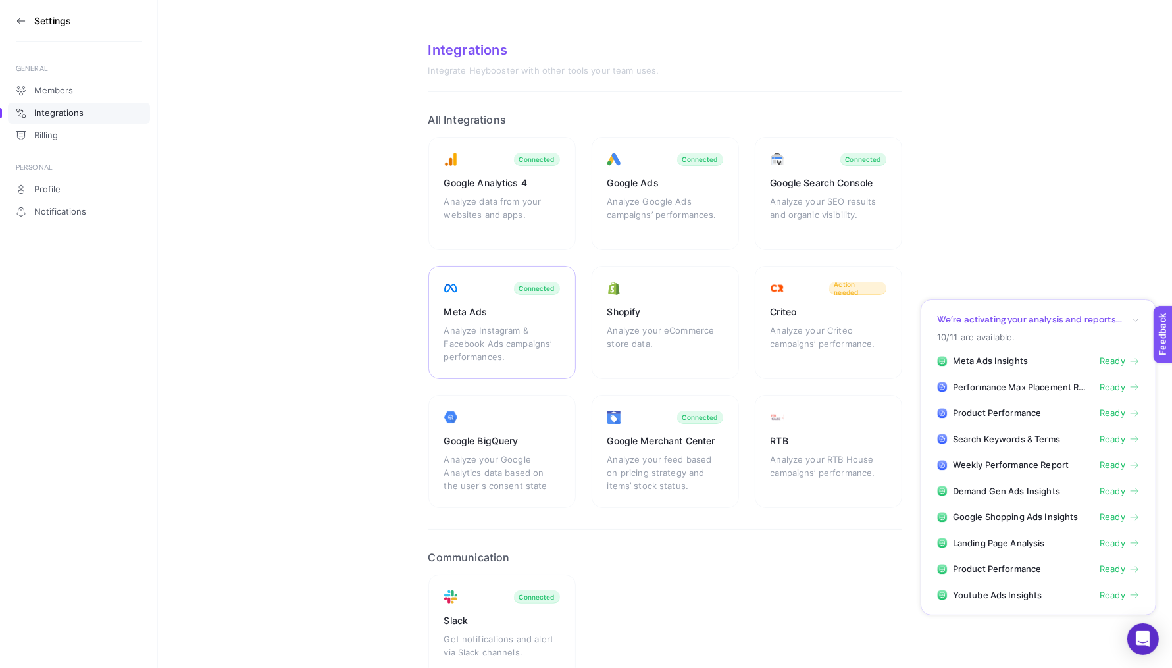
click at [525, 334] on div "Analyze Instagram & Facebook Ads campaigns’ performances." at bounding box center [502, 343] width 116 height 39
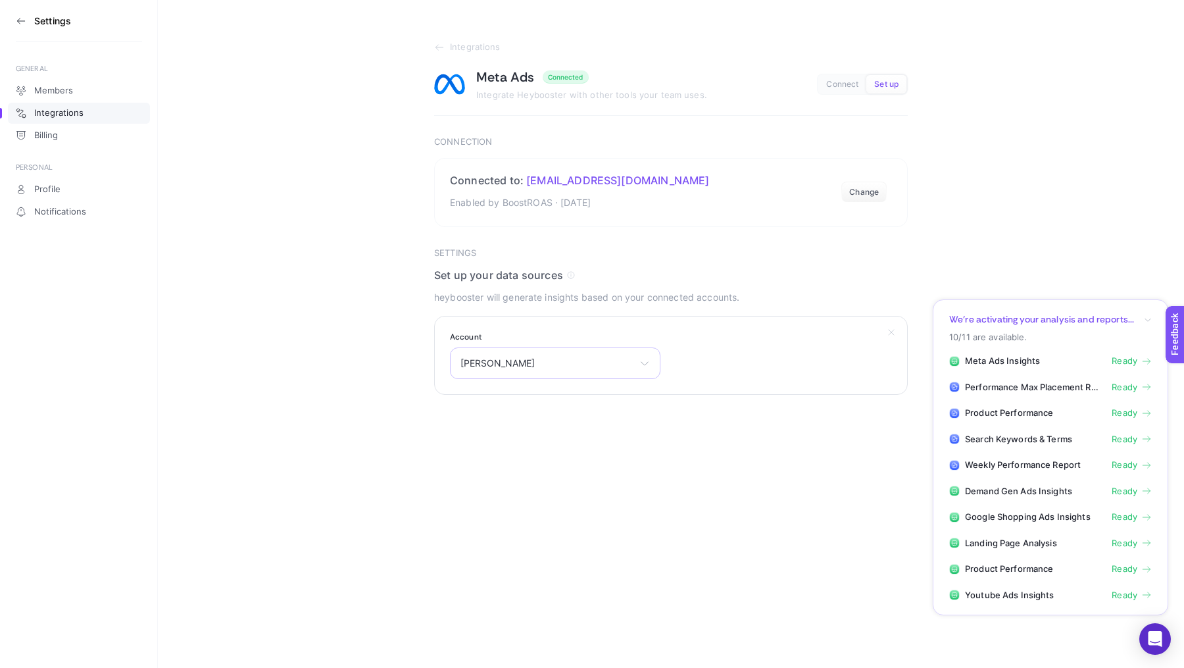
click at [541, 350] on div "[PERSON_NAME] HİFA ELEKTRONİK BİLİŞİM TEKSTİL SANAYİ TİCARET LİMİTED ŞİRKETİ Yo…" at bounding box center [555, 363] width 211 height 32
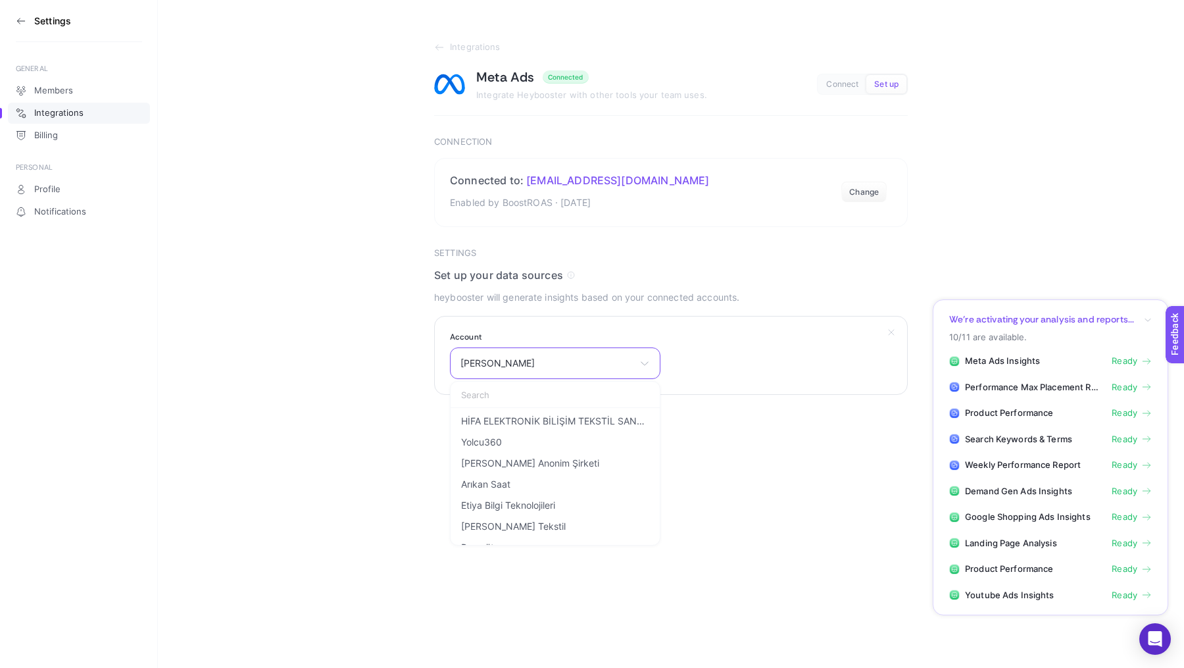
click at [549, 403] on input "text" at bounding box center [555, 395] width 209 height 26
type input "este"
click at [542, 423] on li "[PERSON_NAME]" at bounding box center [555, 421] width 204 height 21
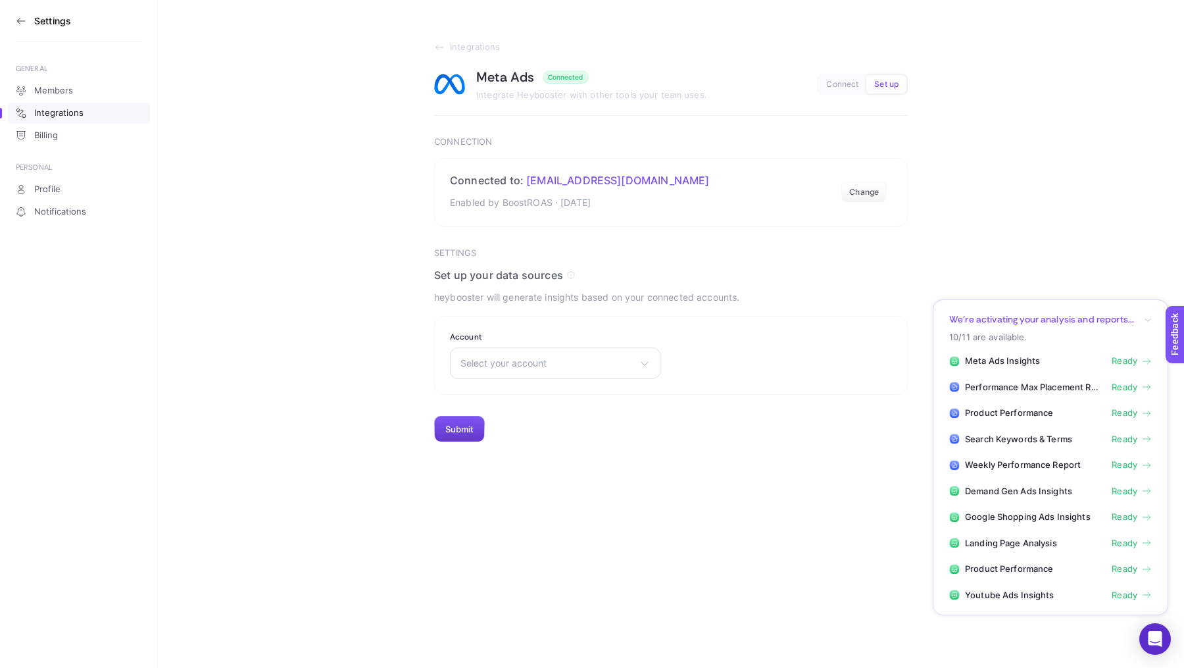
click at [465, 425] on button "Submit" at bounding box center [459, 429] width 51 height 26
click at [542, 370] on div "Select your account HİFA ELEKTRONİK BİLİŞİM TEKSTİL SANAYİ TİCARET LİMİTED ŞİRK…" at bounding box center [555, 363] width 211 height 32
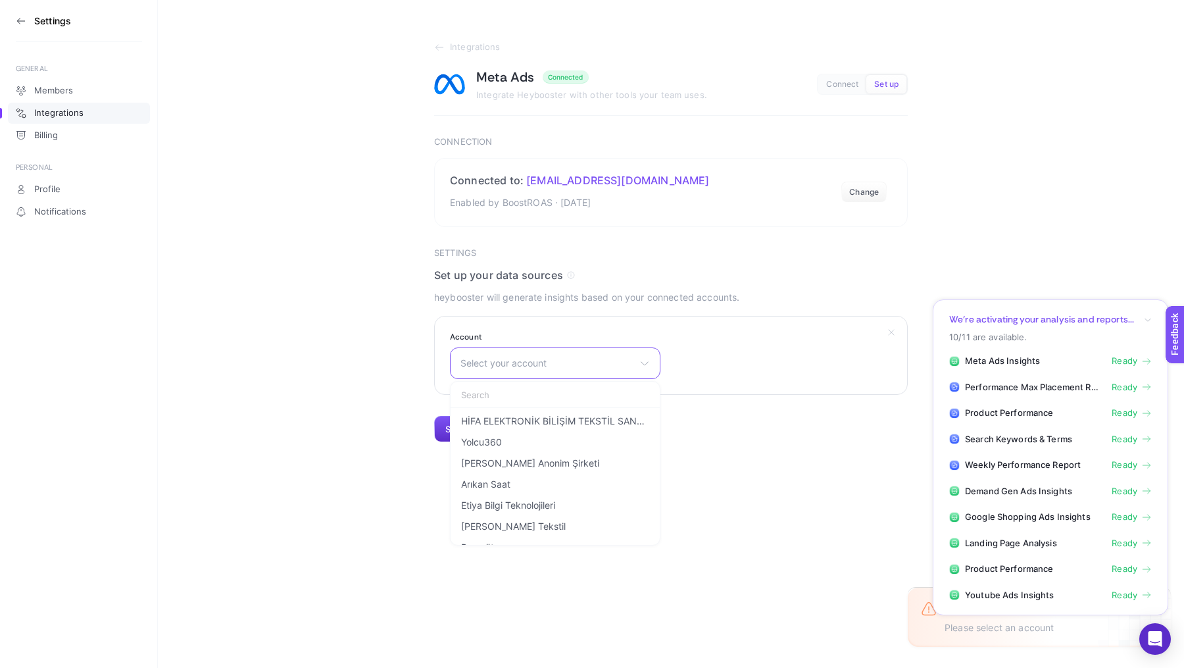
click at [537, 399] on input "text" at bounding box center [555, 395] width 209 height 26
type input "este"
click at [516, 418] on span "[PERSON_NAME]" at bounding box center [498, 421] width 74 height 11
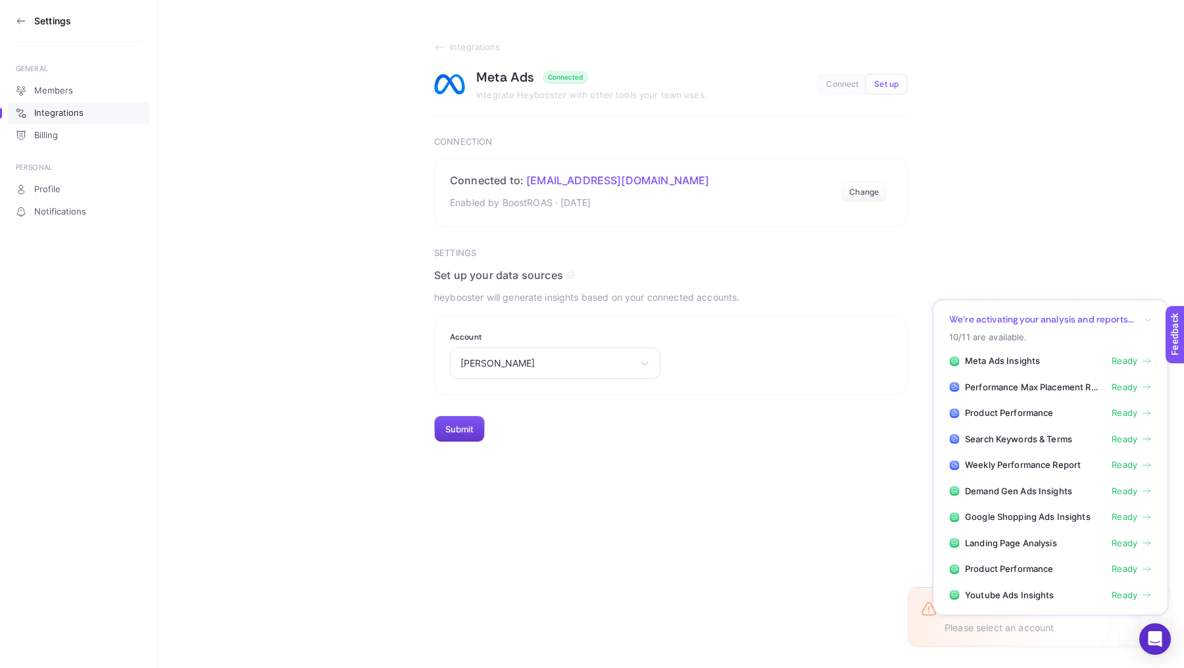
click at [465, 430] on button "Submit" at bounding box center [459, 429] width 51 height 26
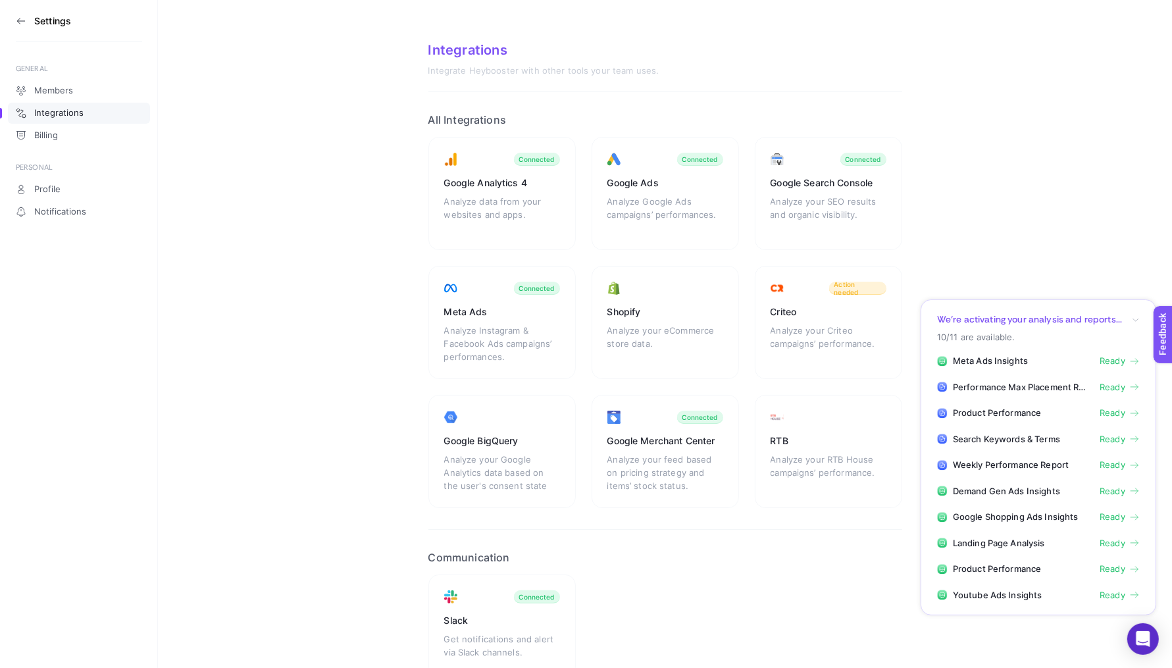
click at [20, 18] on icon at bounding box center [21, 21] width 11 height 11
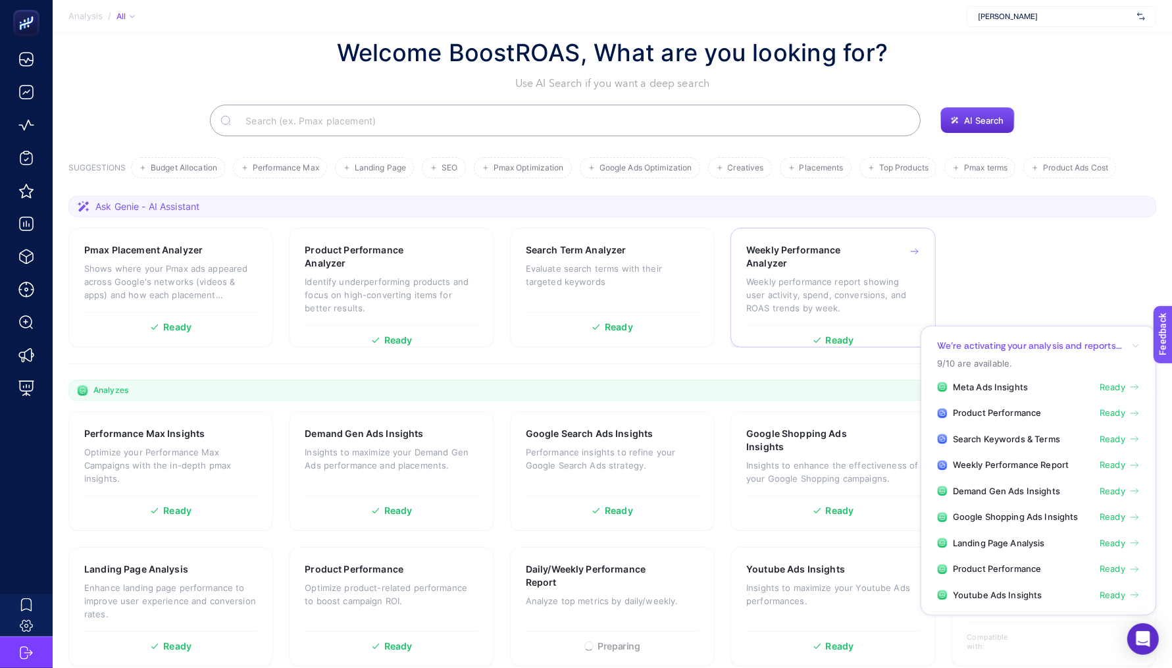
scroll to position [28, 0]
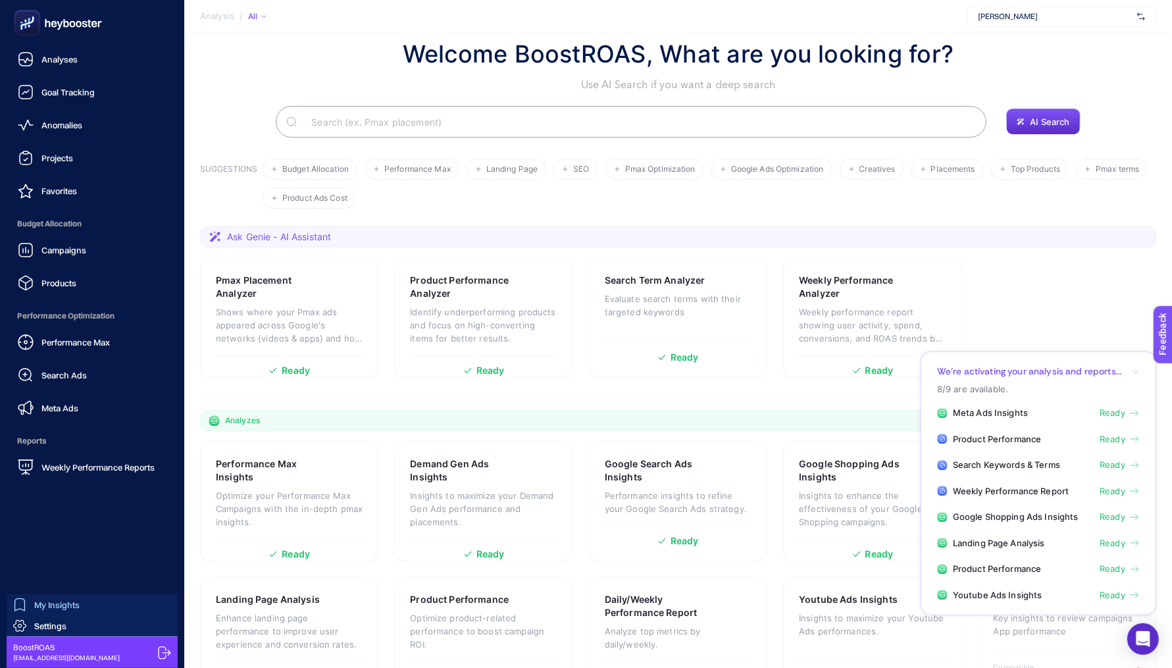
click at [35, 601] on span "My Insights" at bounding box center [56, 604] width 45 height 11
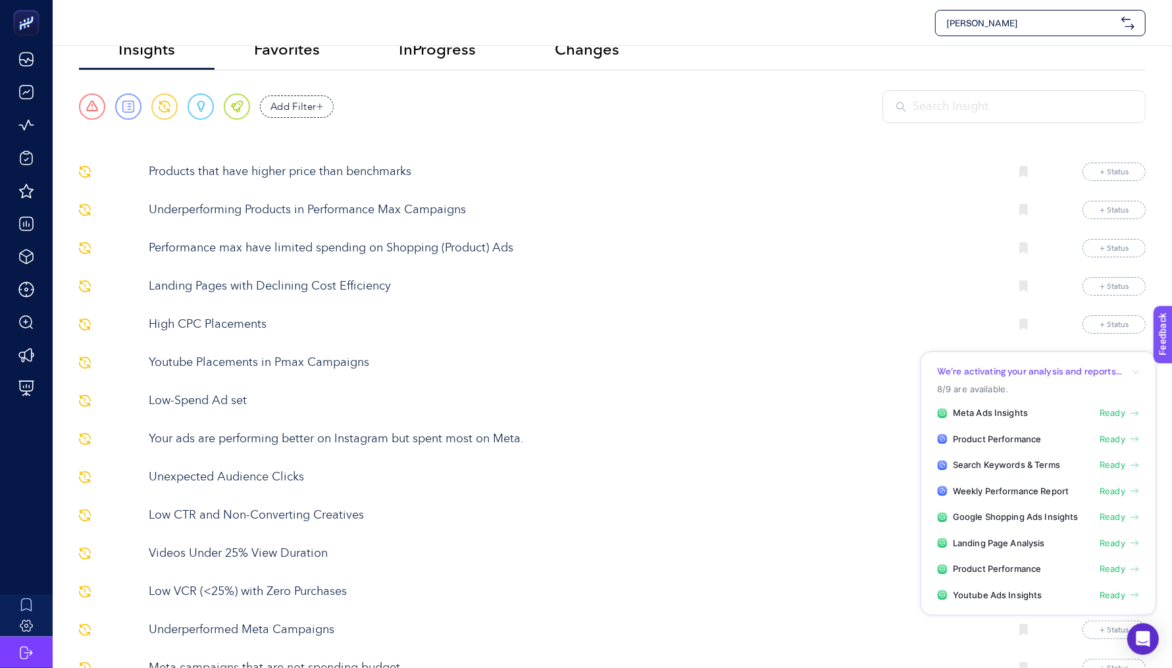
click at [945, 98] on input "text" at bounding box center [1022, 107] width 219 height 18
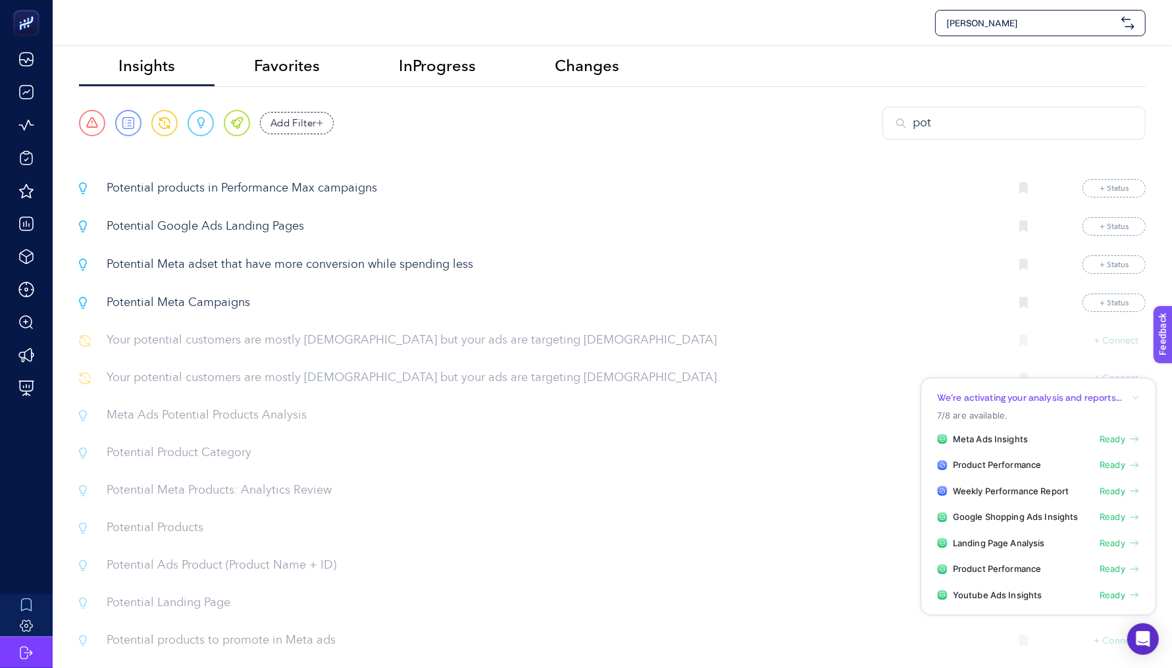
scroll to position [10, 0]
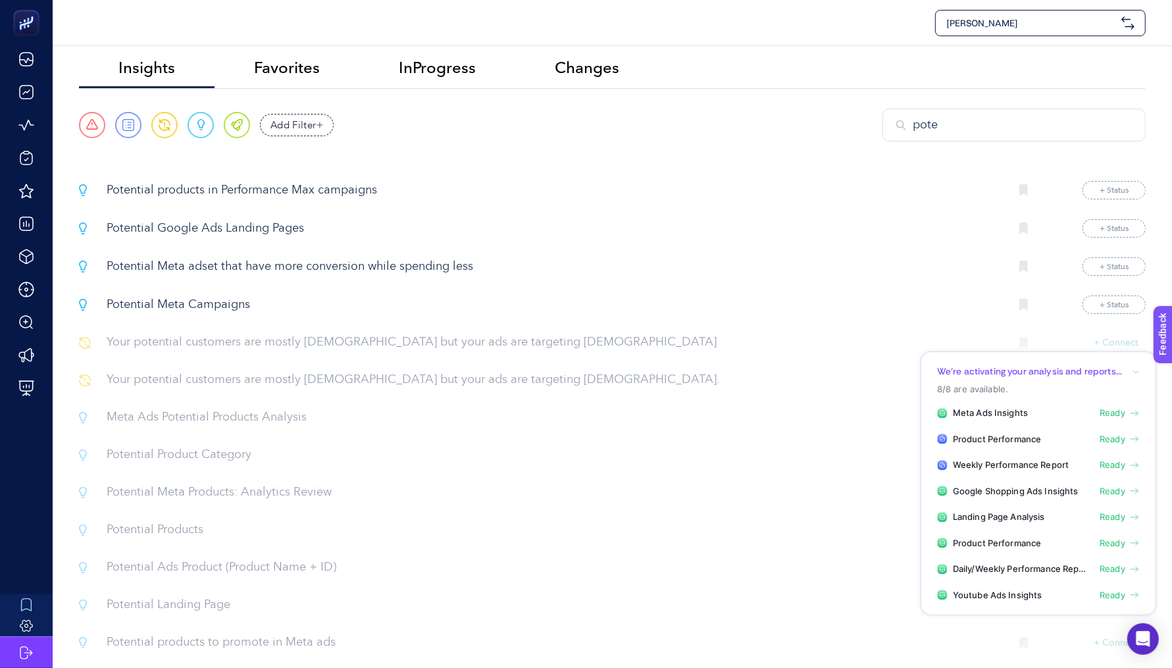
type input "pote"
click at [169, 415] on p "Meta Ads Potential Products Analysis" at bounding box center [553, 418] width 893 height 18
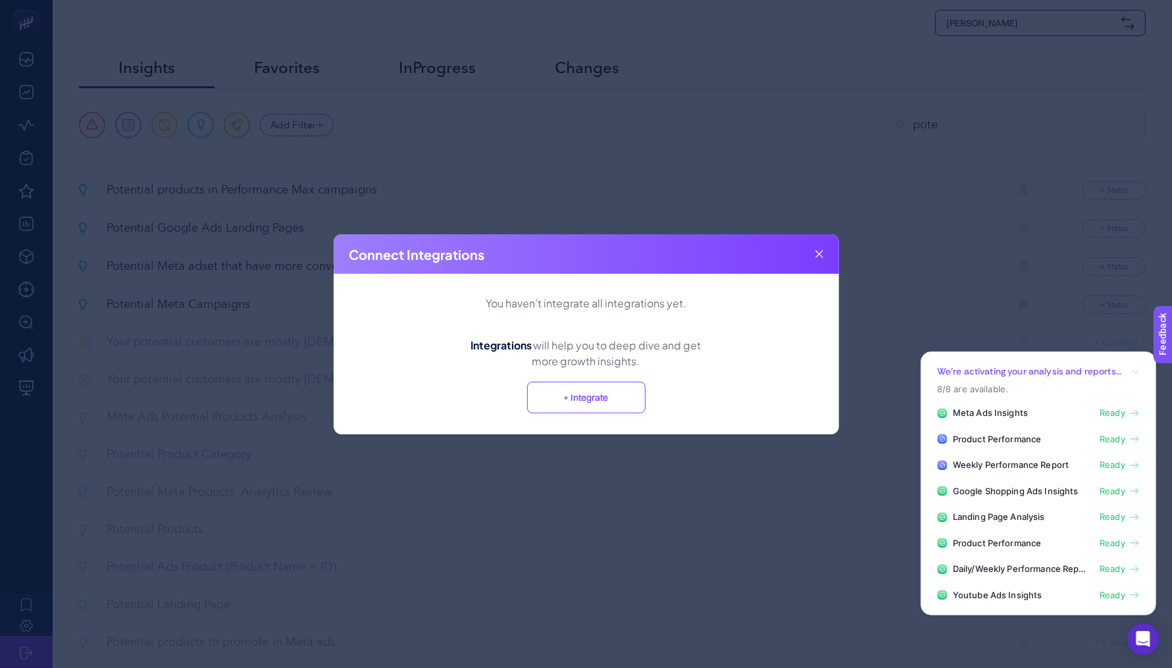
click at [575, 400] on button "+ Integrate" at bounding box center [586, 398] width 118 height 32
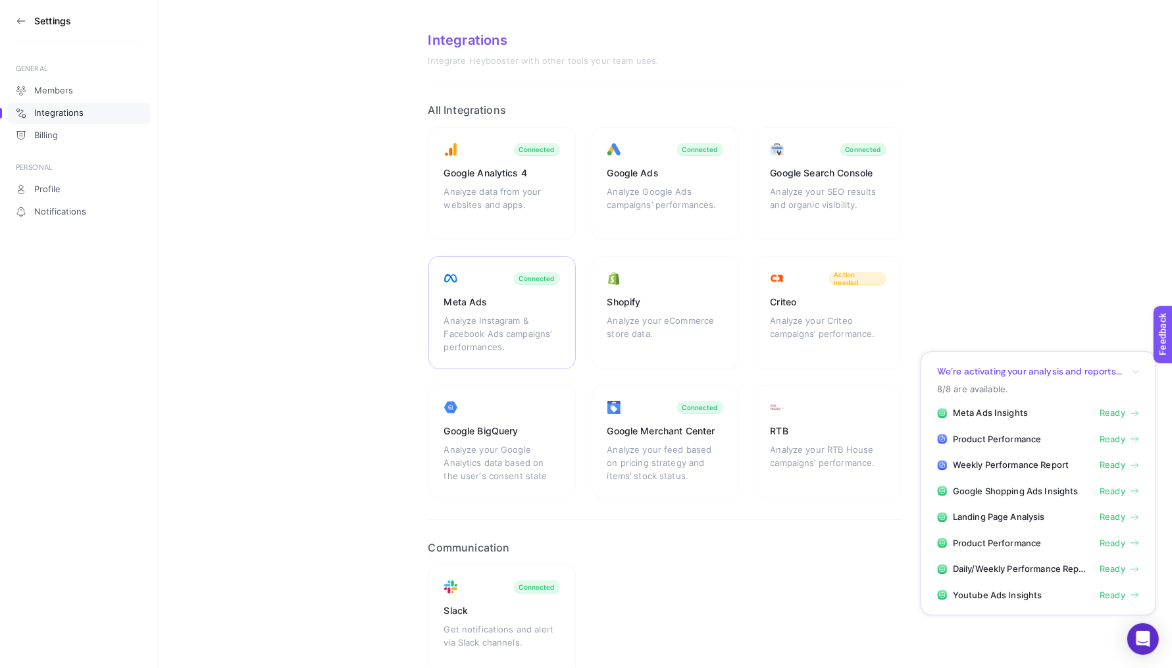
click at [553, 317] on div "Analyze Instagram & Facebook Ads campaigns’ performances." at bounding box center [502, 333] width 116 height 39
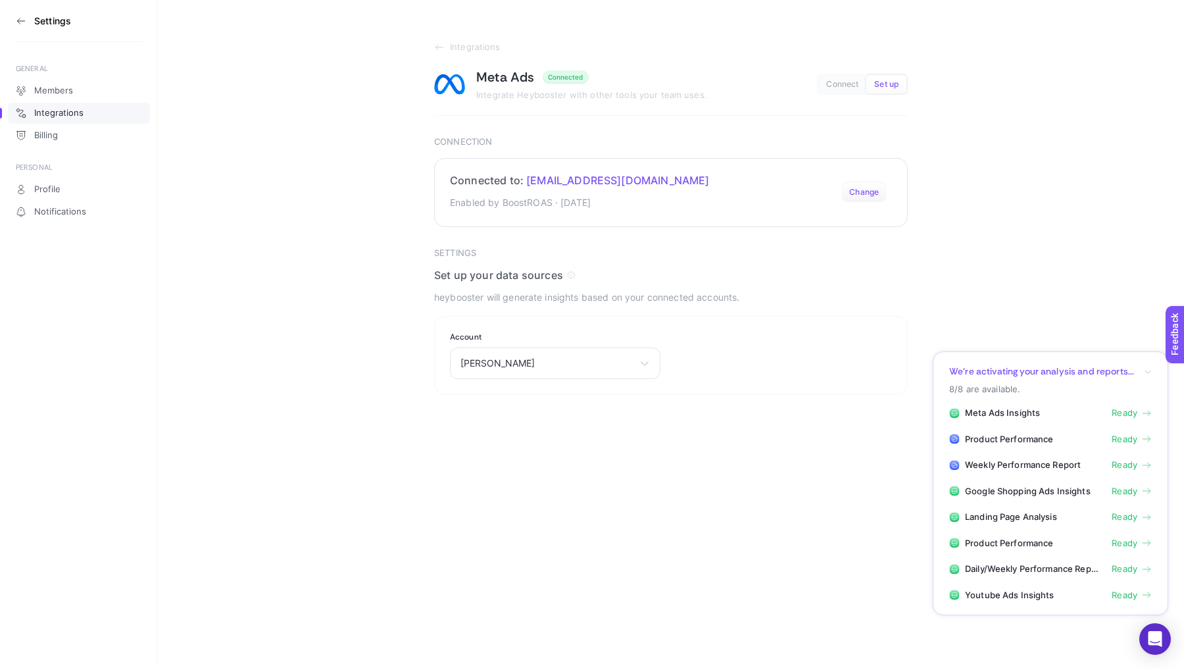
click at [855, 191] on button "Change" at bounding box center [864, 192] width 45 height 21
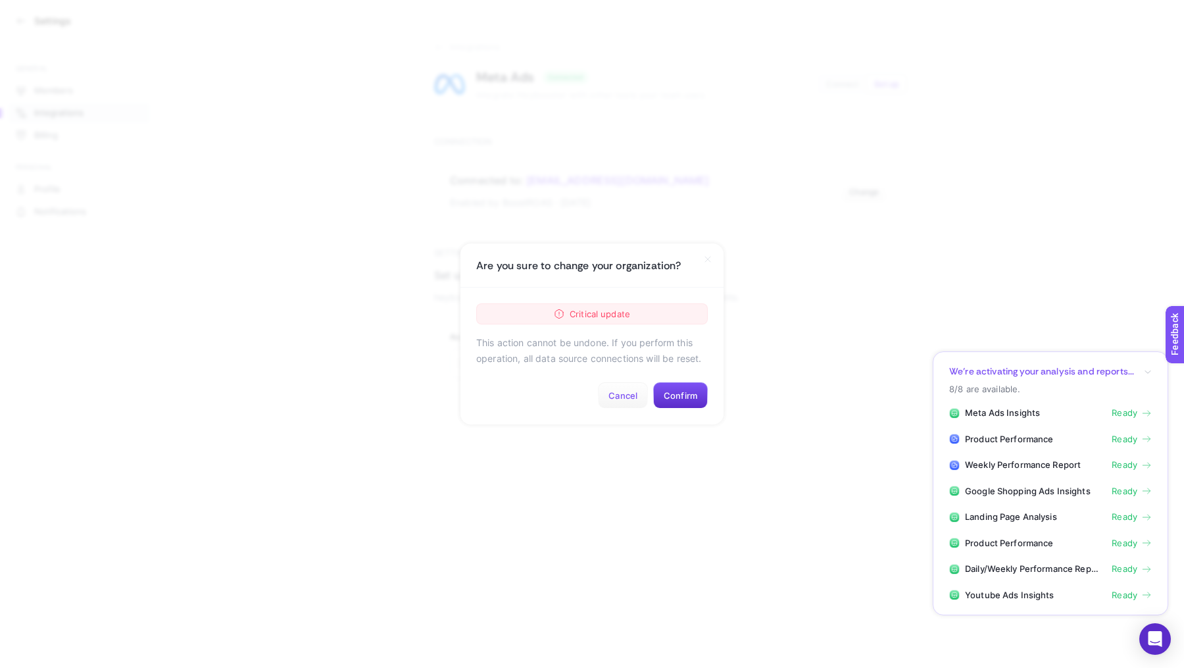
click at [619, 397] on button "Cancel" at bounding box center [623, 395] width 50 height 26
